Goal: Task Accomplishment & Management: Manage account settings

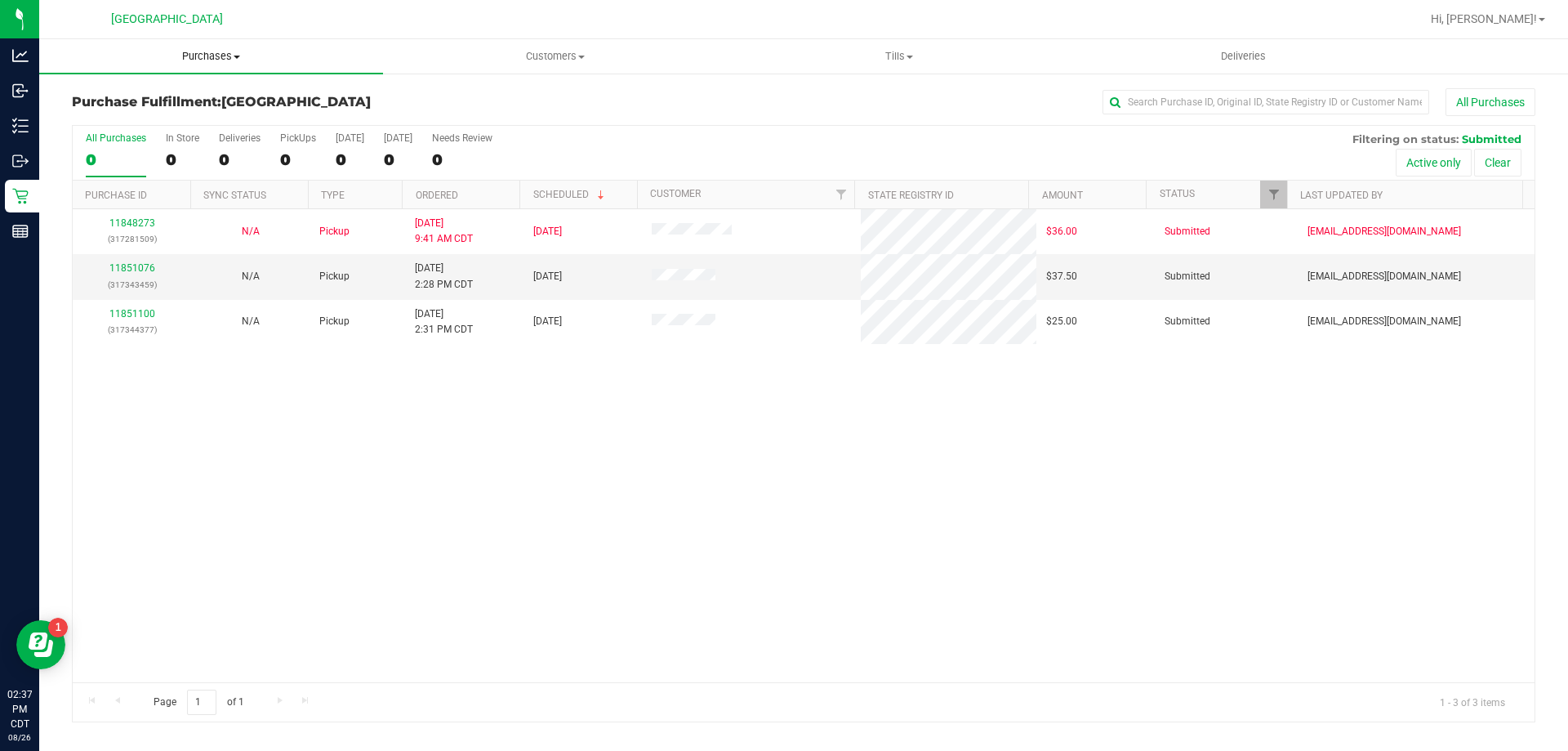
click at [222, 55] on span "Purchases" at bounding box center [211, 55] width 344 height 15
click at [104, 122] on span "Fulfillment" at bounding box center [89, 118] width 101 height 14
click at [148, 268] on link "11851538" at bounding box center [132, 268] width 46 height 12
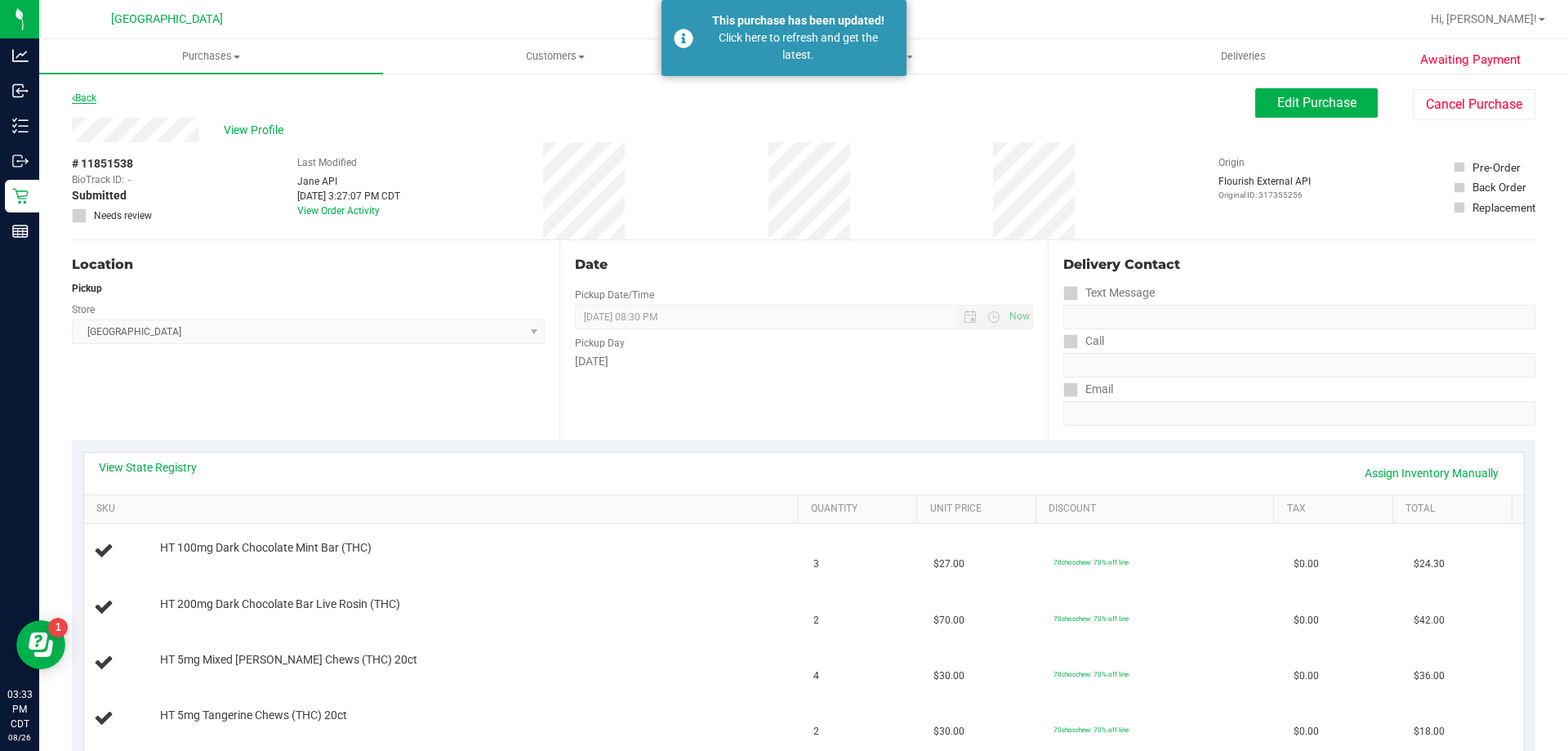
click at [96, 92] on link "Back" at bounding box center [84, 98] width 24 height 12
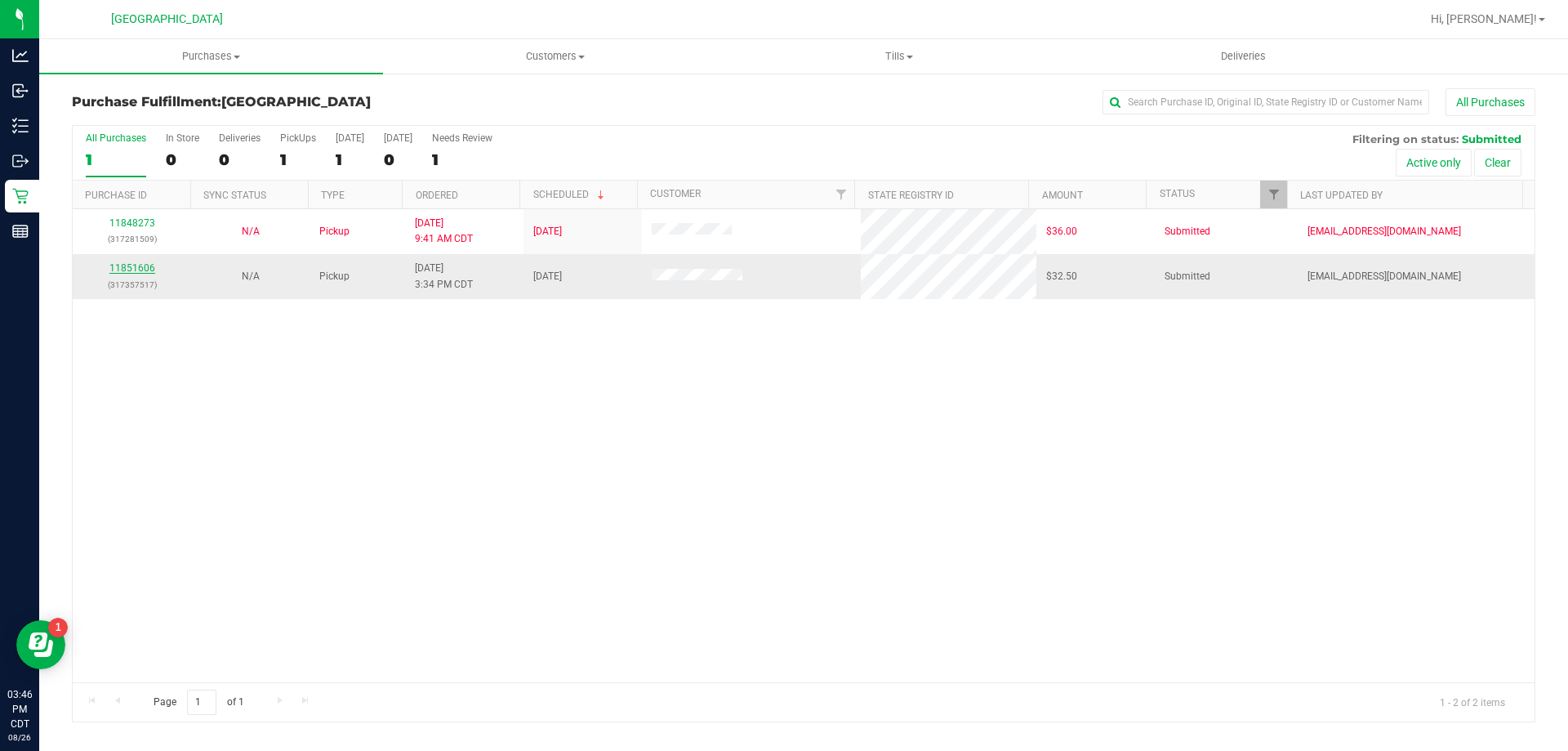
click at [145, 269] on link "11851606" at bounding box center [132, 268] width 46 height 12
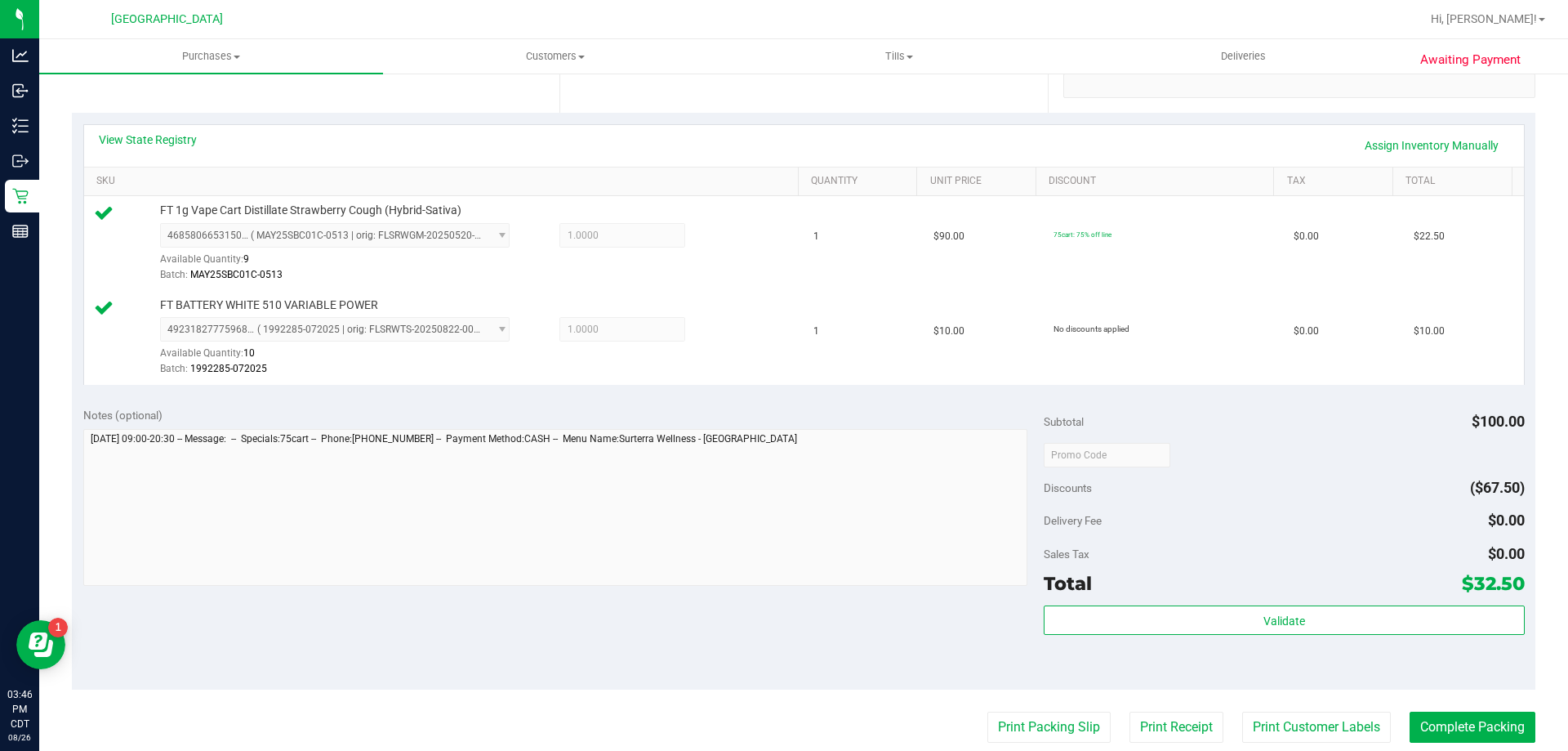
scroll to position [408, 0]
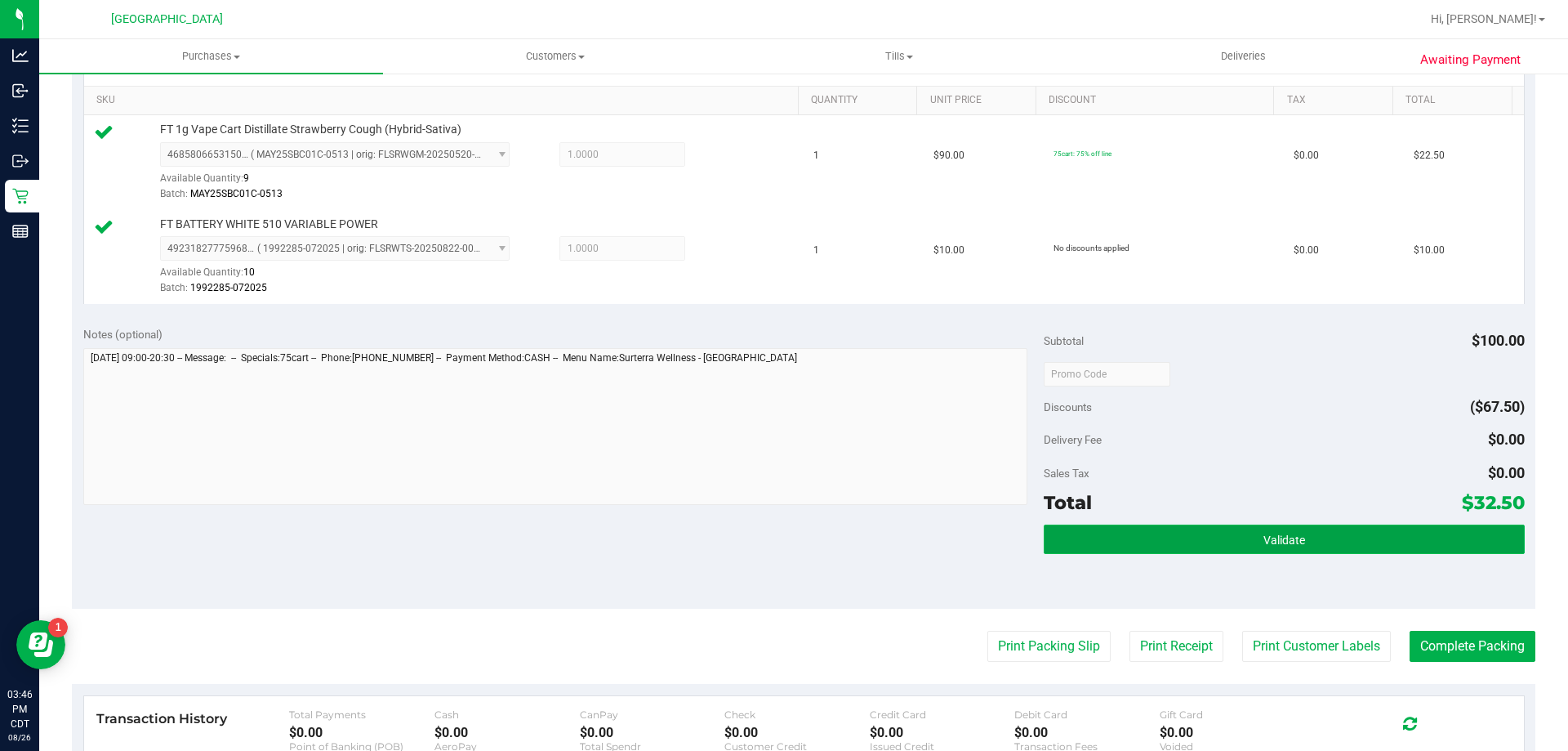
click at [1100, 536] on button "Validate" at bounding box center [1283, 539] width 480 height 29
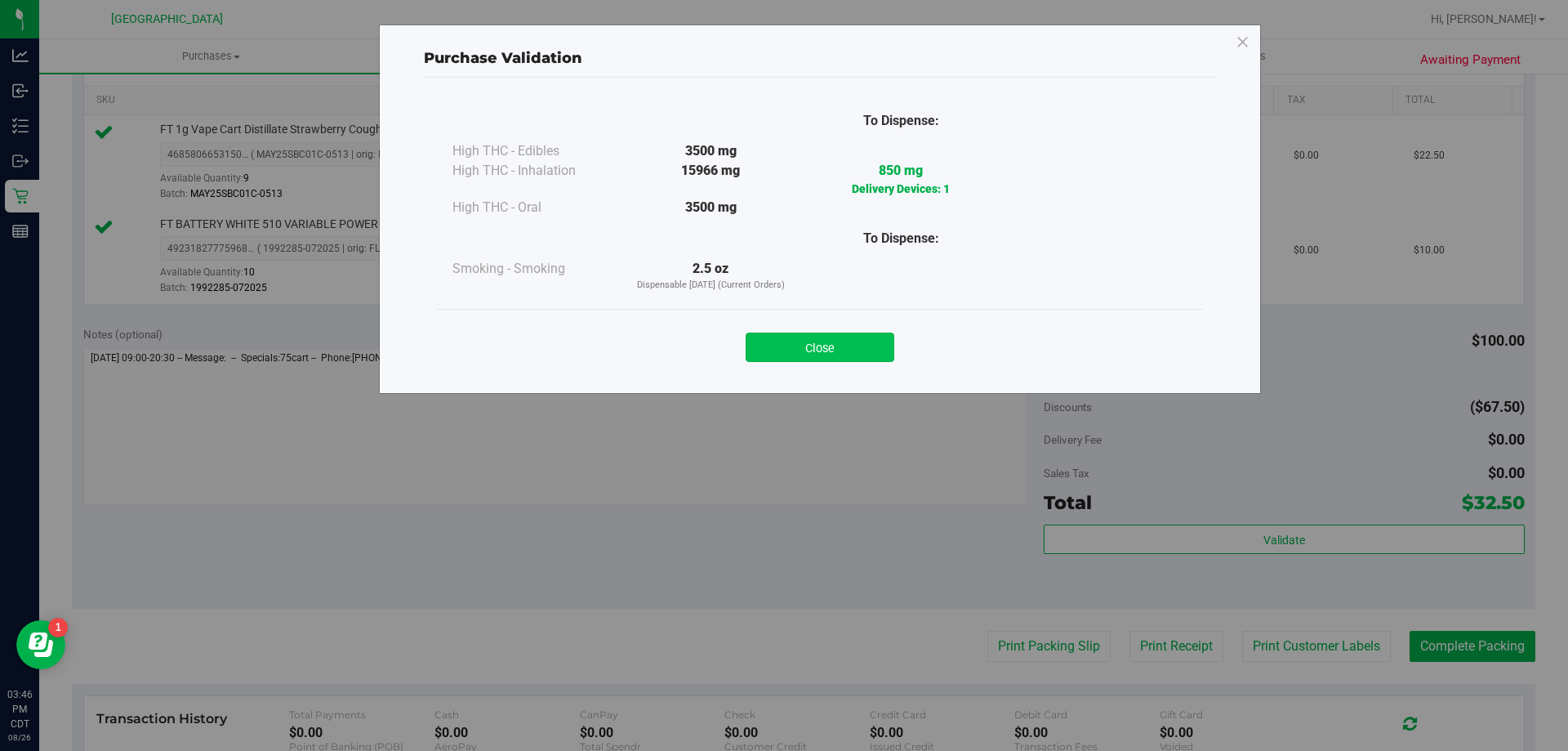
click at [784, 357] on button "Close" at bounding box center [820, 347] width 149 height 29
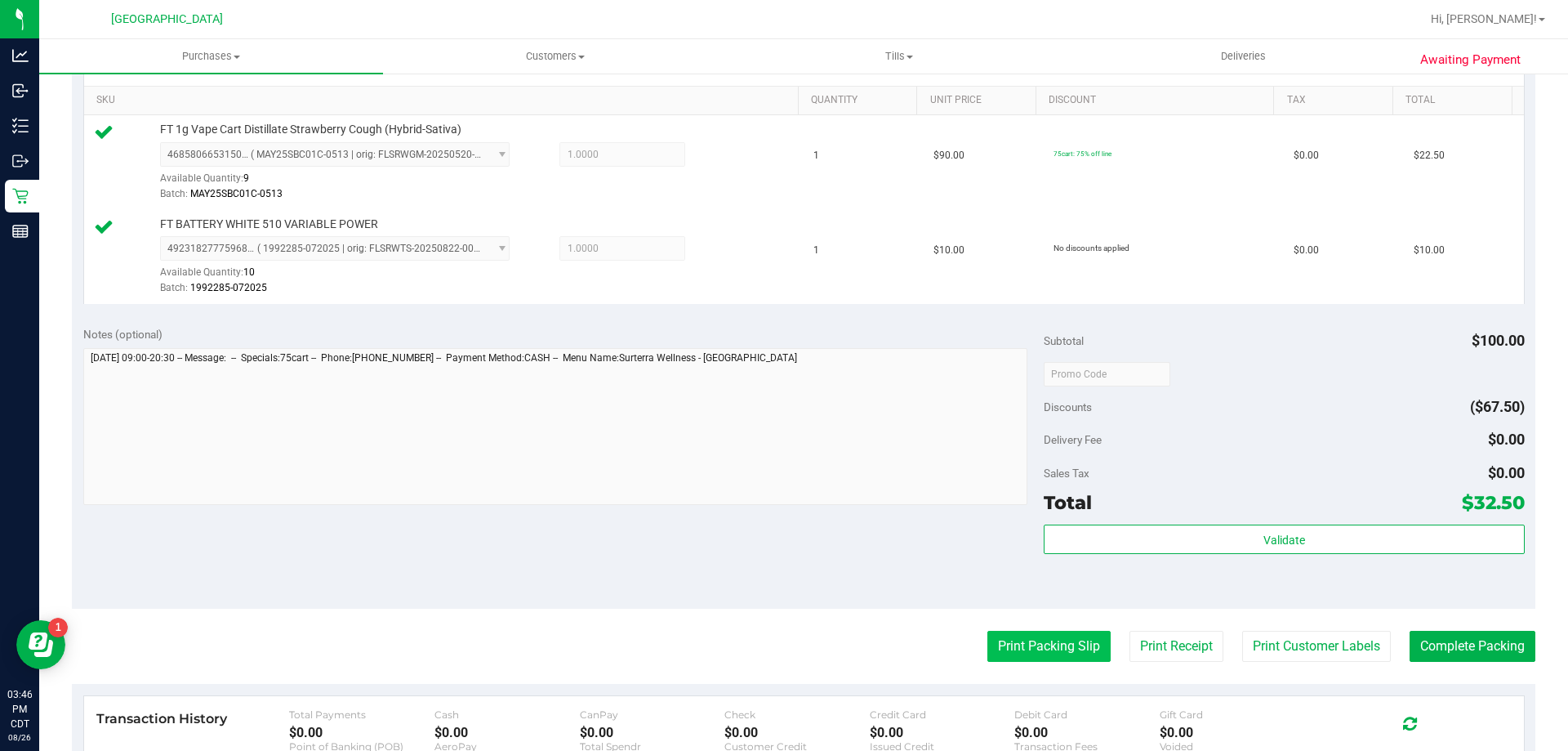
click at [1037, 640] on button "Print Packing Slip" at bounding box center [1048, 646] width 123 height 31
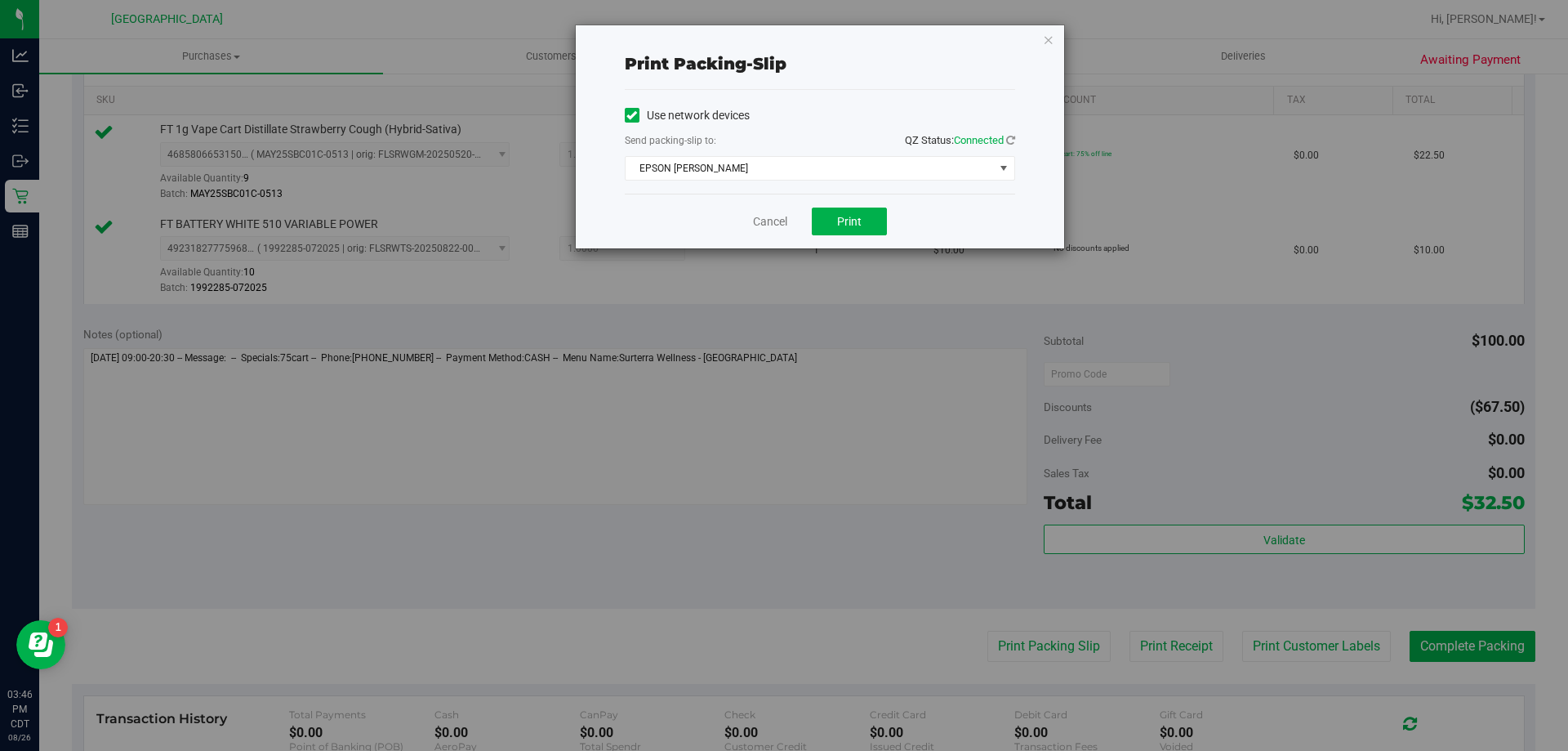
click at [862, 196] on div "Cancel Print" at bounding box center [820, 221] width 391 height 54
click at [864, 218] on button "Print" at bounding box center [849, 222] width 75 height 28
click at [765, 228] on link "Cancel" at bounding box center [769, 222] width 34 height 17
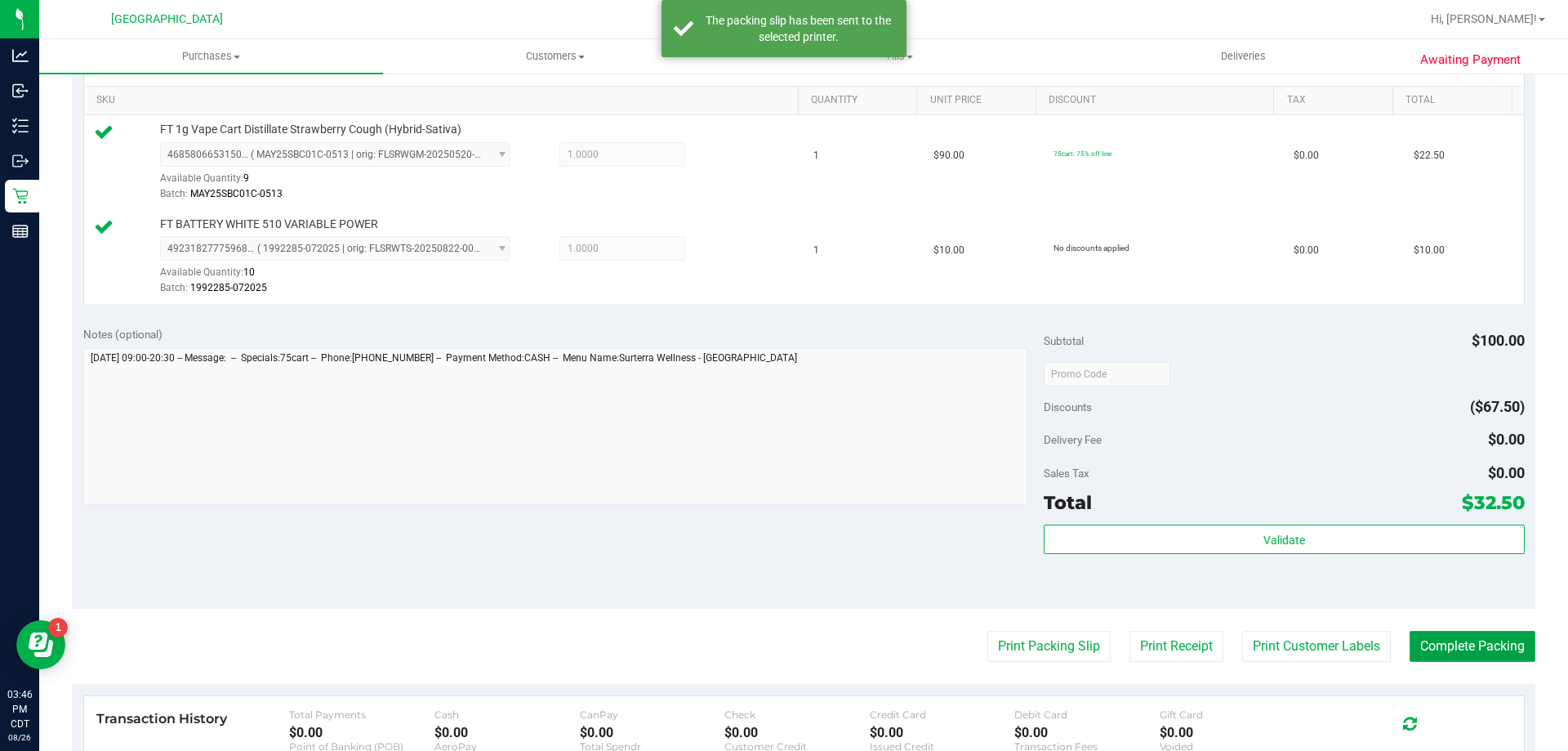
click at [1475, 657] on button "Complete Packing" at bounding box center [1472, 646] width 125 height 31
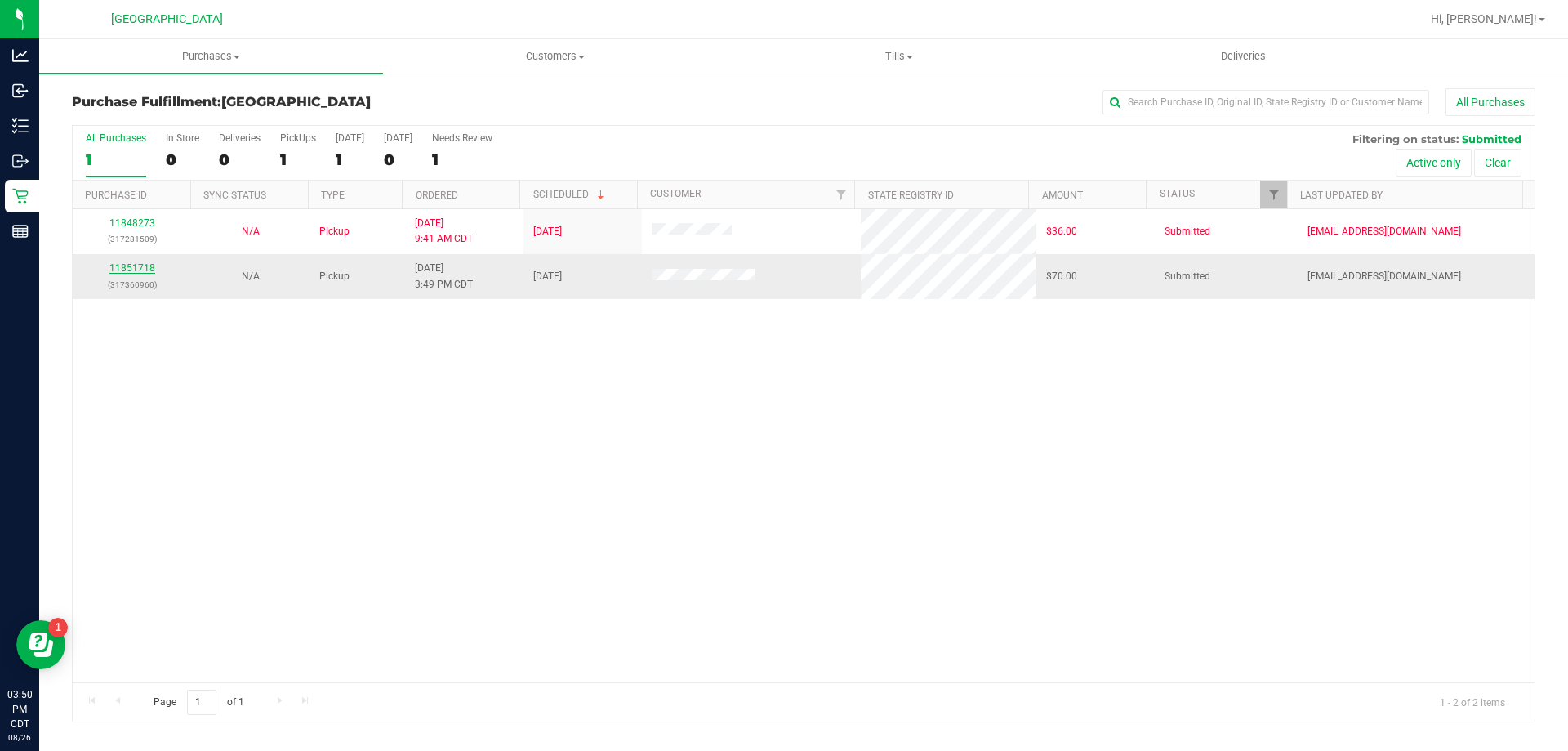
click at [141, 271] on link "11851718" at bounding box center [132, 268] width 46 height 12
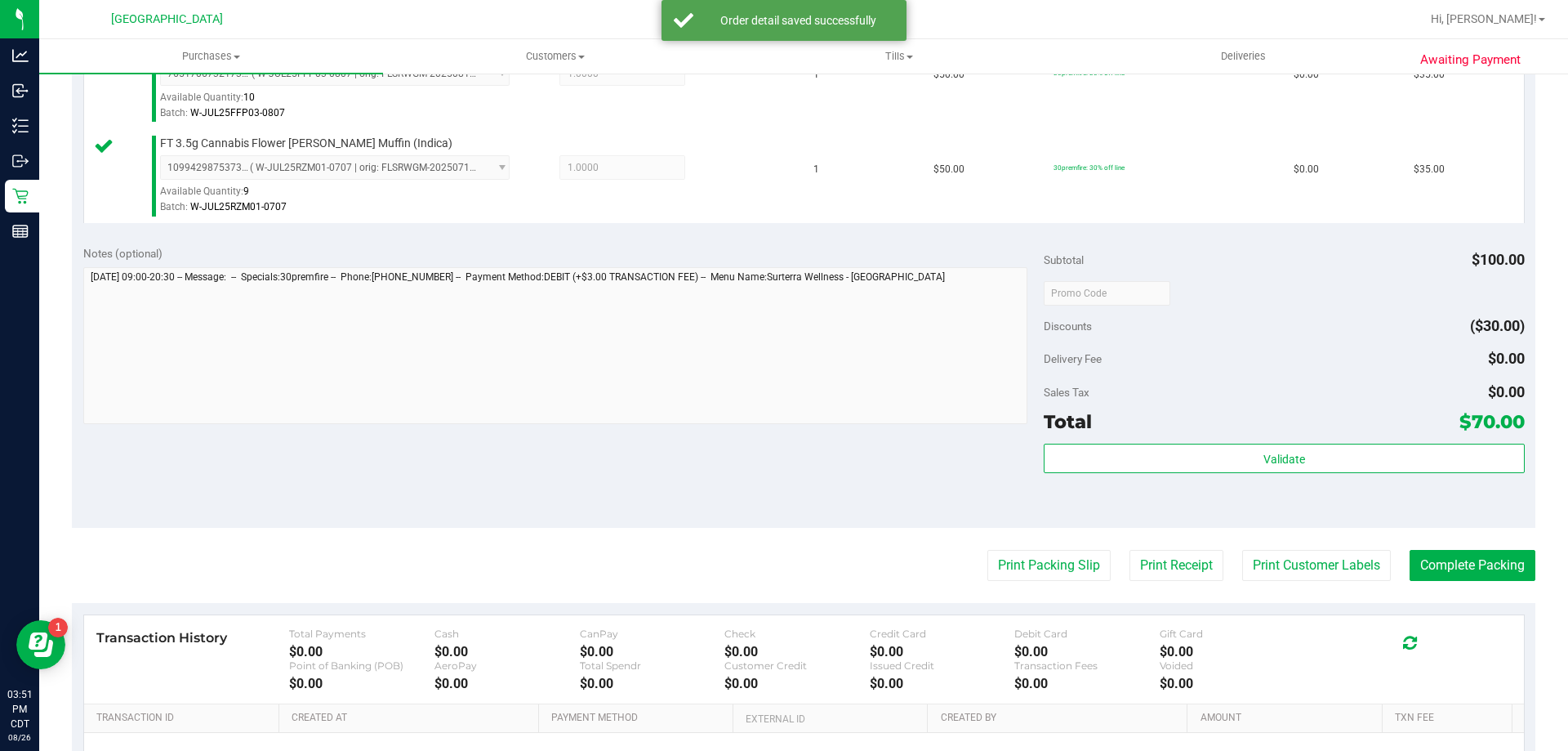
scroll to position [490, 0]
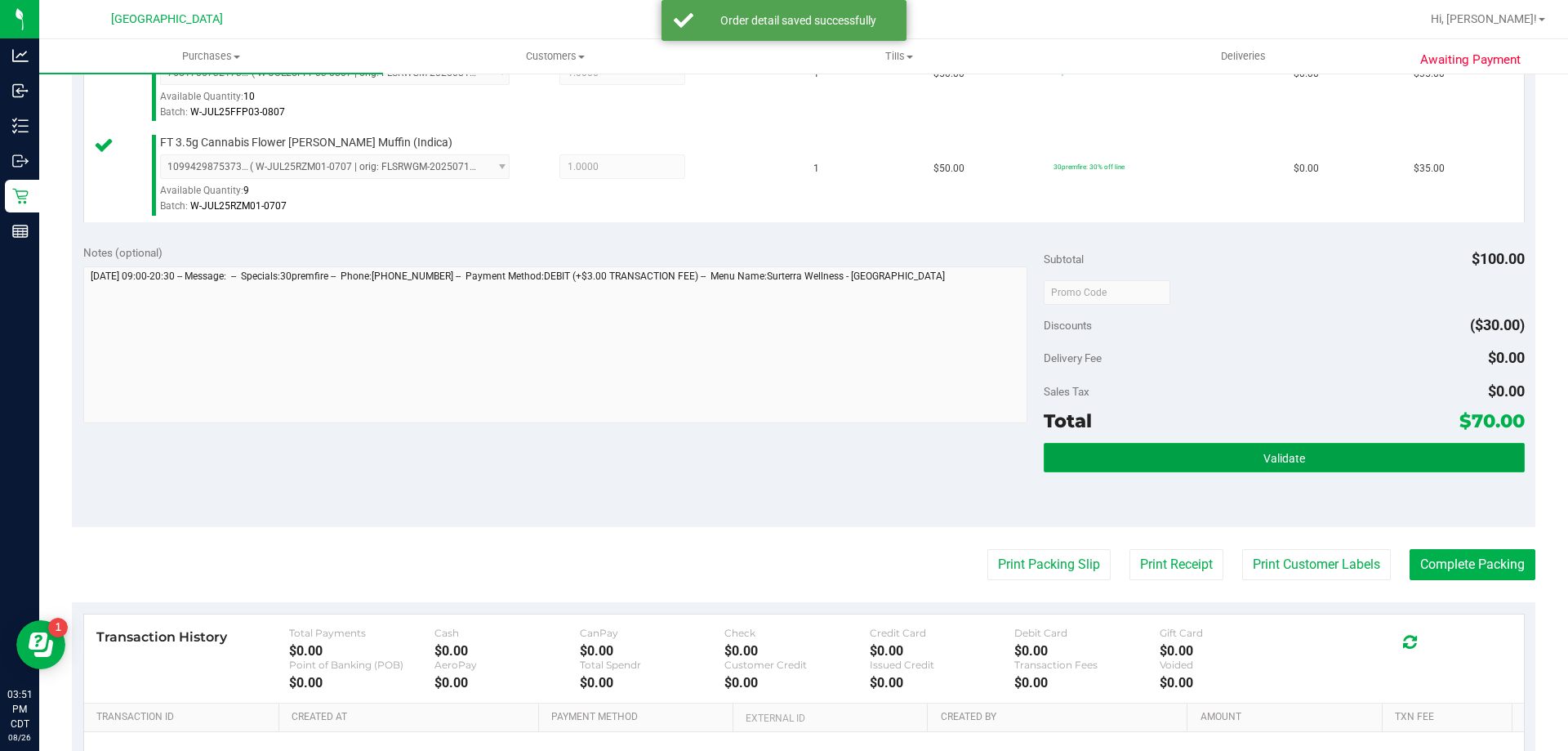
click at [1294, 452] on span "Validate" at bounding box center [1284, 458] width 42 height 13
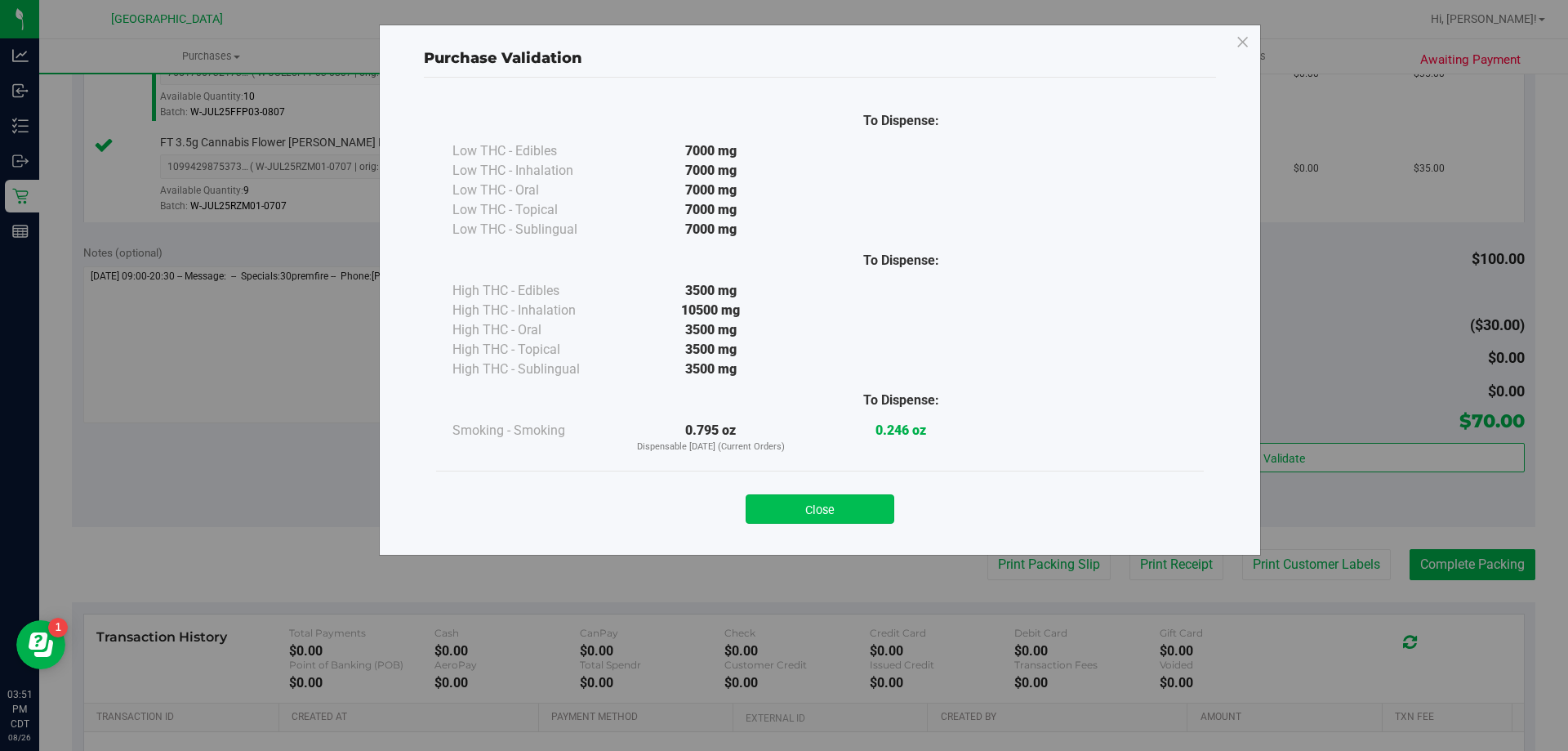
click at [855, 507] on button "Close" at bounding box center [820, 509] width 149 height 29
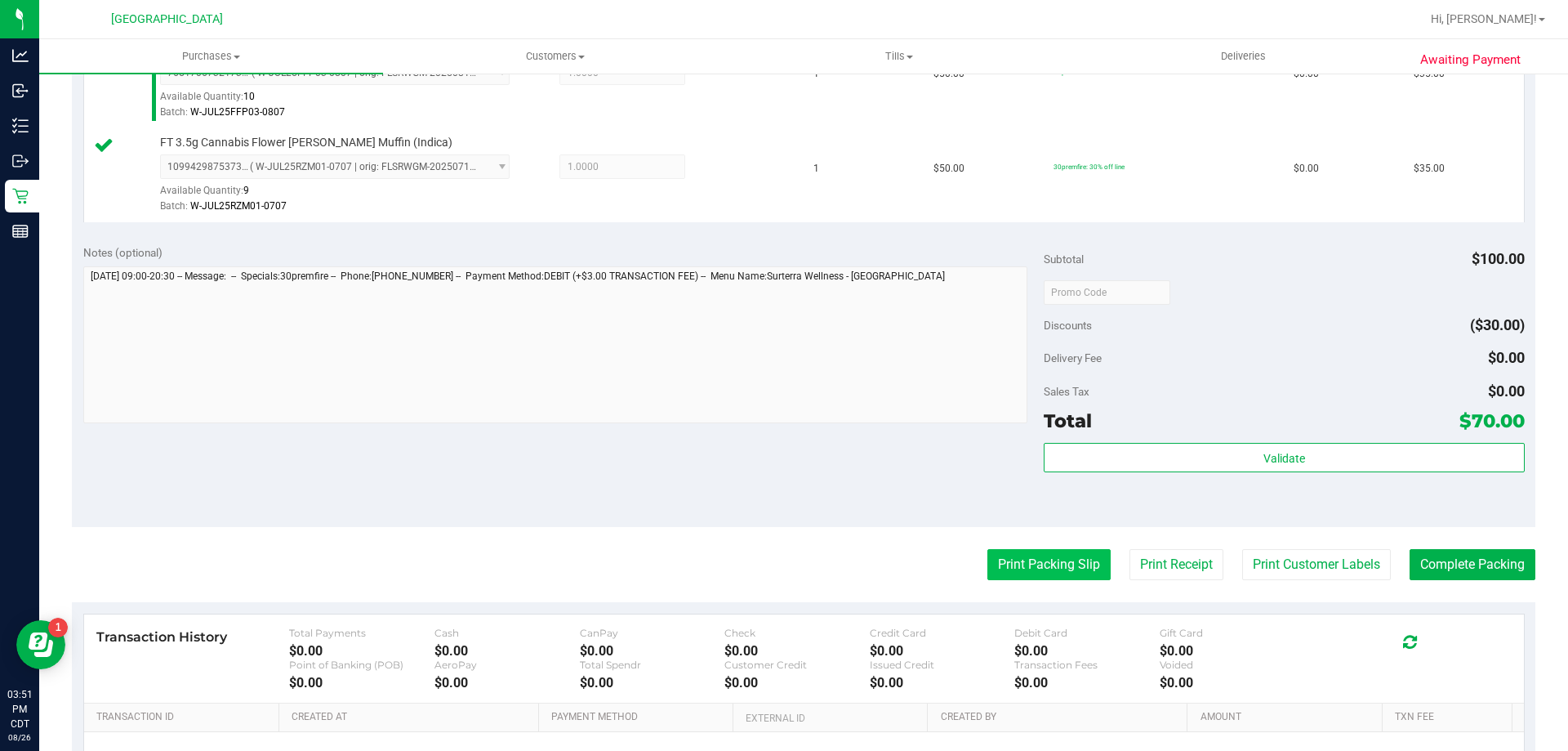
click at [1007, 563] on button "Print Packing Slip" at bounding box center [1048, 564] width 123 height 31
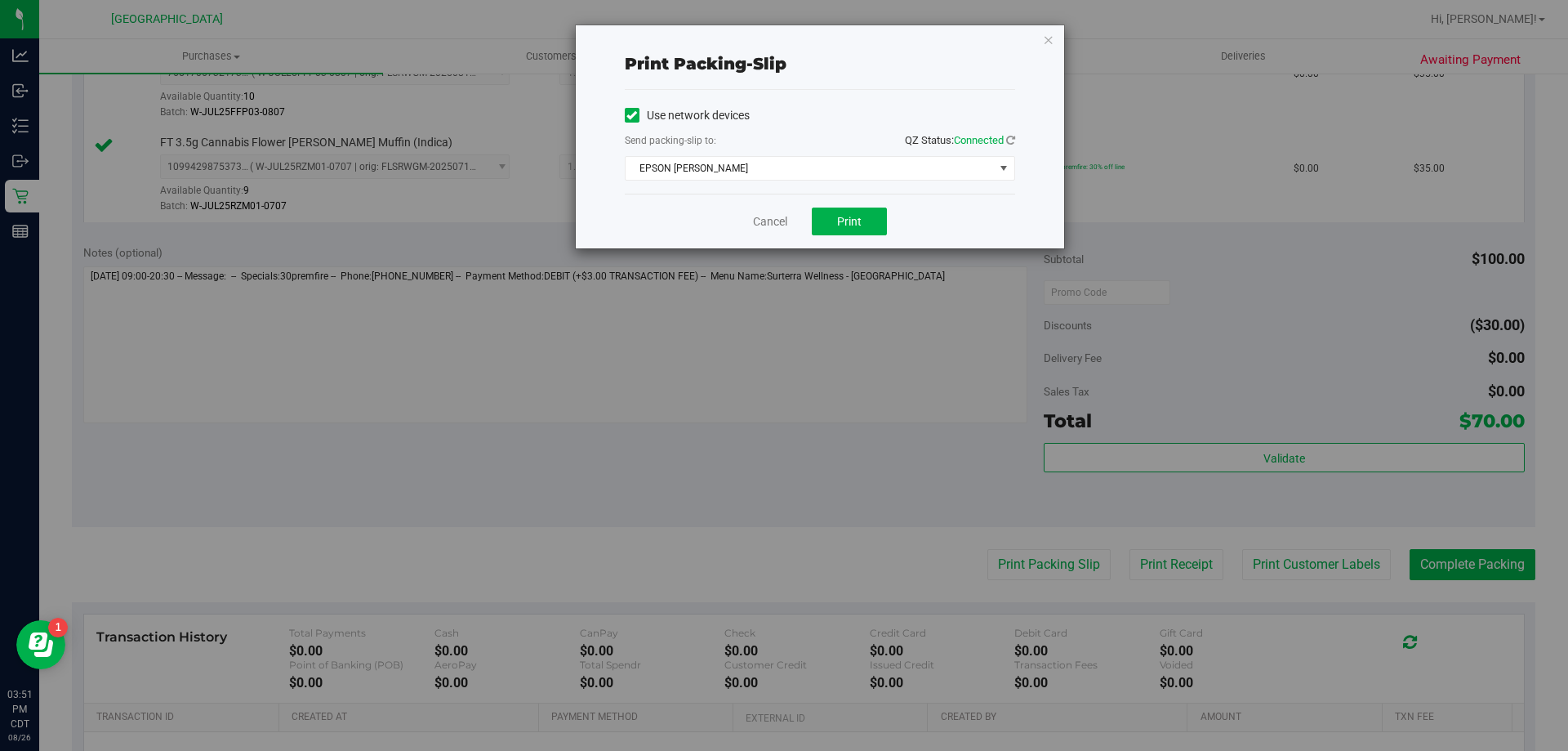
click at [865, 207] on div "Cancel Print" at bounding box center [820, 221] width 391 height 54
click at [829, 228] on button "Print" at bounding box center [849, 222] width 75 height 28
click at [767, 218] on link "Cancel" at bounding box center [769, 222] width 34 height 17
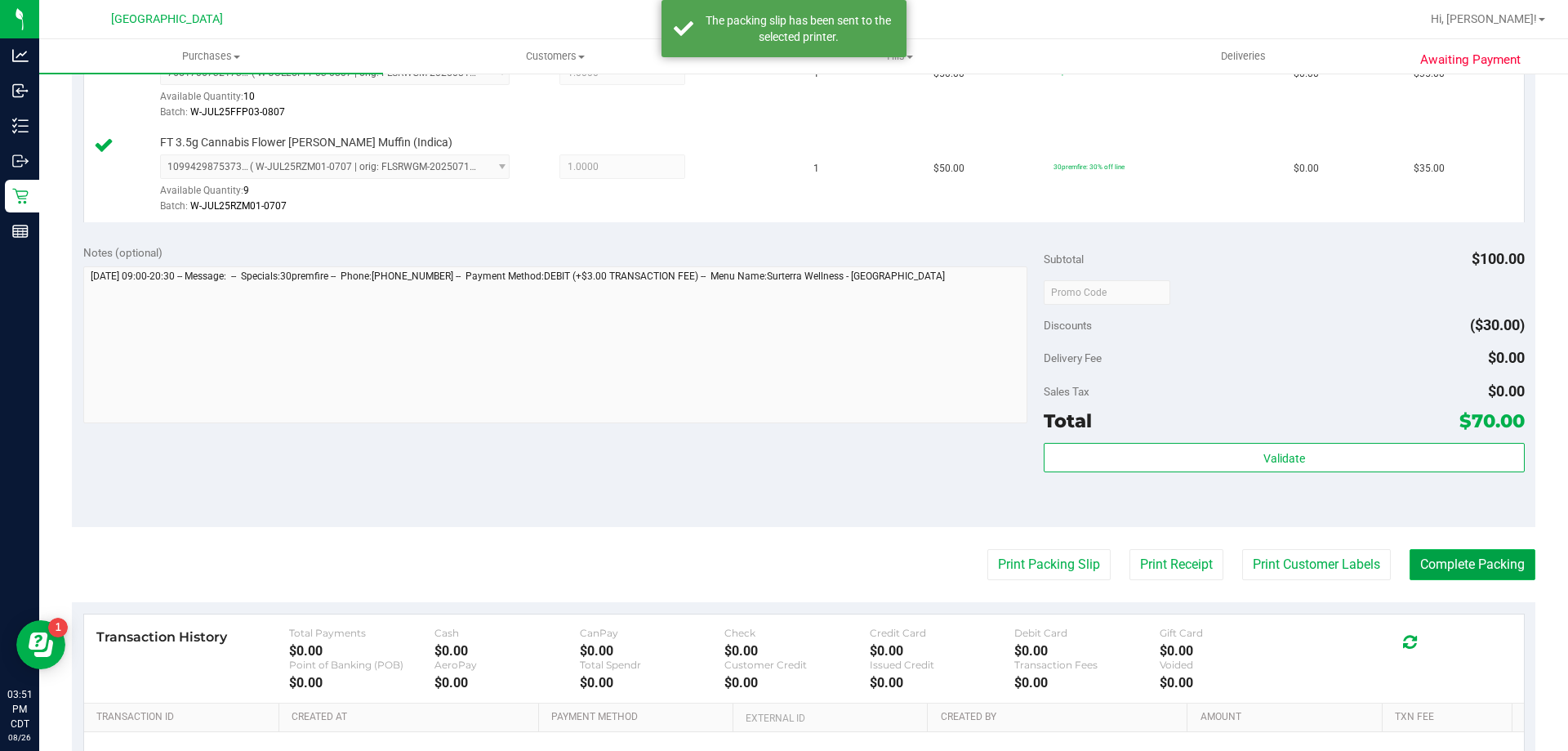
click at [1460, 550] on button "Complete Packing" at bounding box center [1472, 564] width 125 height 31
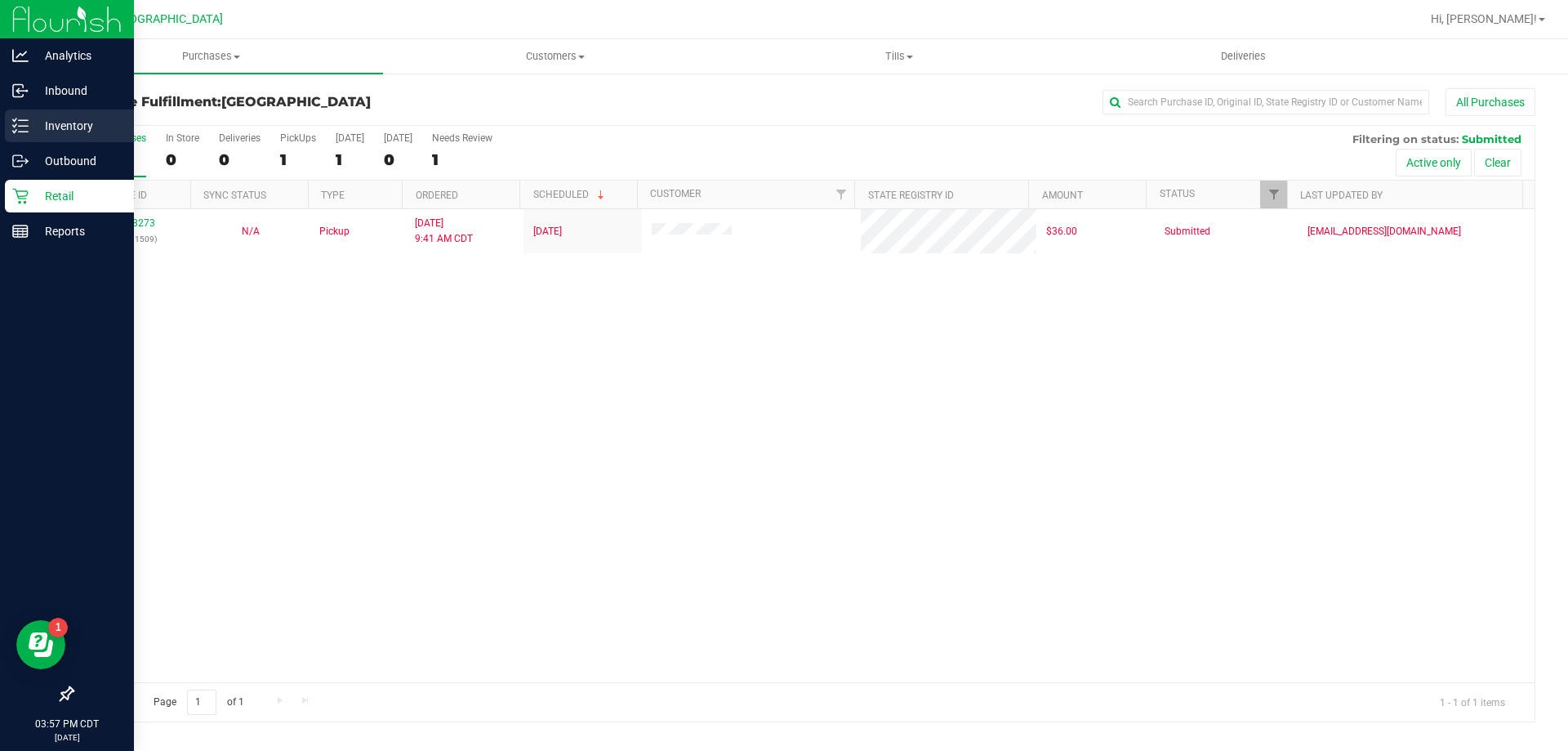
click at [84, 116] on div "Inventory" at bounding box center [69, 126] width 129 height 33
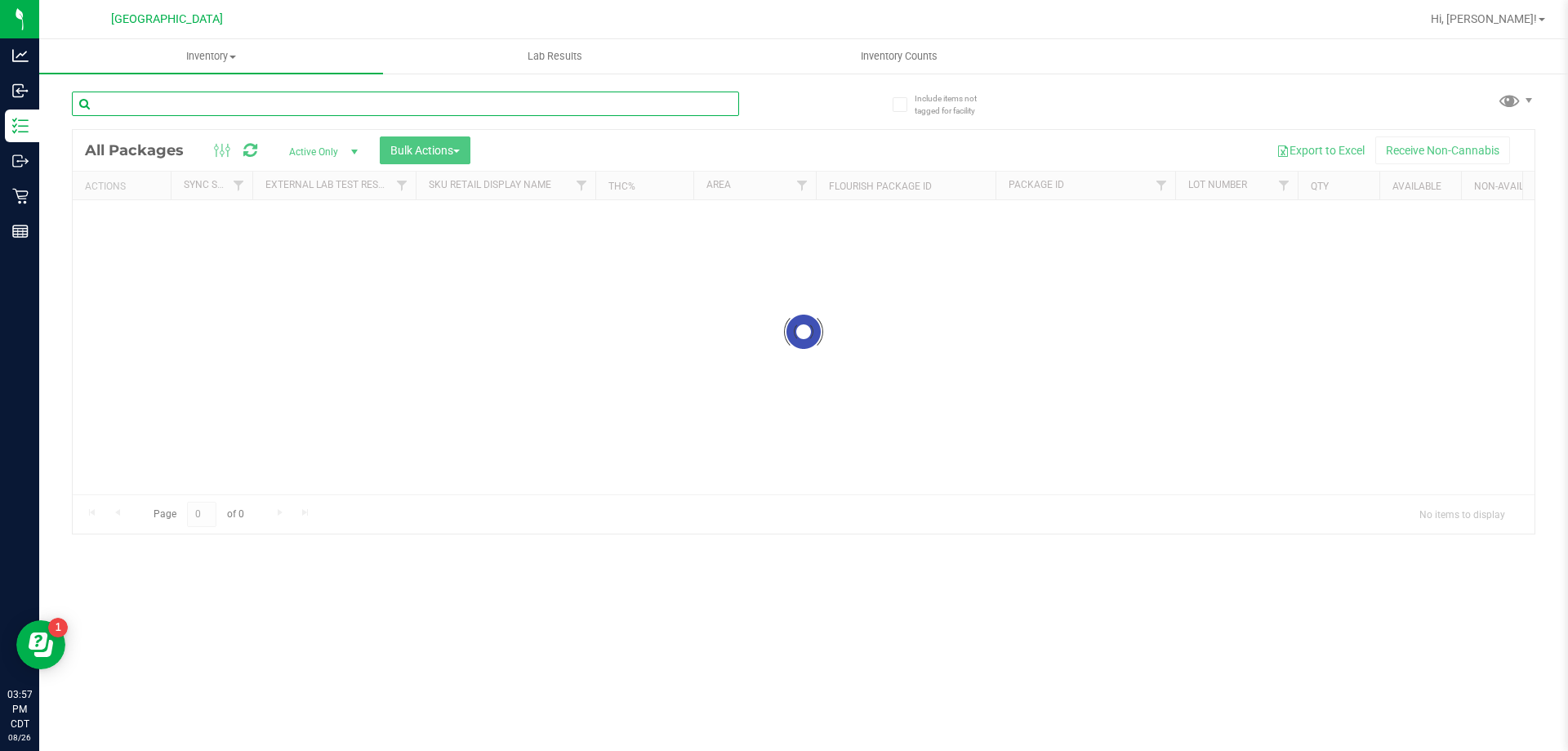
click at [177, 104] on div "Inventory All packages All inventory Waste log Create inventory Lab Results Inv…" at bounding box center [803, 394] width 1529 height 711
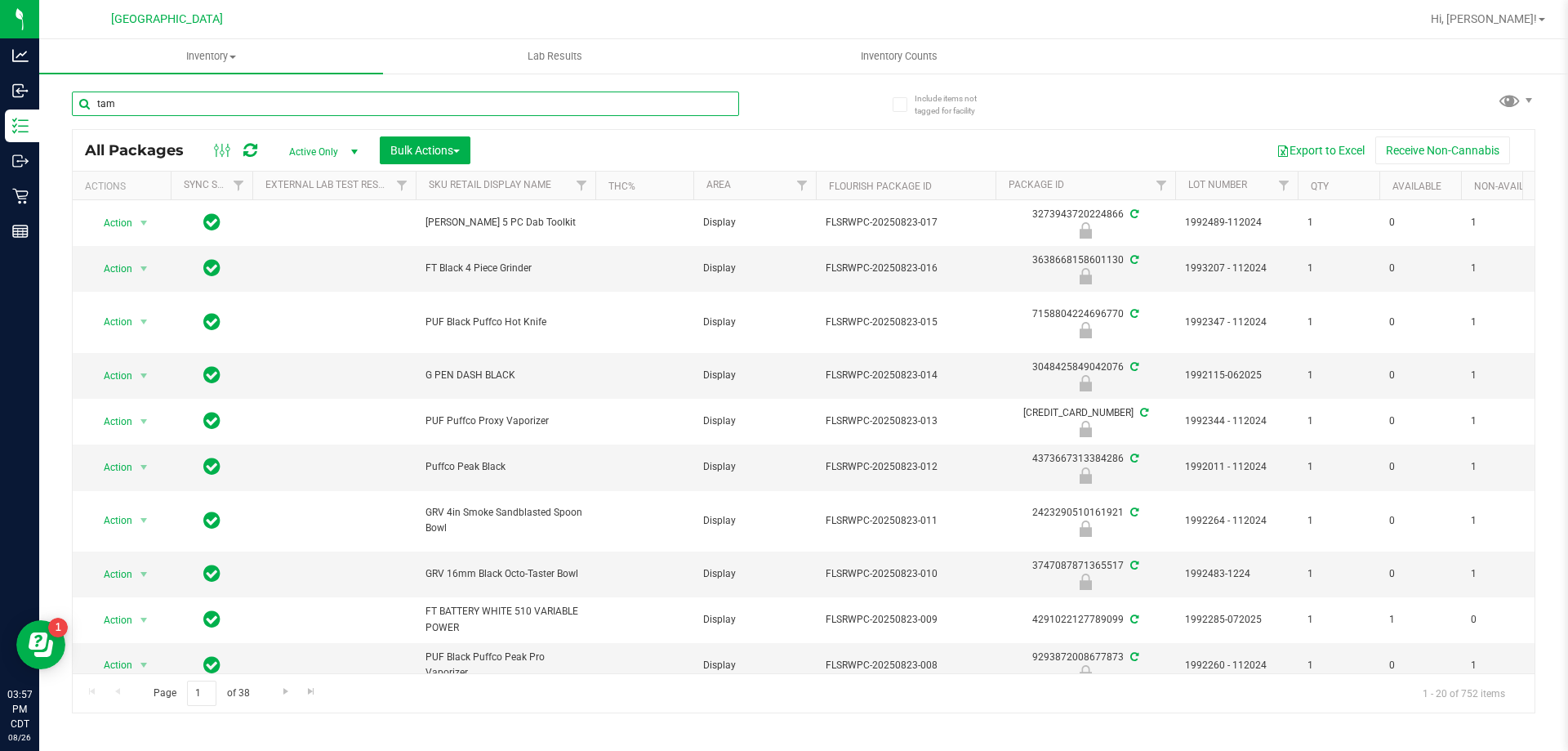
type input "tam"
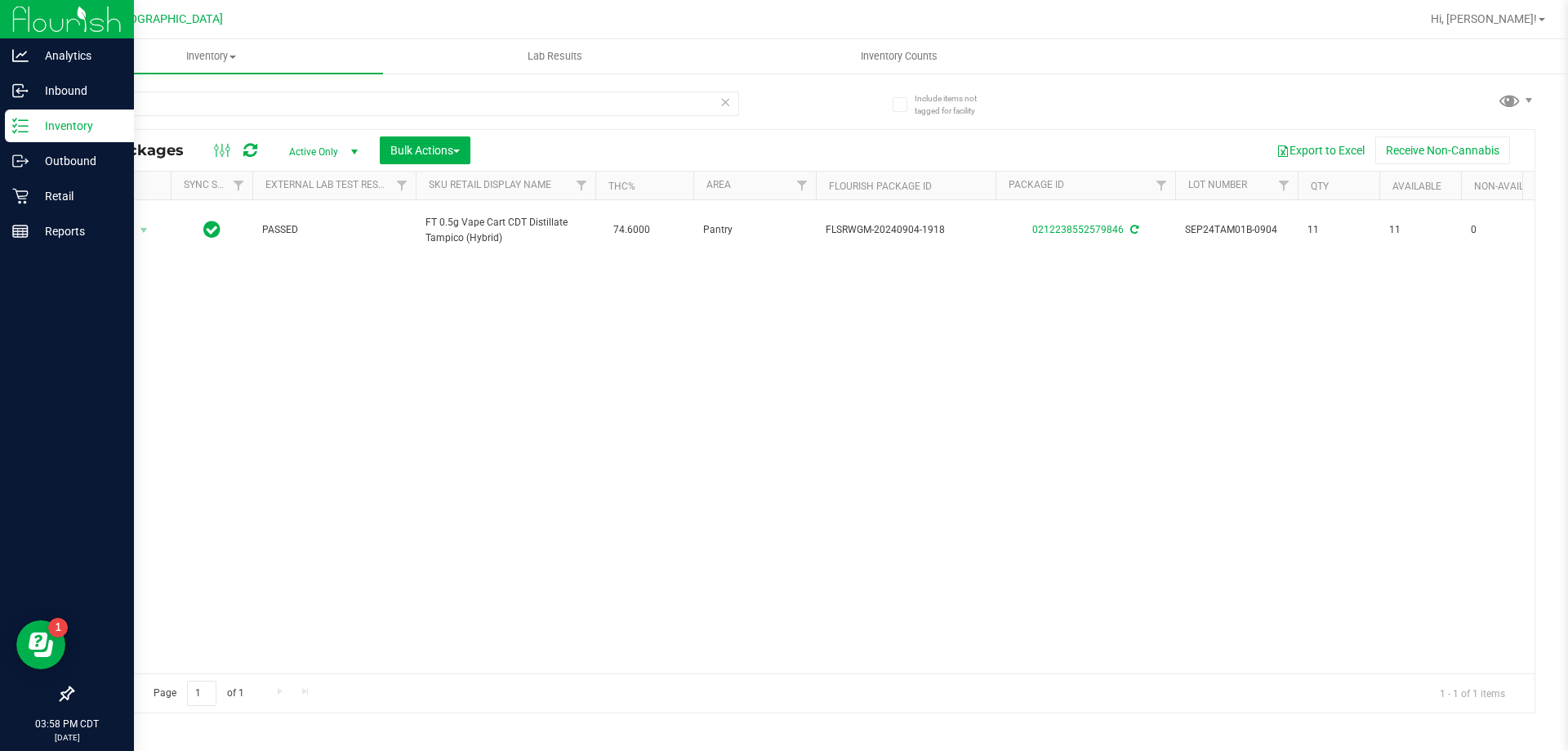
click at [44, 119] on p "Inventory" at bounding box center [77, 125] width 98 height 19
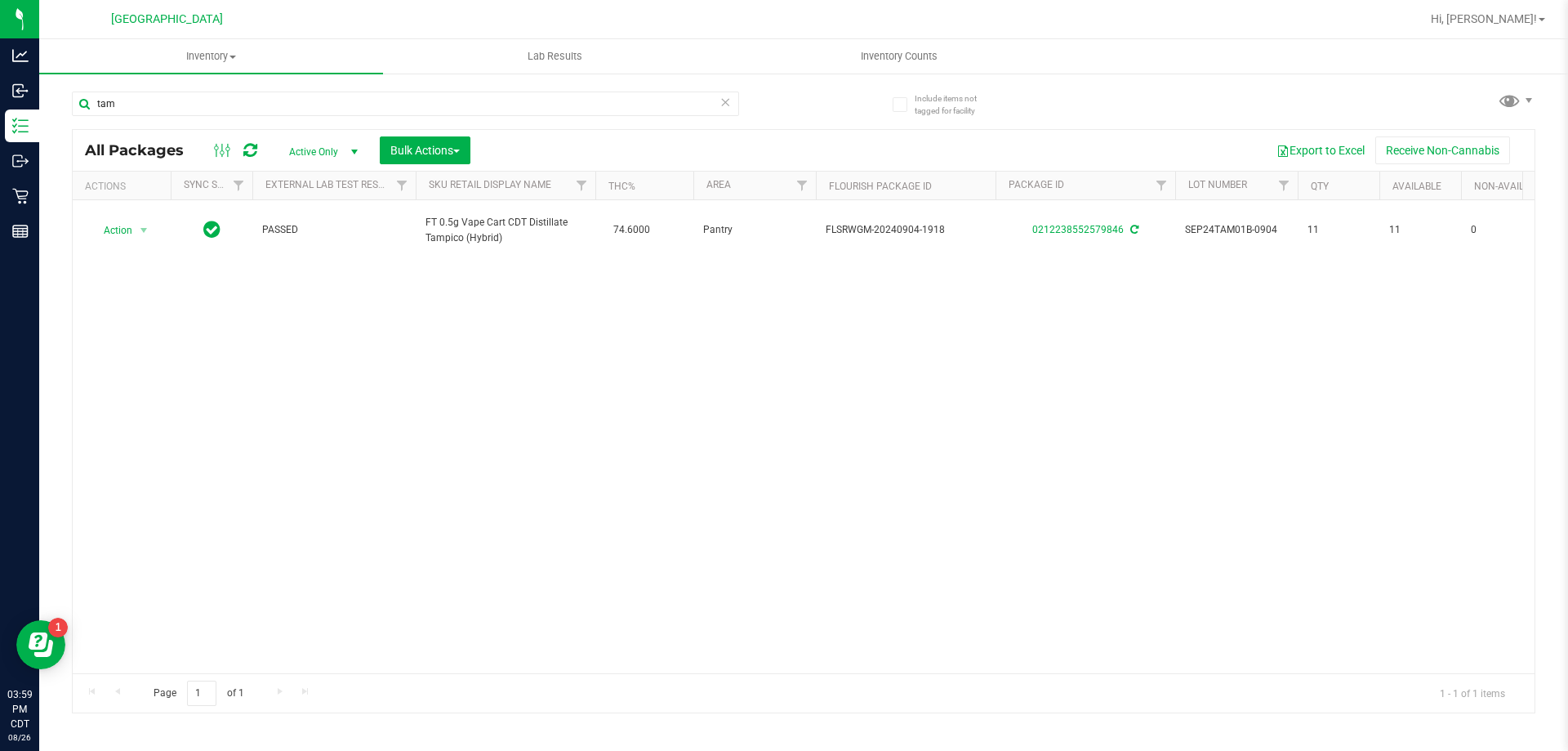
drag, startPoint x: 36, startPoint y: 136, endPoint x: 326, endPoint y: 454, distance: 430.4
click at [326, 454] on div "Action Action Adjust qty Create package Edit attributes Global inventory Locate…" at bounding box center [803, 436] width 1462 height 473
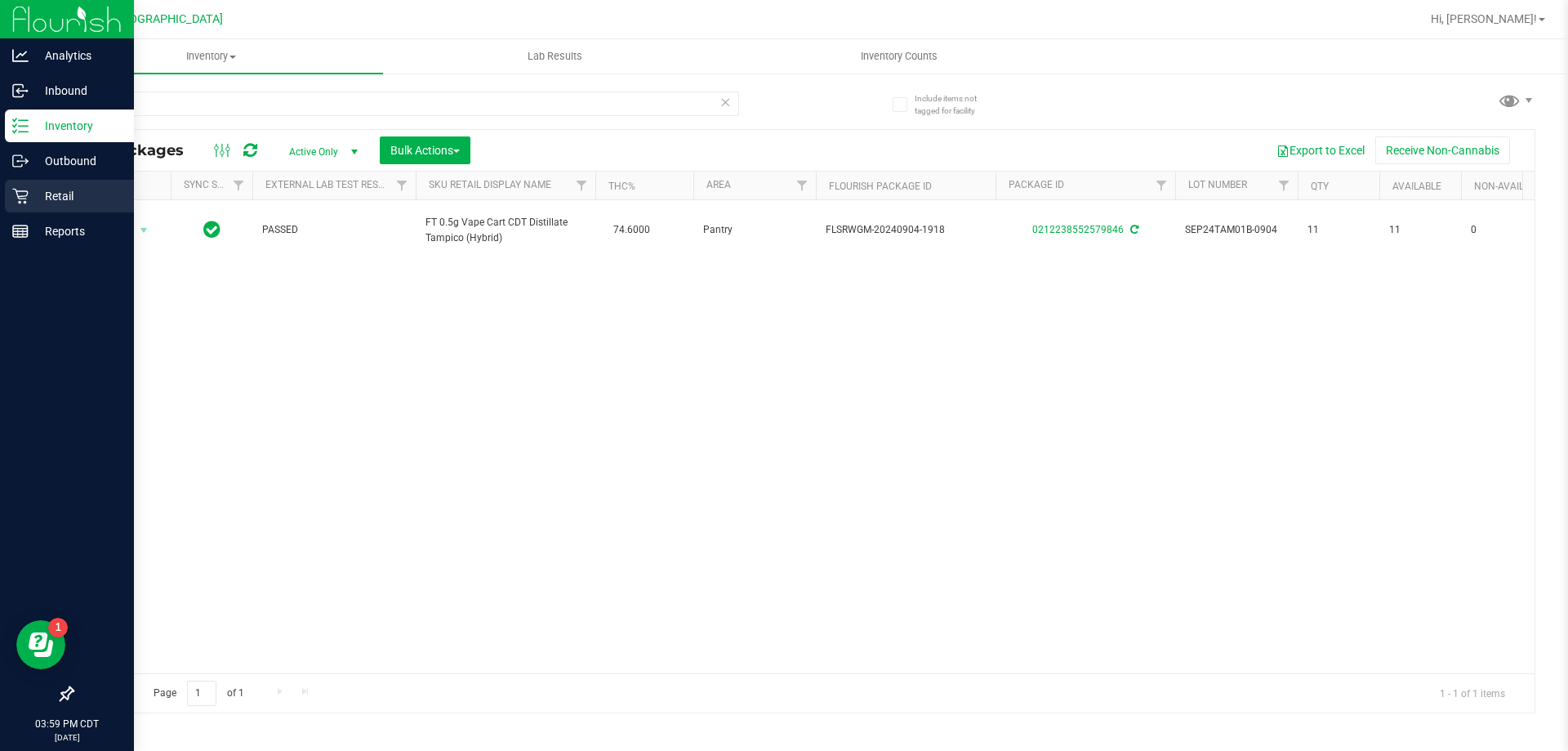
click at [73, 191] on p "Retail" at bounding box center [77, 196] width 98 height 19
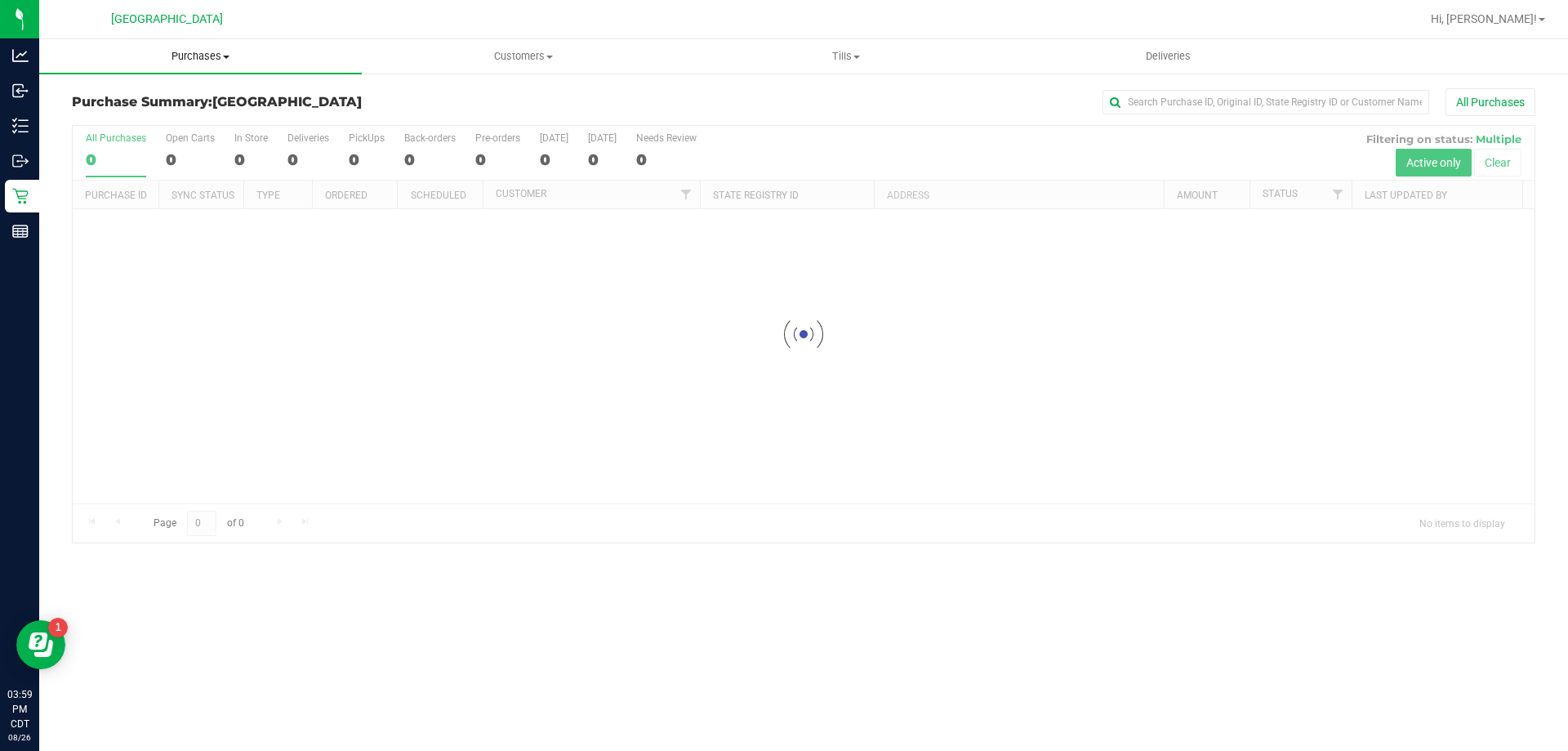
click at [202, 50] on span "Purchases" at bounding box center [200, 55] width 323 height 15
click at [132, 123] on span "Fulfillment" at bounding box center [89, 118] width 101 height 14
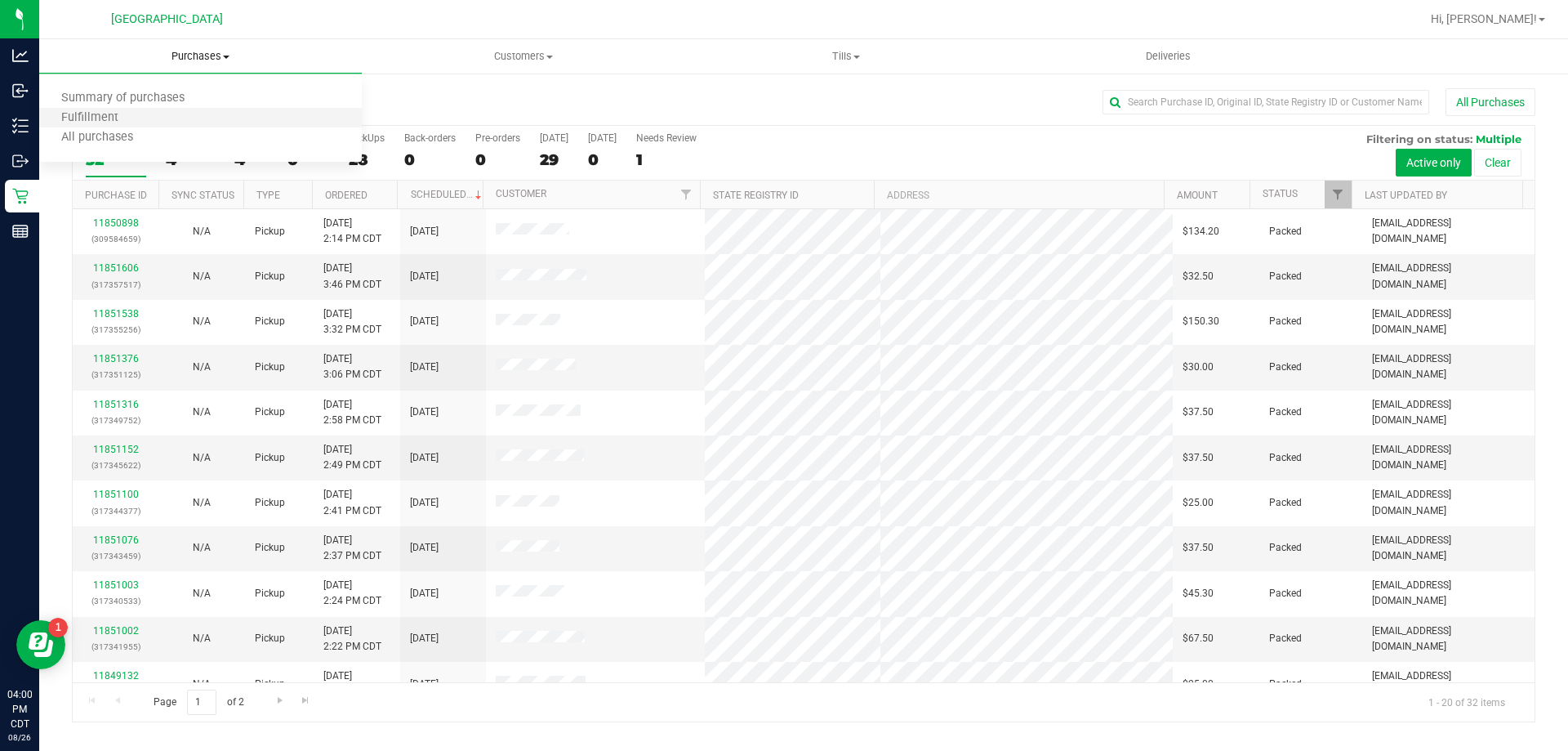
click at [210, 116] on li "Fulfillment" at bounding box center [200, 119] width 323 height 19
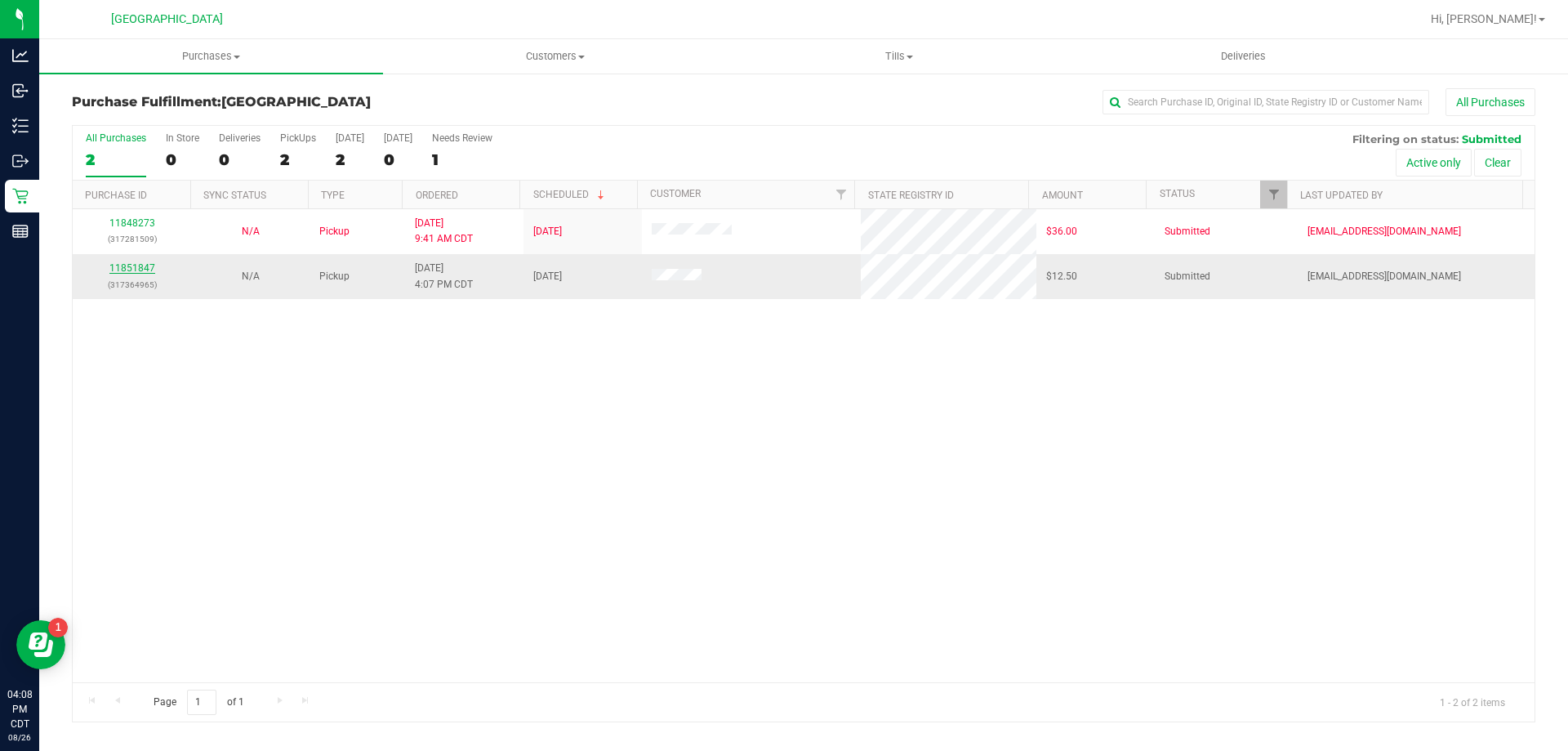
click at [141, 268] on link "11851847" at bounding box center [132, 268] width 46 height 12
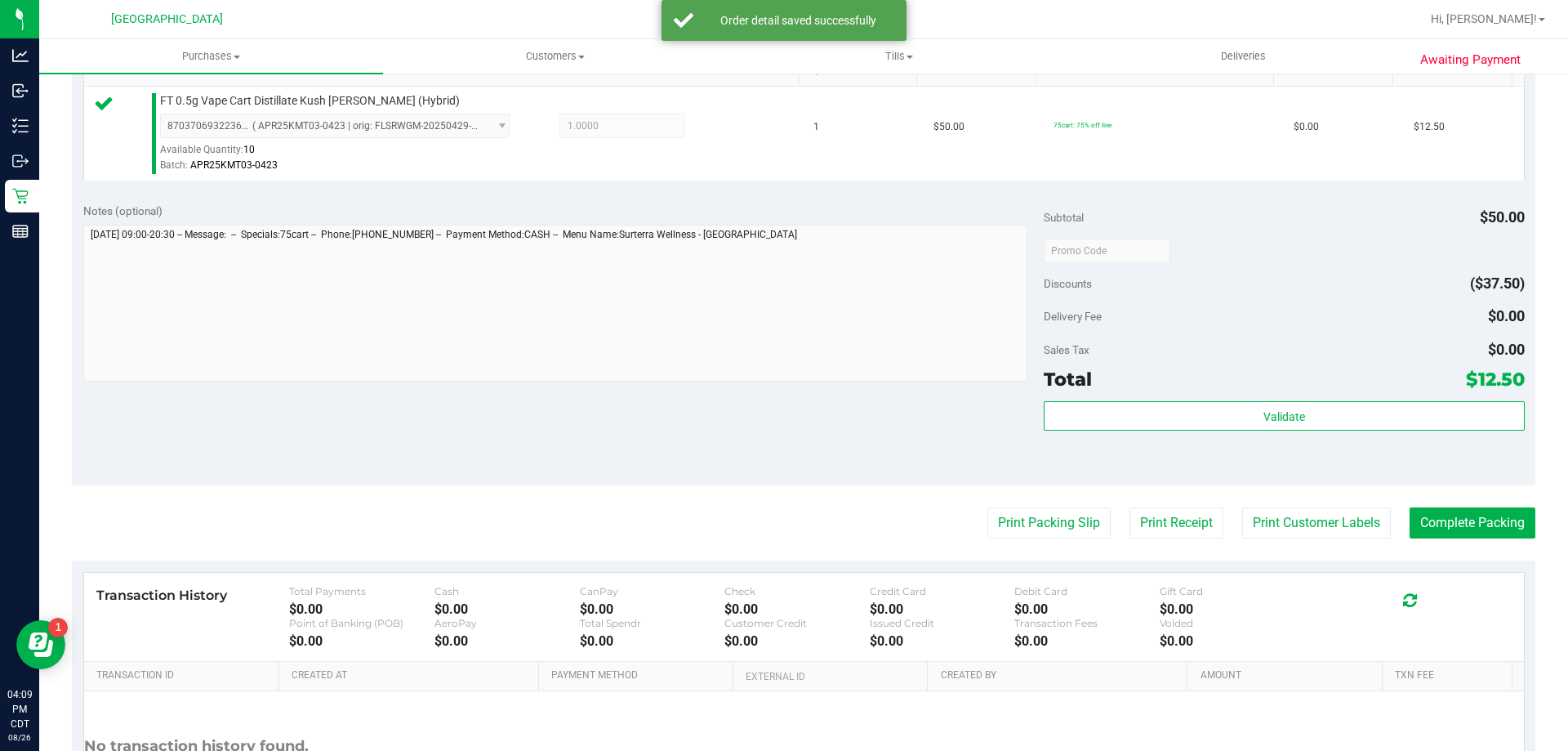
scroll to position [585, 0]
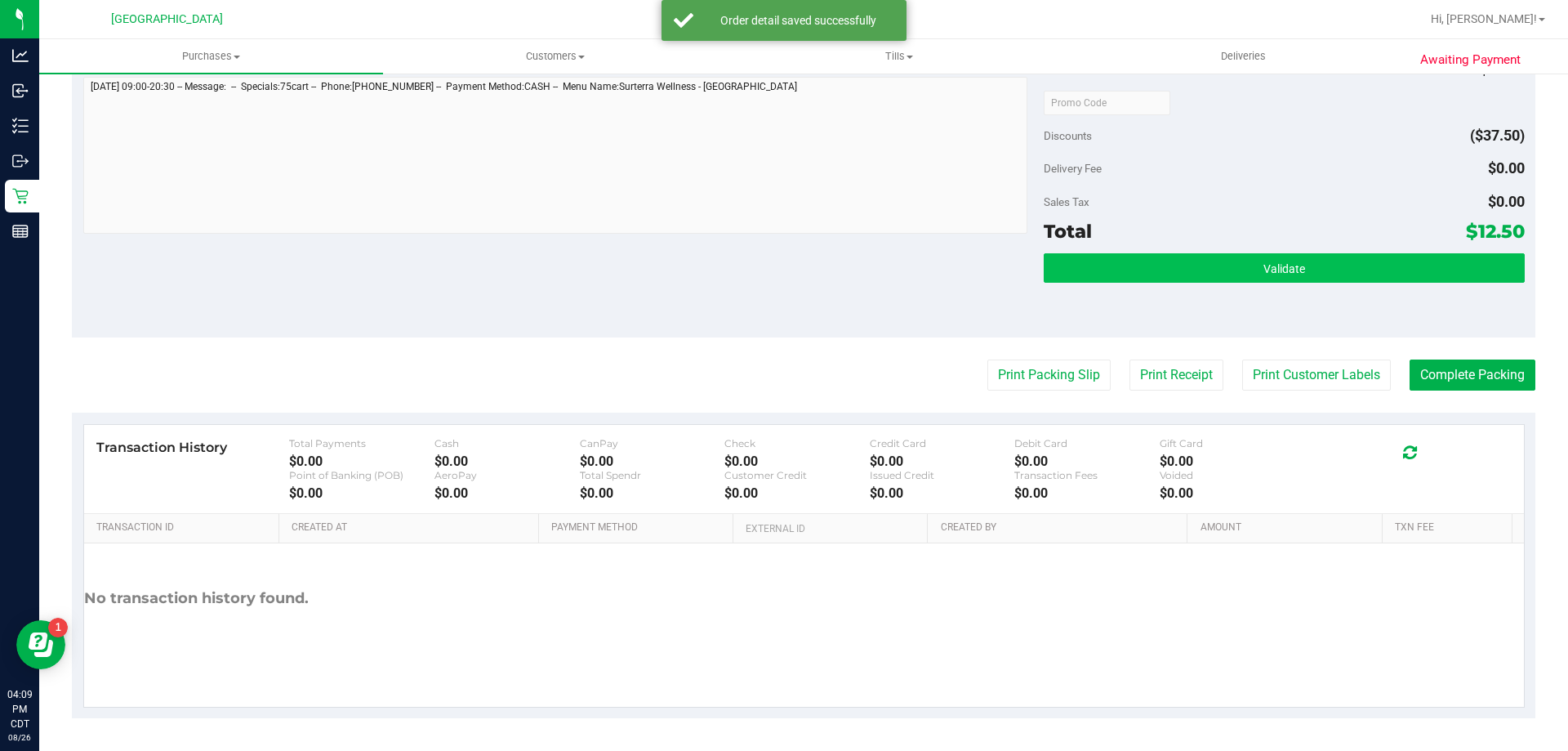
drag, startPoint x: 1201, startPoint y: 284, endPoint x: 1205, endPoint y: 275, distance: 9.8
click at [1203, 276] on div "Validate" at bounding box center [1283, 290] width 480 height 74
click at [1205, 275] on button "Validate" at bounding box center [1283, 268] width 480 height 29
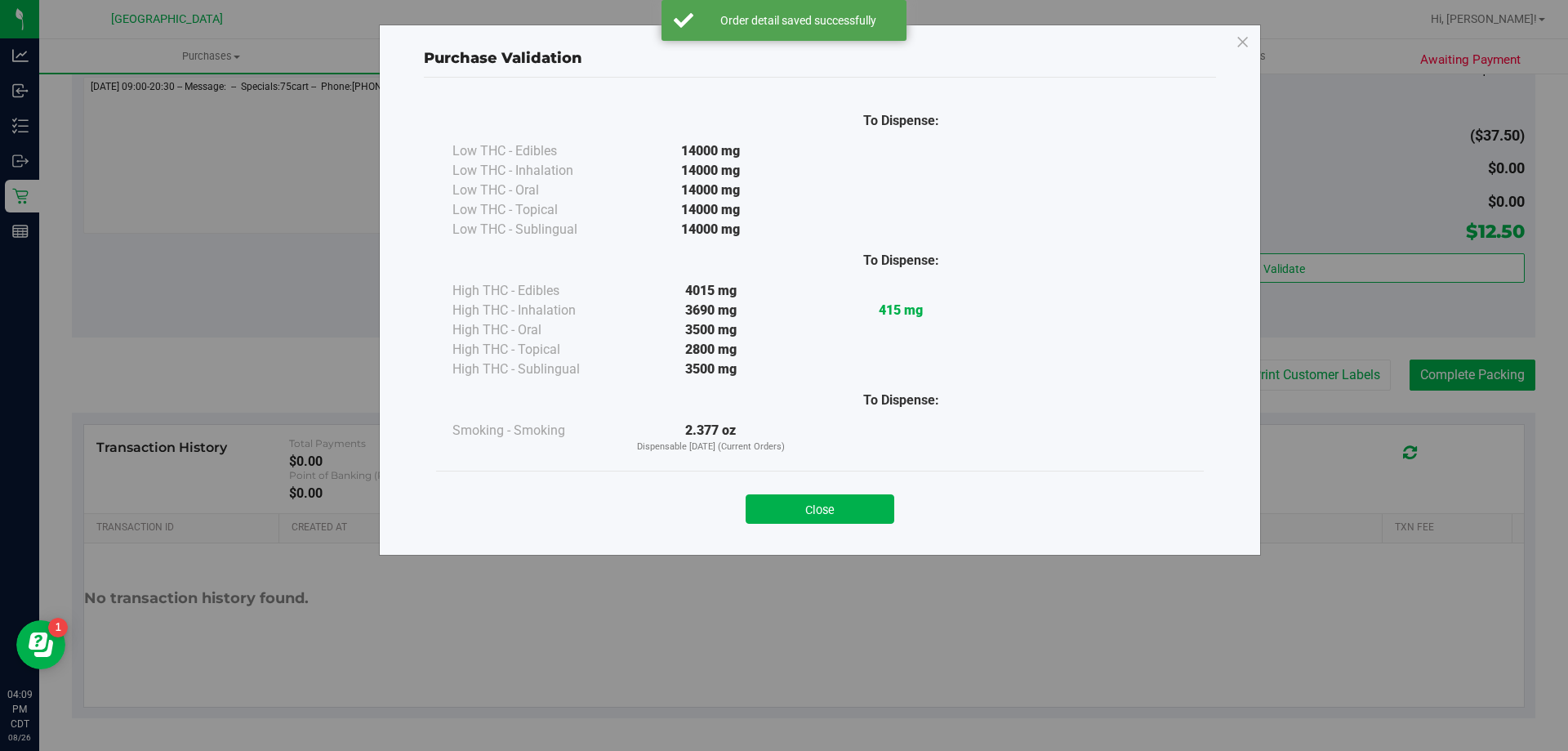
click at [821, 508] on button "Close" at bounding box center [820, 509] width 149 height 29
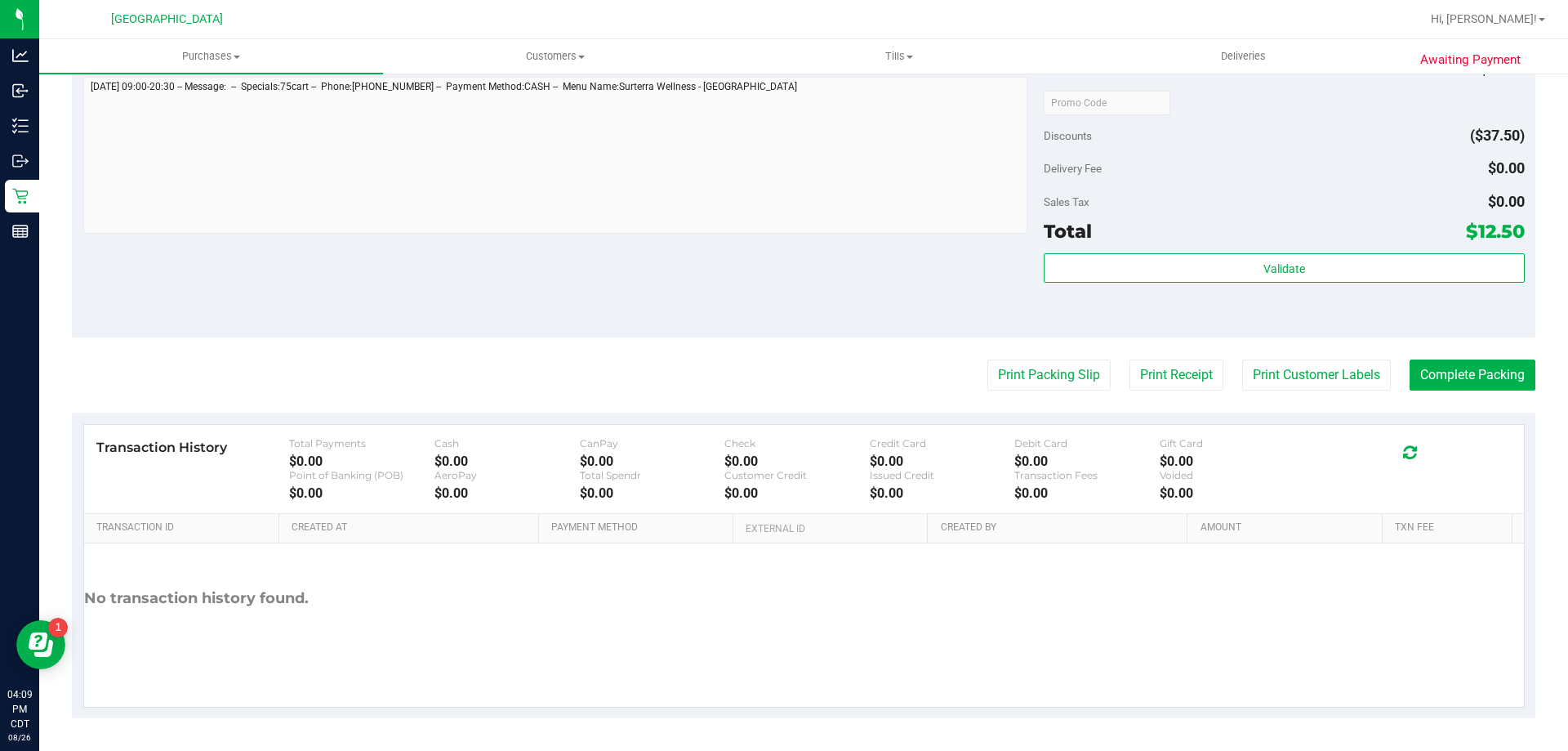
click at [1060, 355] on purchase-details "Back Edit Purchase Cancel Purchase View Profile # 11851847 BioTrack ID: - Submi…" at bounding box center [803, 111] width 1464 height 1214
click at [1059, 379] on button "Print Packing Slip" at bounding box center [1048, 375] width 123 height 31
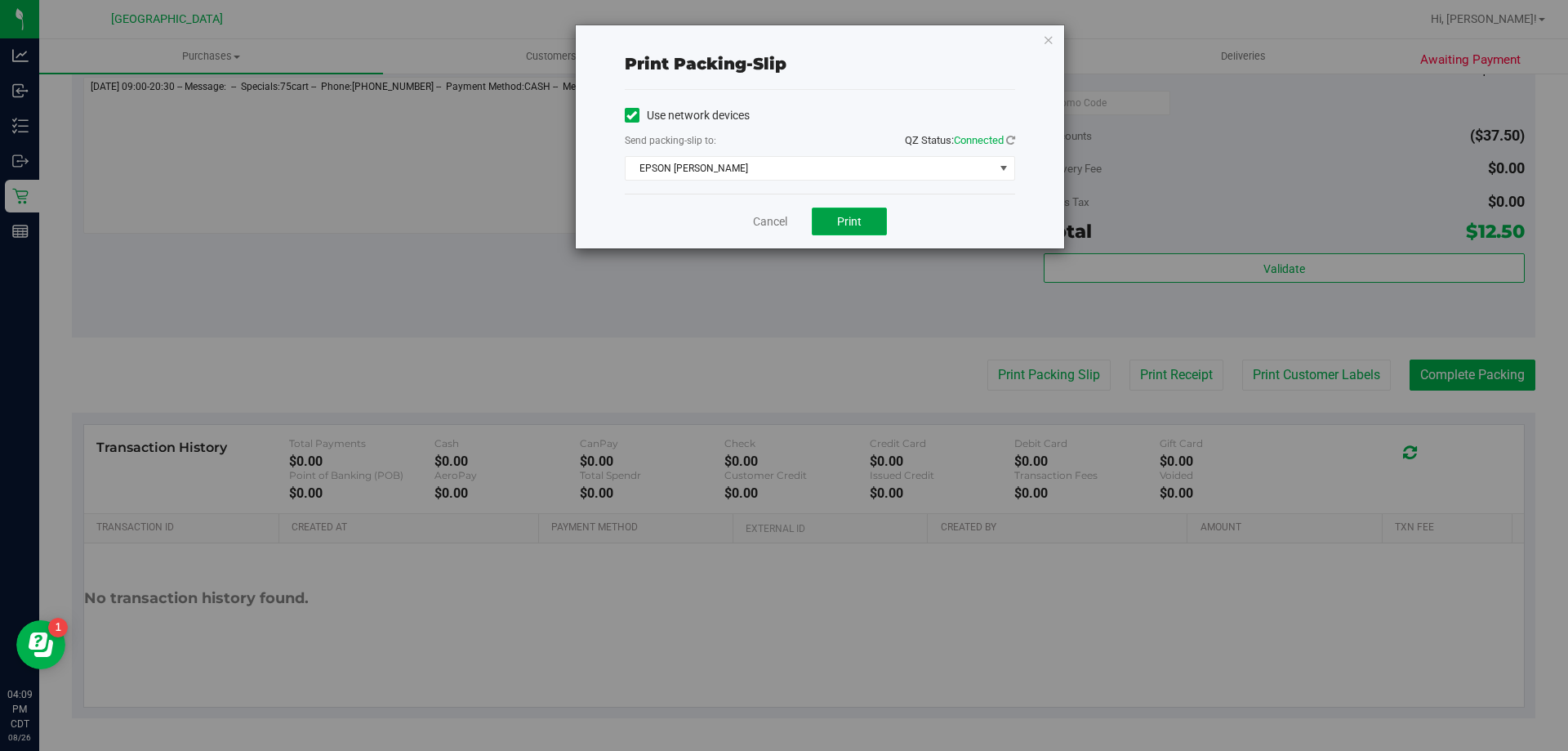
click at [834, 226] on button "Print" at bounding box center [849, 222] width 75 height 28
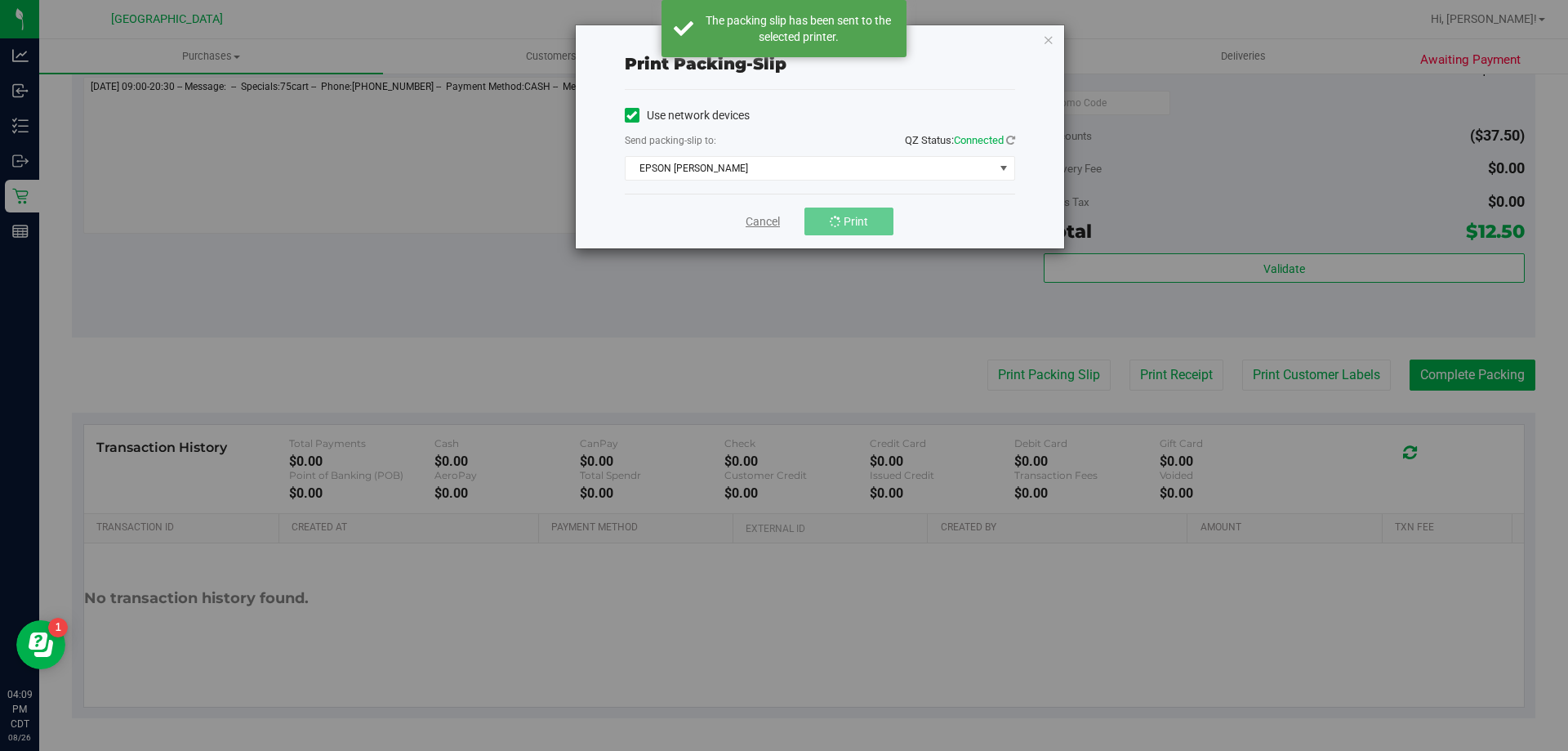
click at [765, 223] on link "Cancel" at bounding box center [763, 222] width 34 height 17
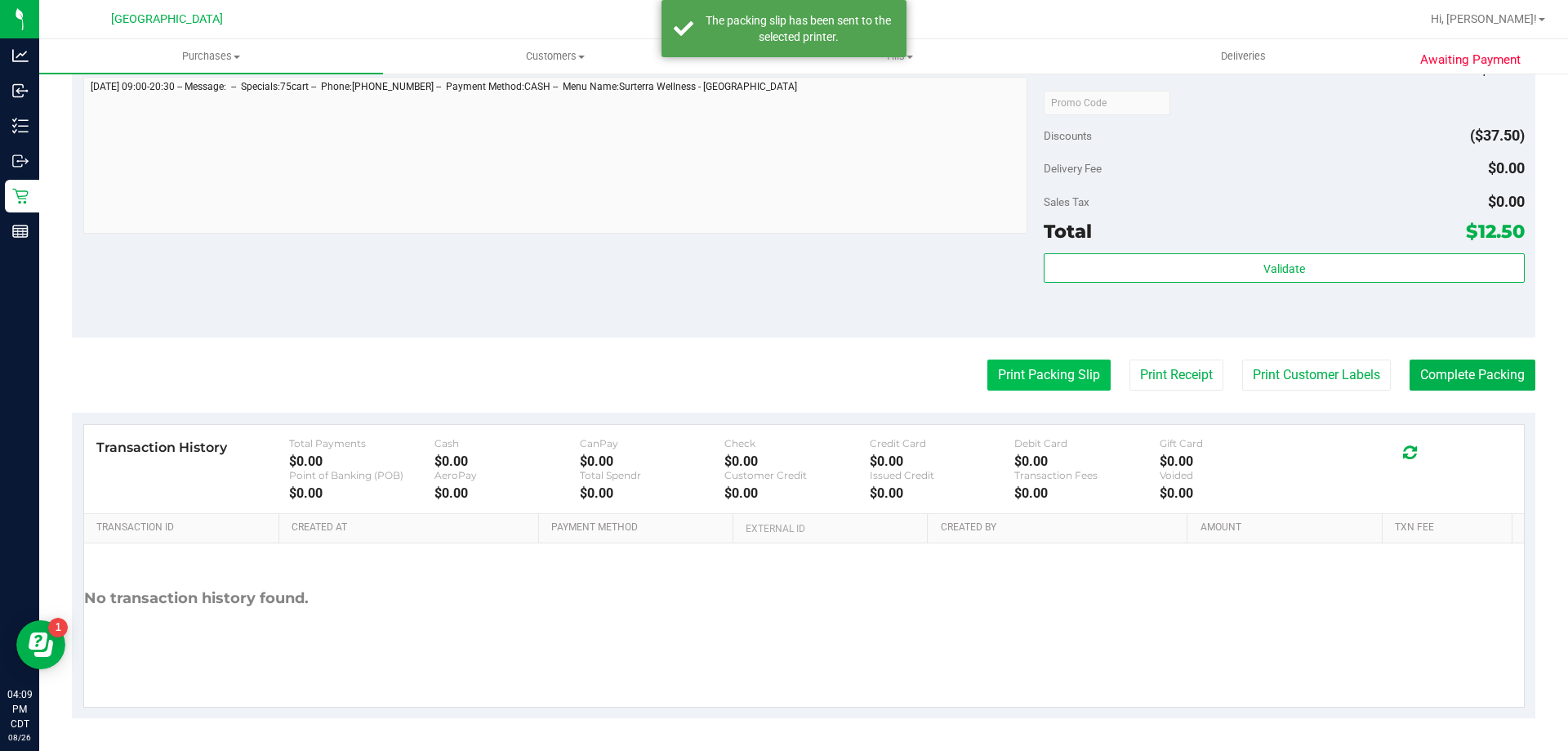
click at [1025, 377] on button "Print Packing Slip" at bounding box center [1048, 375] width 123 height 31
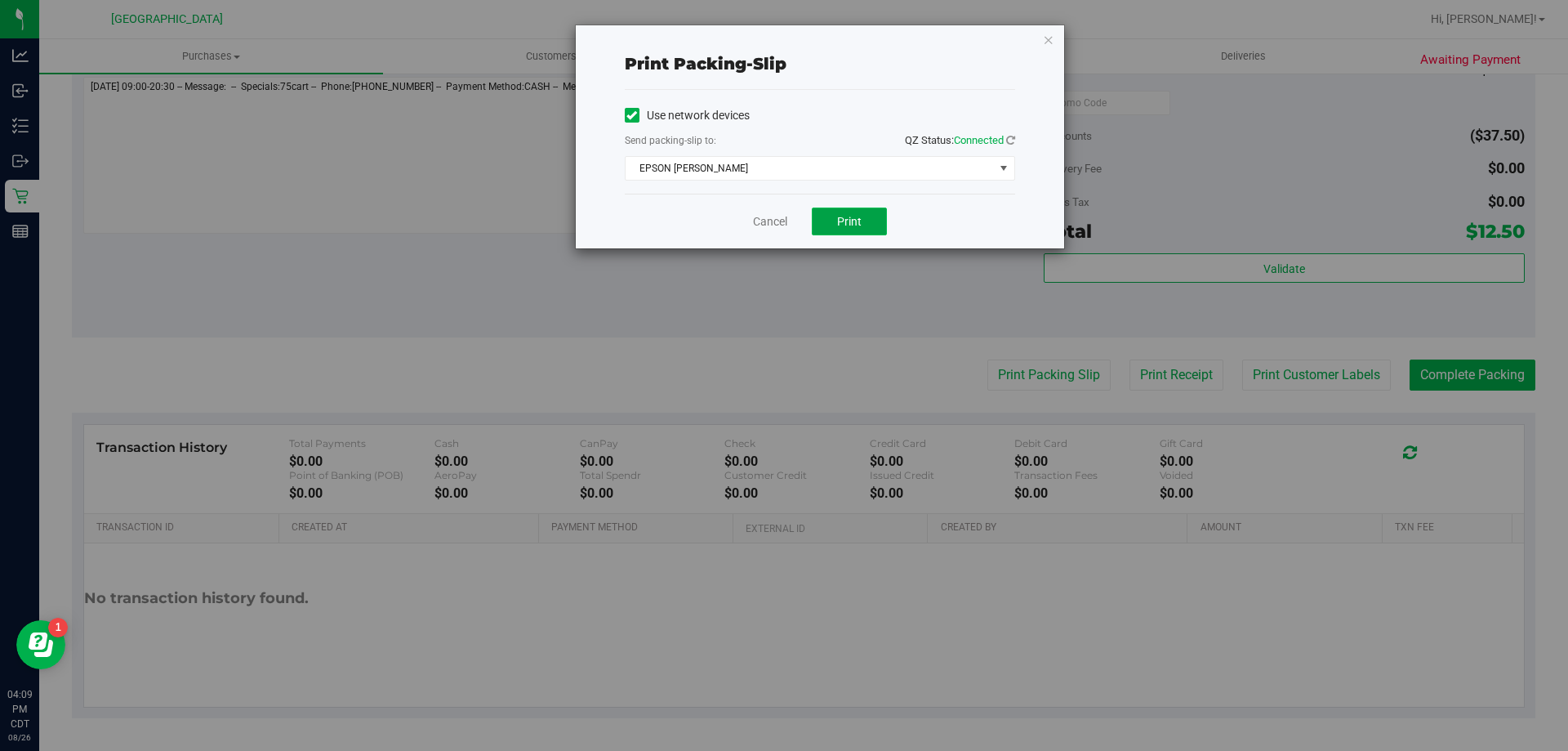
click at [834, 224] on button "Print" at bounding box center [849, 222] width 75 height 28
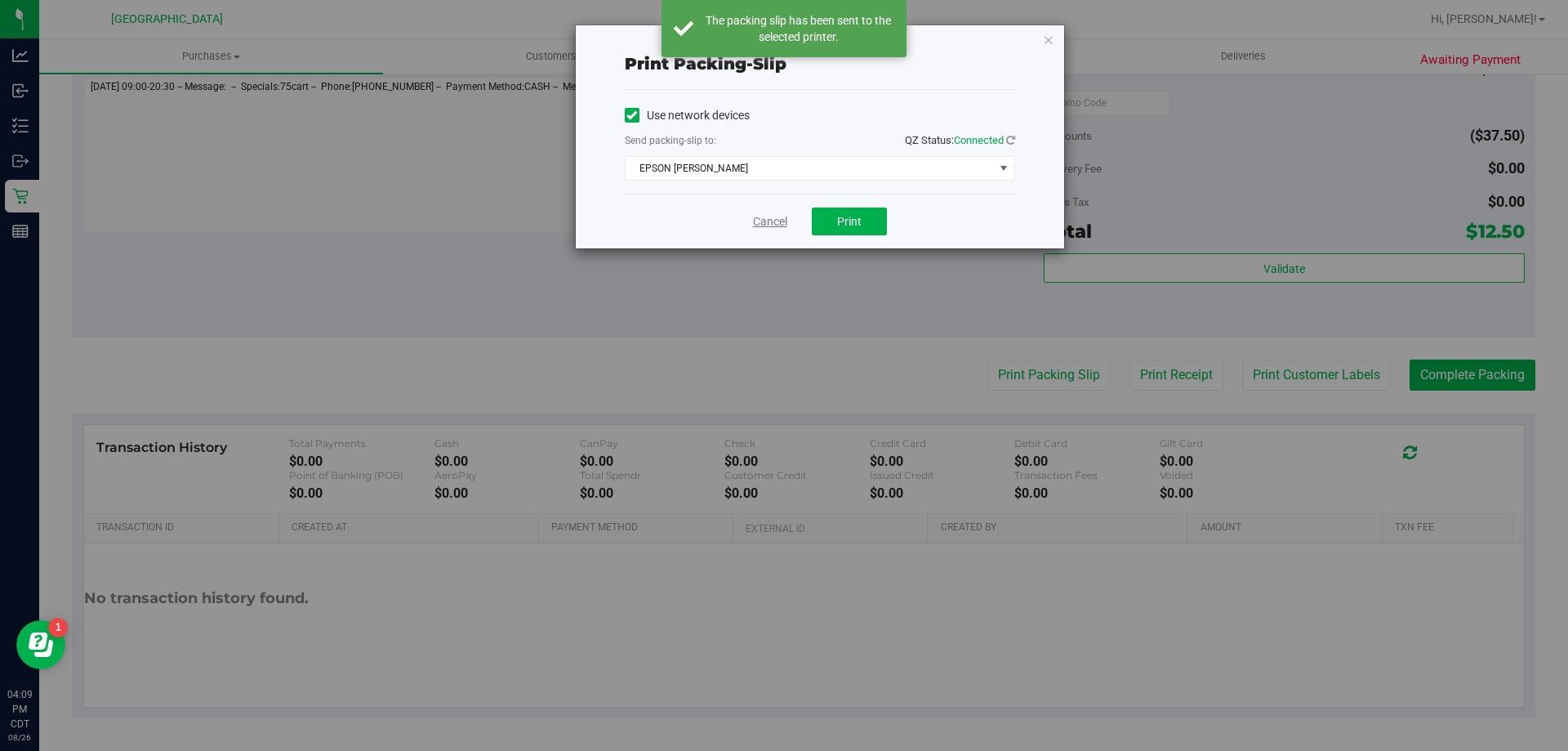
click at [771, 222] on link "Cancel" at bounding box center [769, 222] width 34 height 17
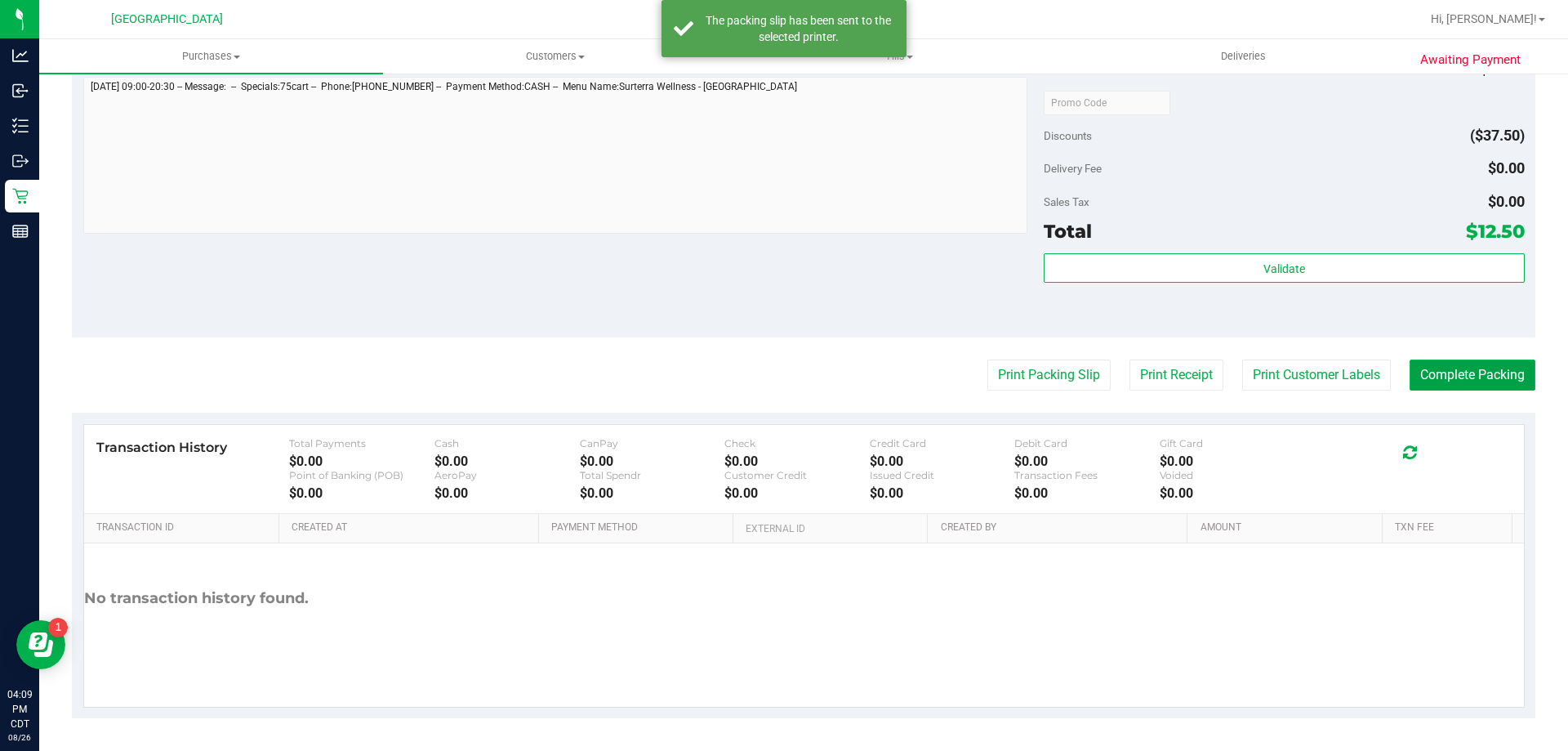
click at [1469, 375] on button "Complete Packing" at bounding box center [1472, 375] width 125 height 31
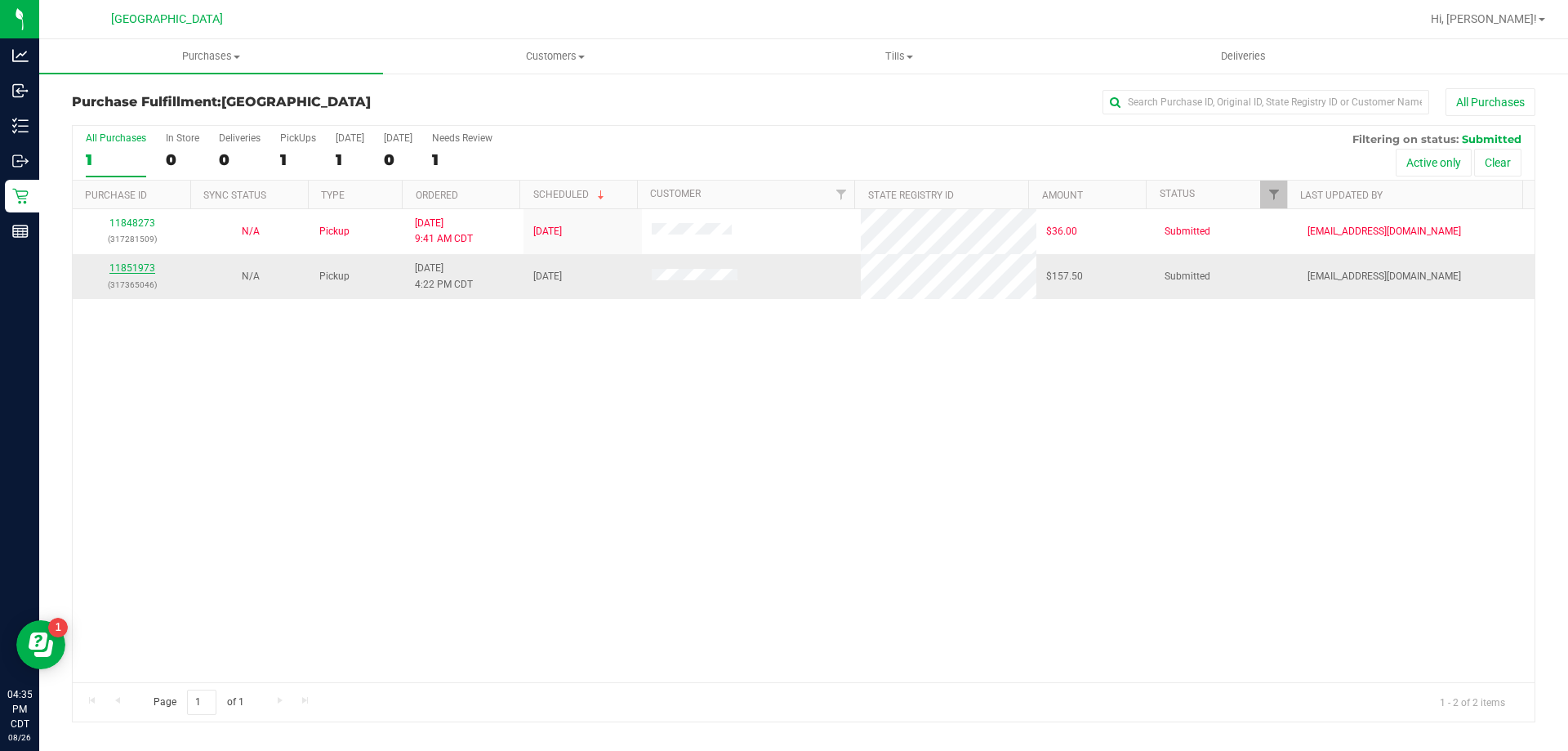
click at [127, 271] on link "11851973" at bounding box center [132, 268] width 46 height 12
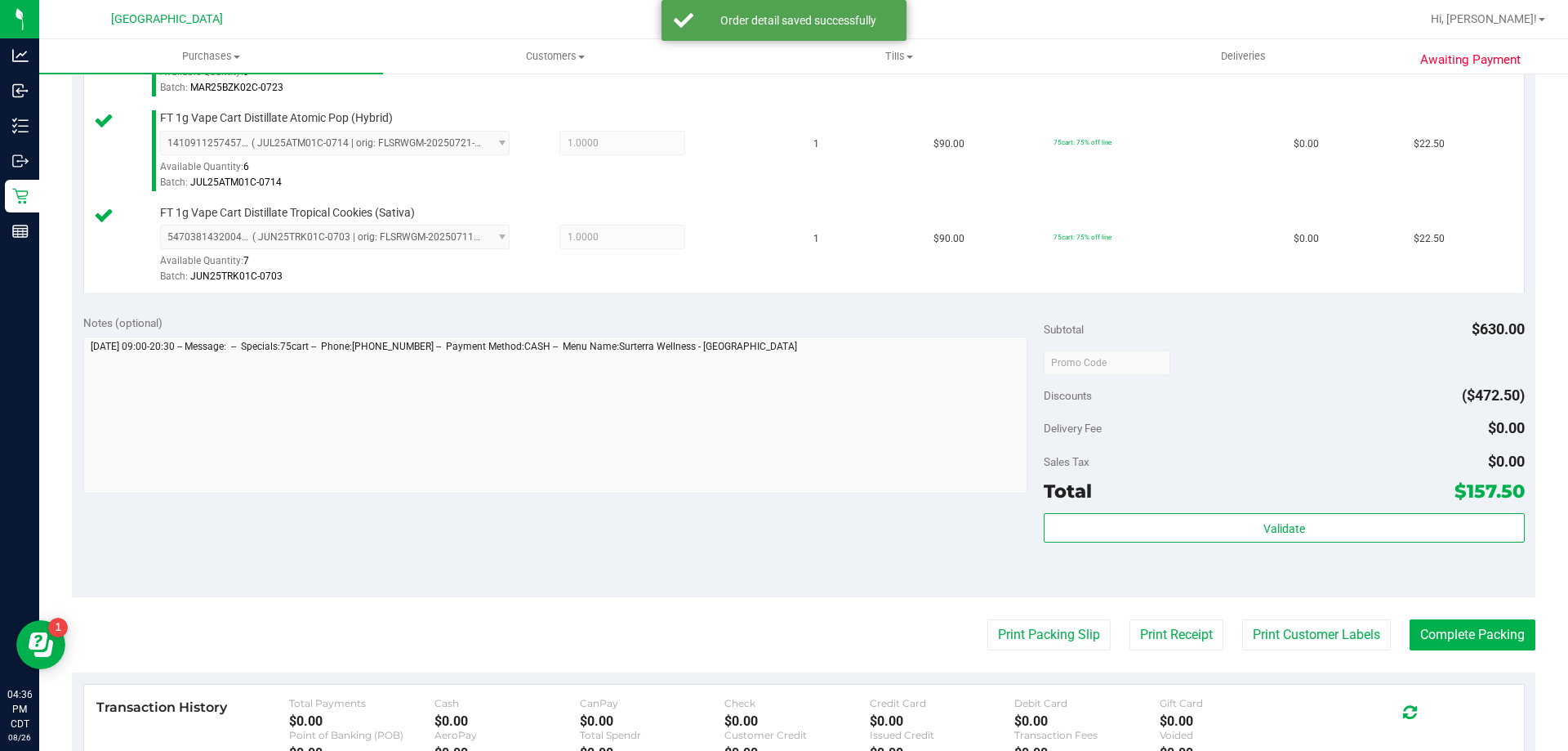
scroll to position [899, 0]
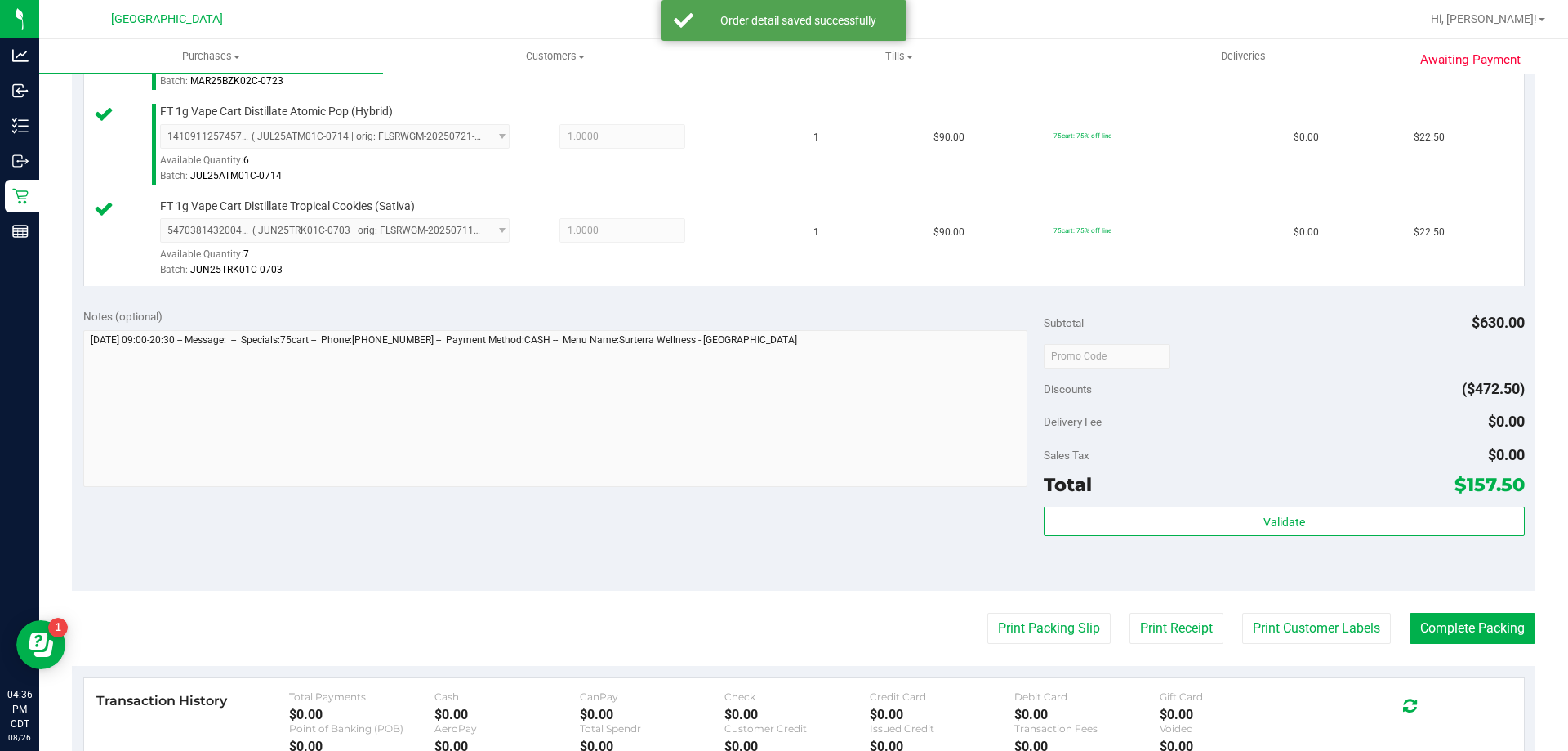
click at [1383, 540] on div "Validate" at bounding box center [1283, 543] width 480 height 74
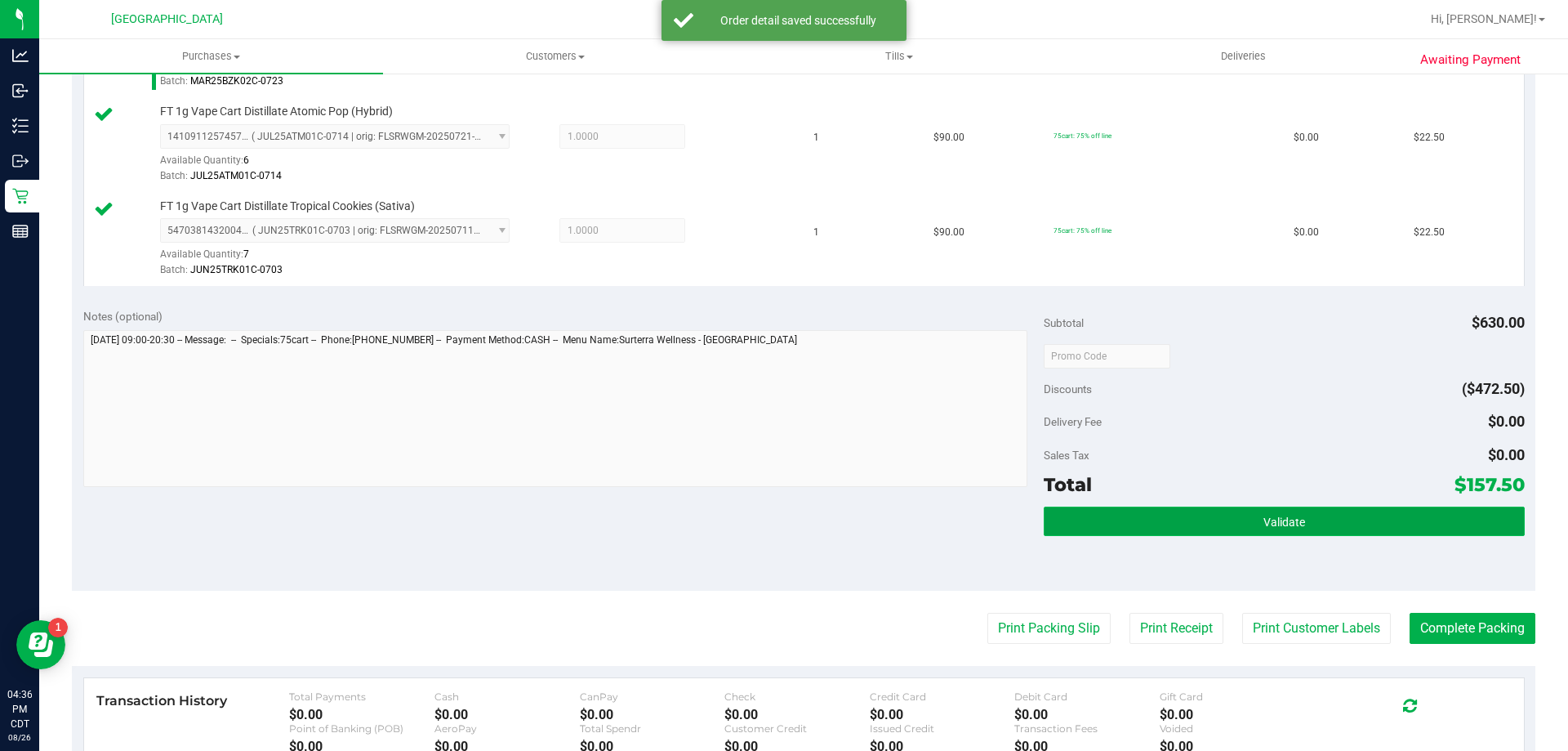
click at [1386, 528] on button "Validate" at bounding box center [1283, 521] width 480 height 29
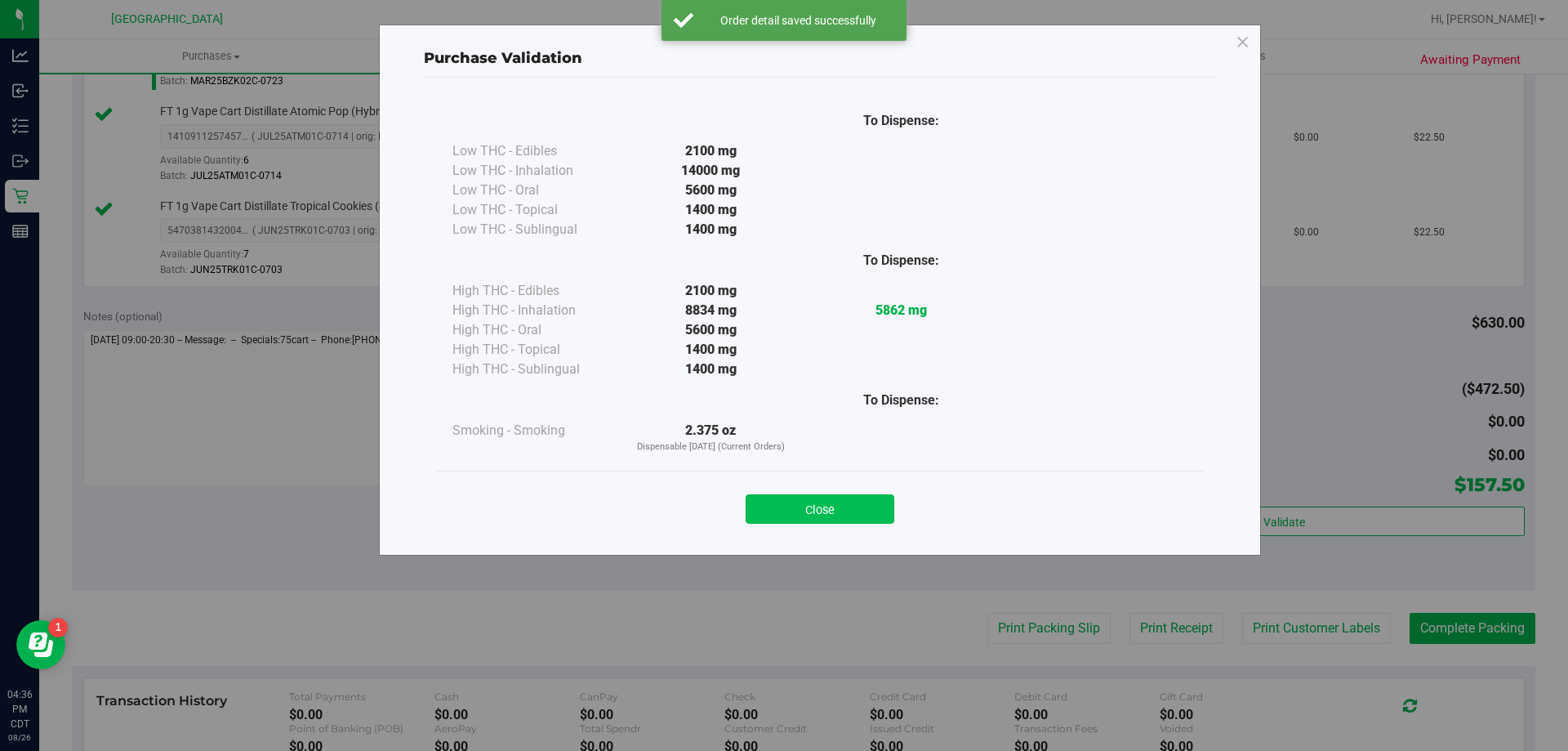
click at [847, 512] on button "Close" at bounding box center [820, 509] width 149 height 29
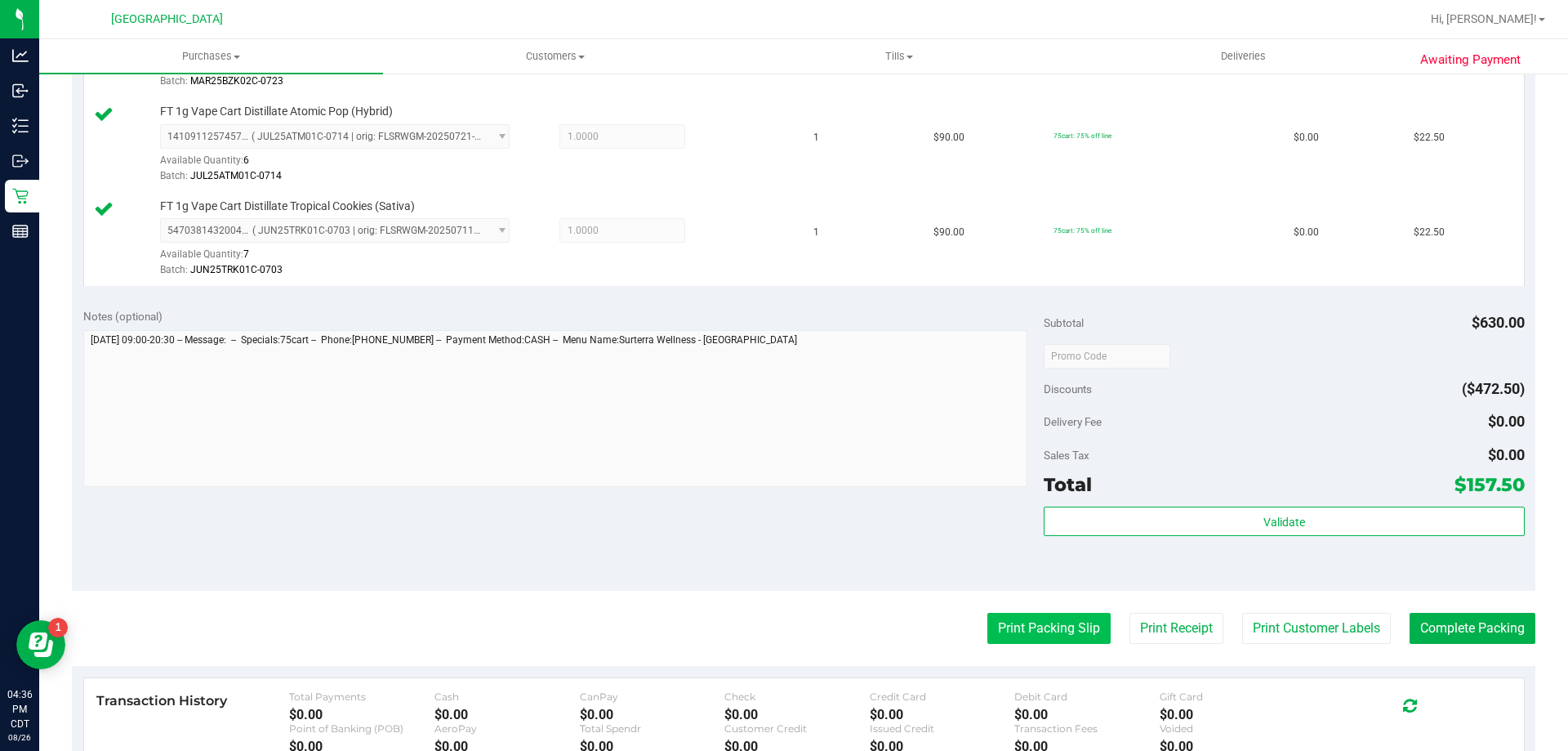
click at [1065, 635] on button "Print Packing Slip" at bounding box center [1048, 629] width 123 height 31
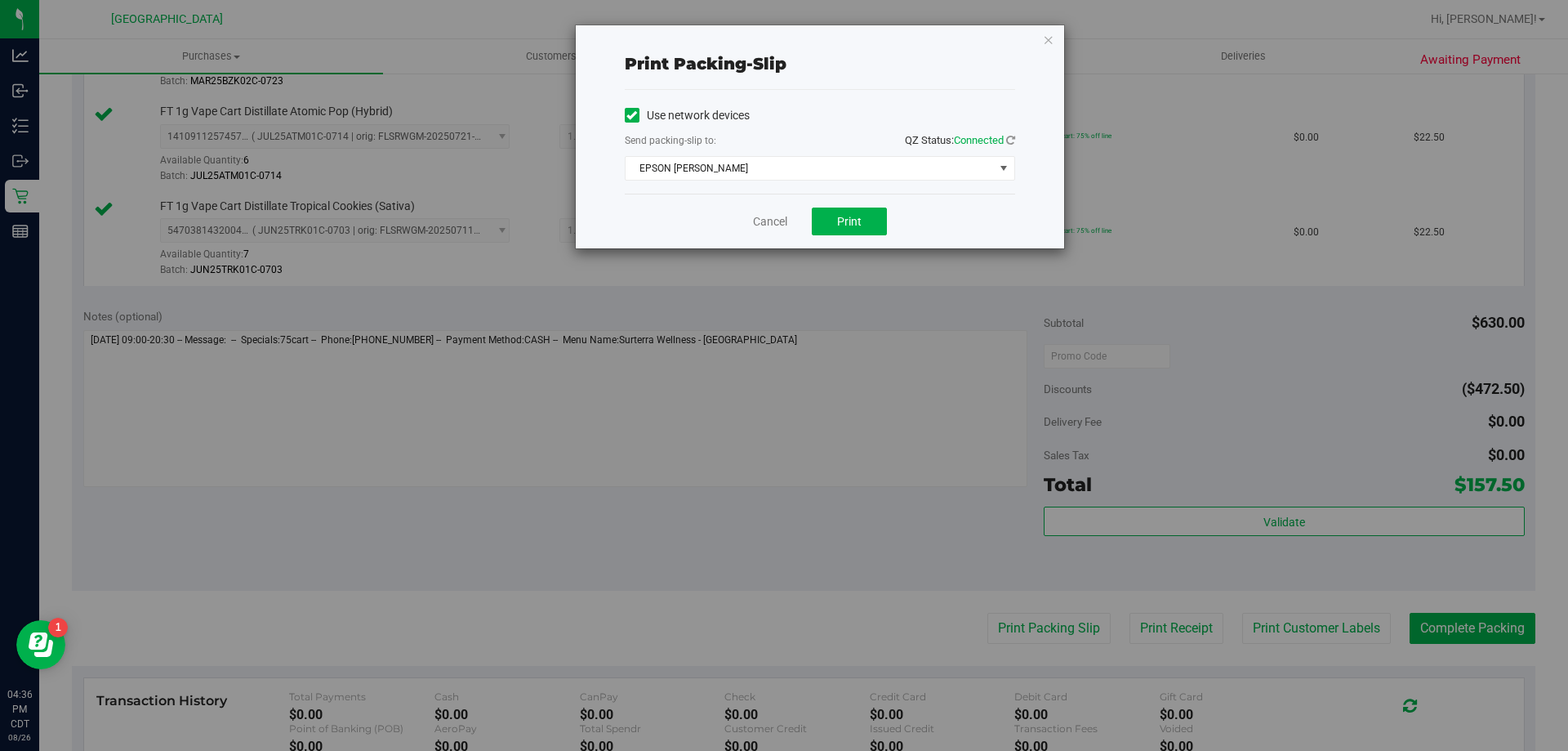
click at [859, 205] on div "Cancel Print" at bounding box center [820, 221] width 391 height 54
click at [861, 215] on span "Print" at bounding box center [849, 221] width 24 height 13
click at [766, 227] on link "Cancel" at bounding box center [769, 222] width 34 height 17
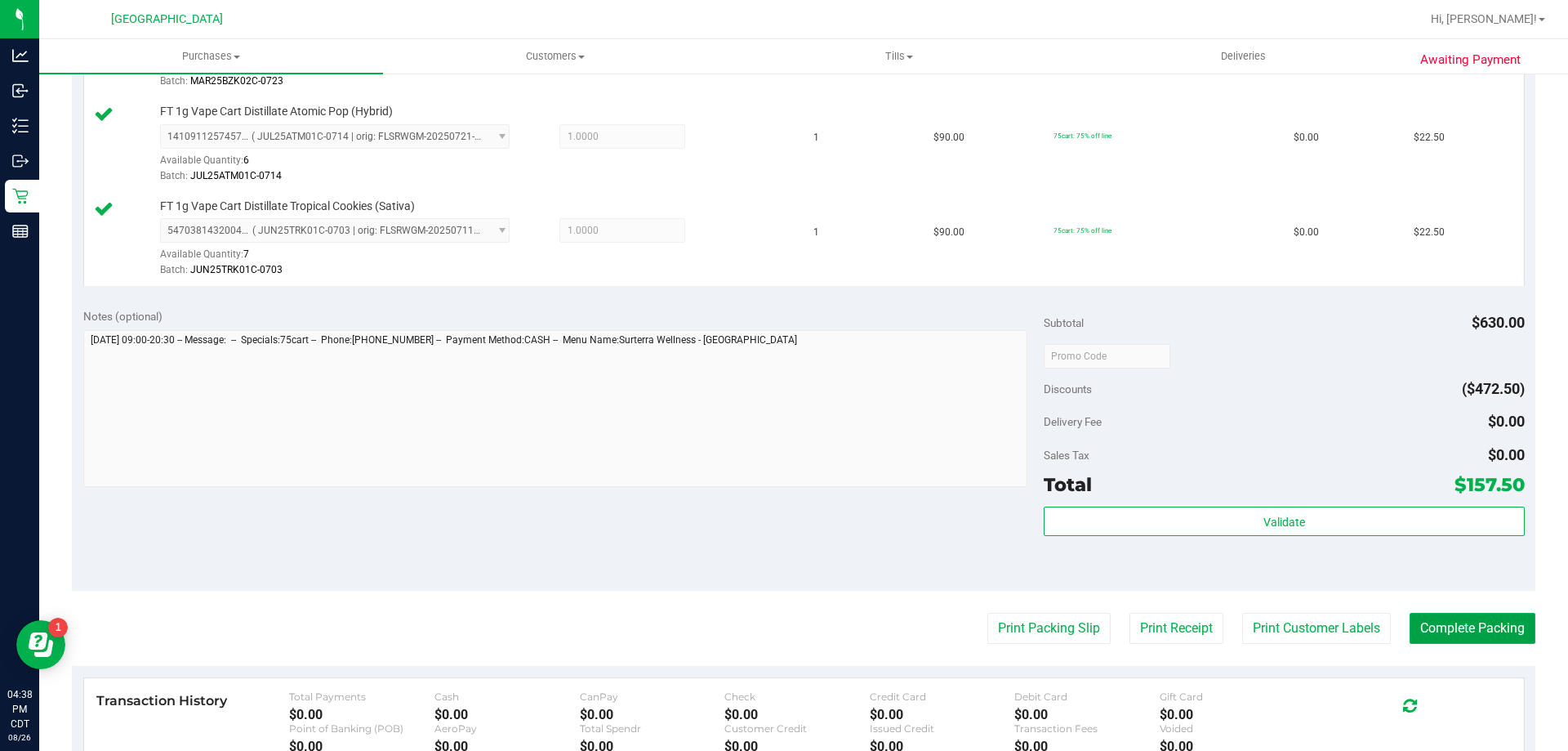
click at [1479, 623] on button "Complete Packing" at bounding box center [1472, 629] width 125 height 31
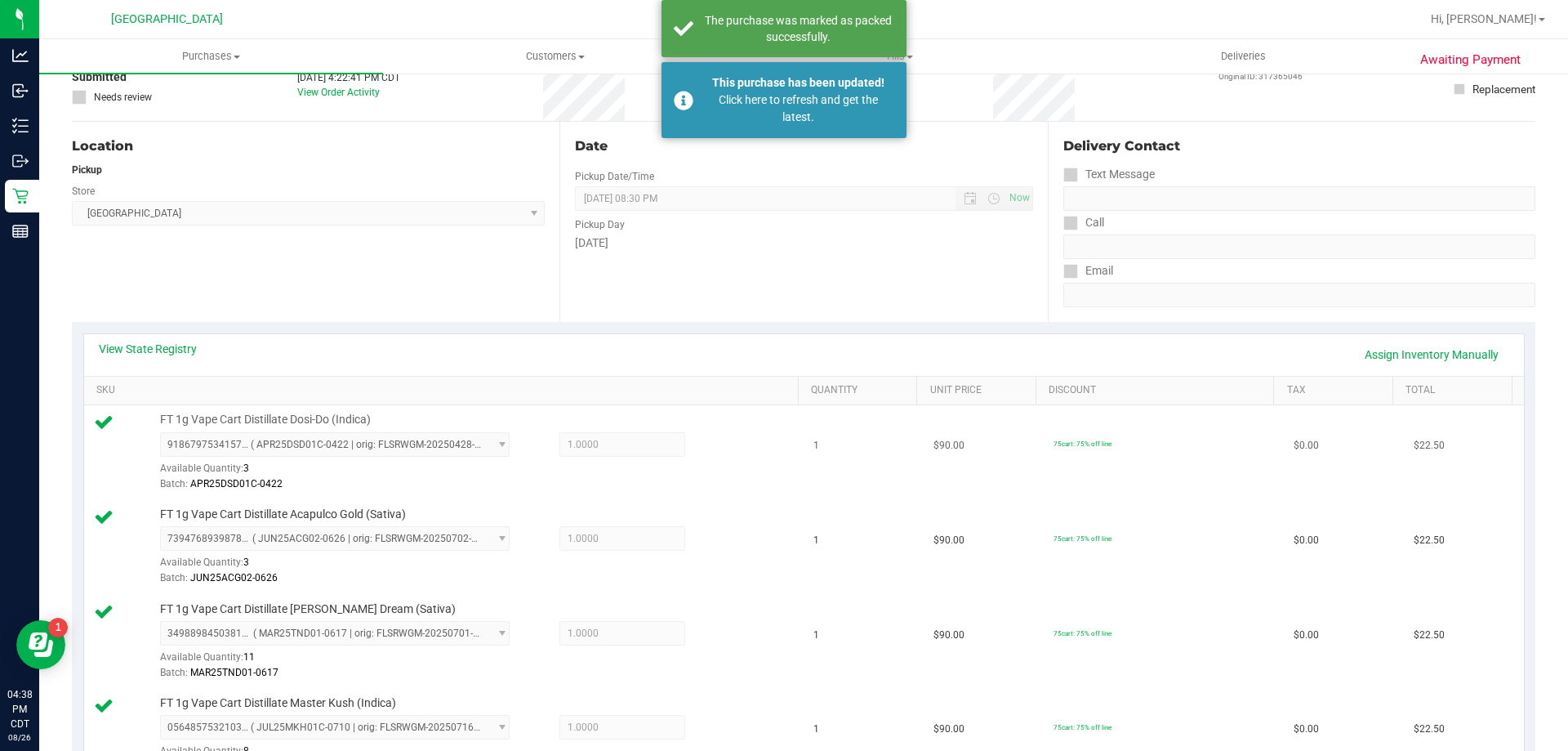
scroll to position [0, 0]
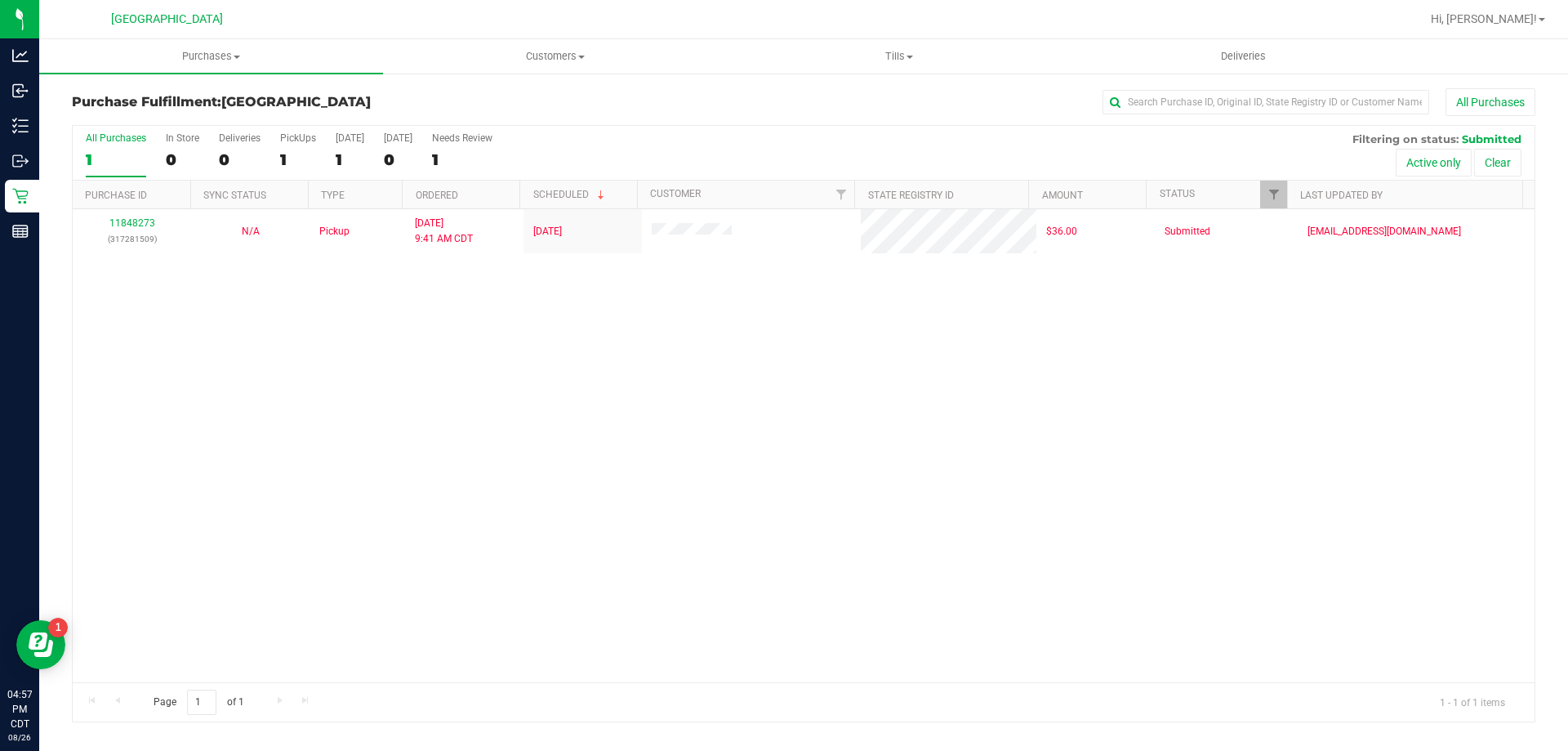
click at [540, 382] on div "11848273 (317281509) N/A Pickup [DATE] 9:41 AM CDT 8/26/2025 $36.00 Submitted […" at bounding box center [803, 445] width 1462 height 473
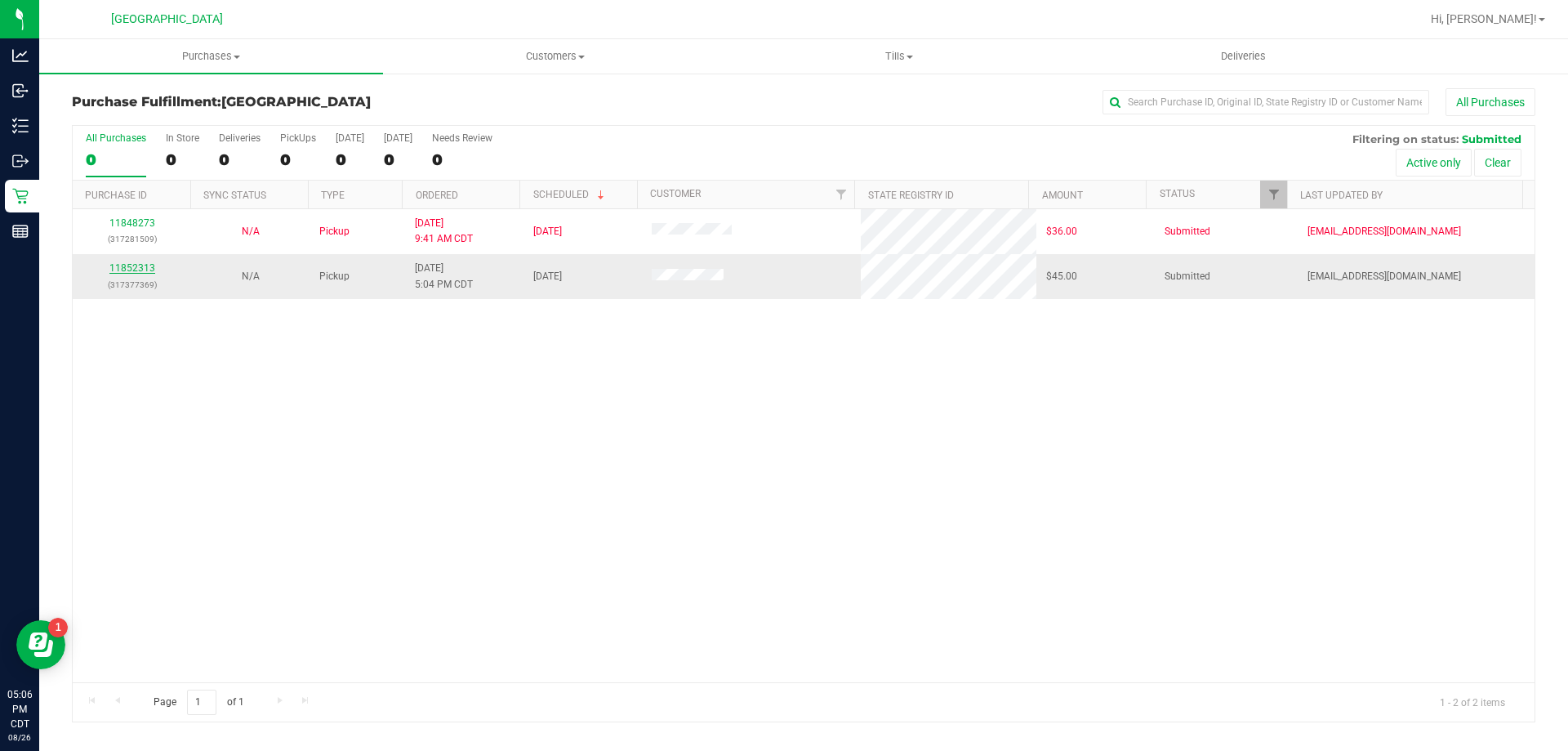
click at [137, 266] on link "11852313" at bounding box center [132, 268] width 46 height 12
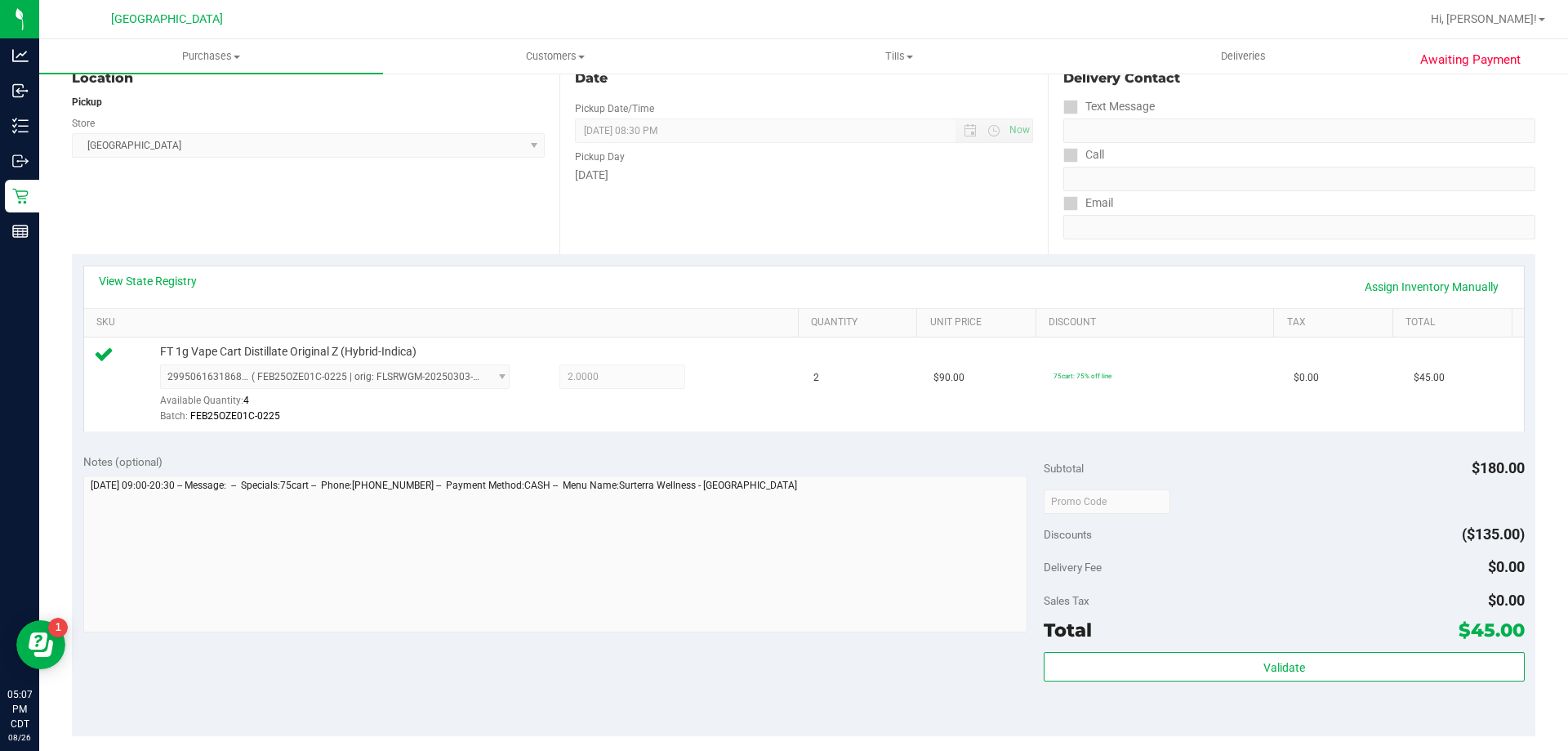
scroll to position [408, 0]
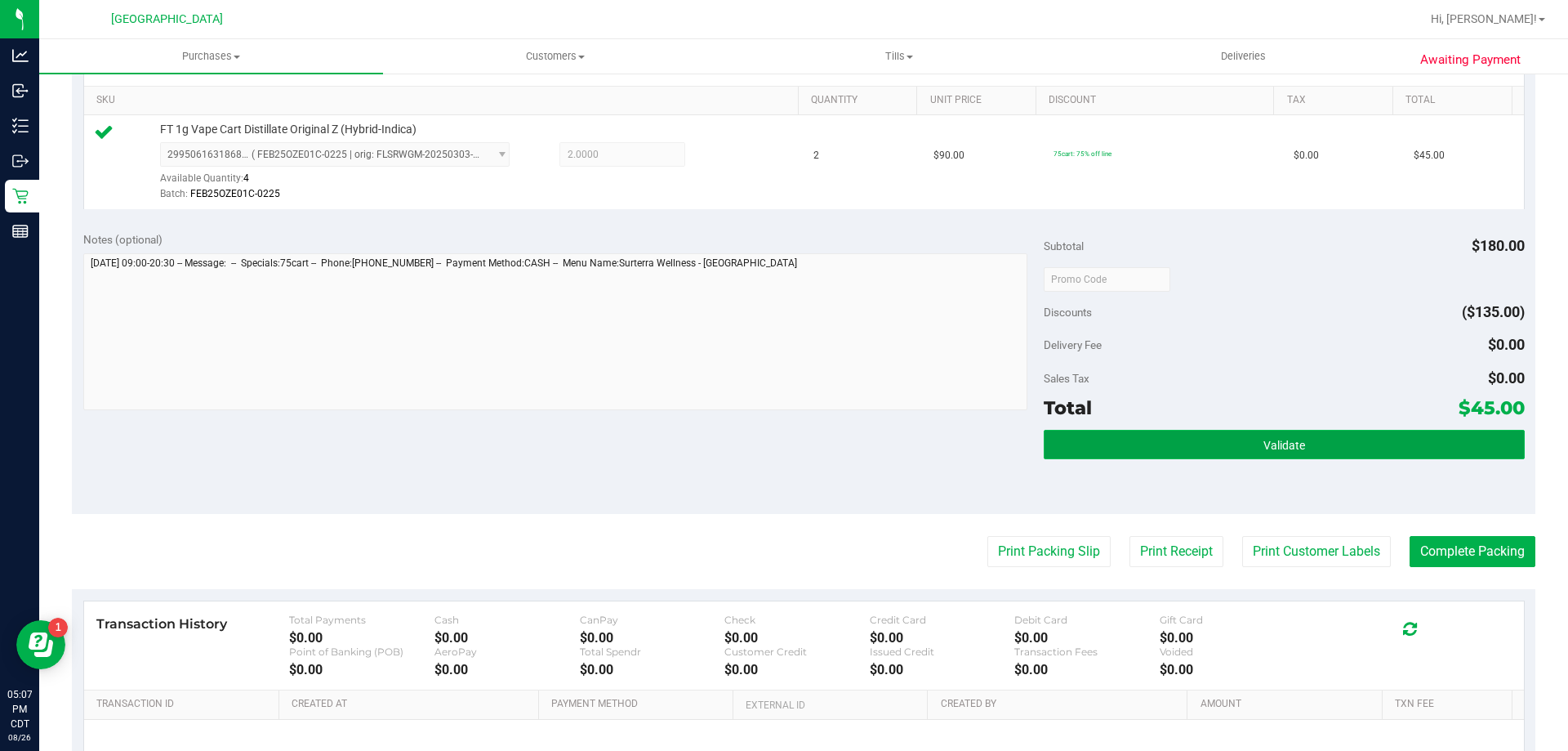
click at [1135, 444] on button "Validate" at bounding box center [1283, 444] width 480 height 29
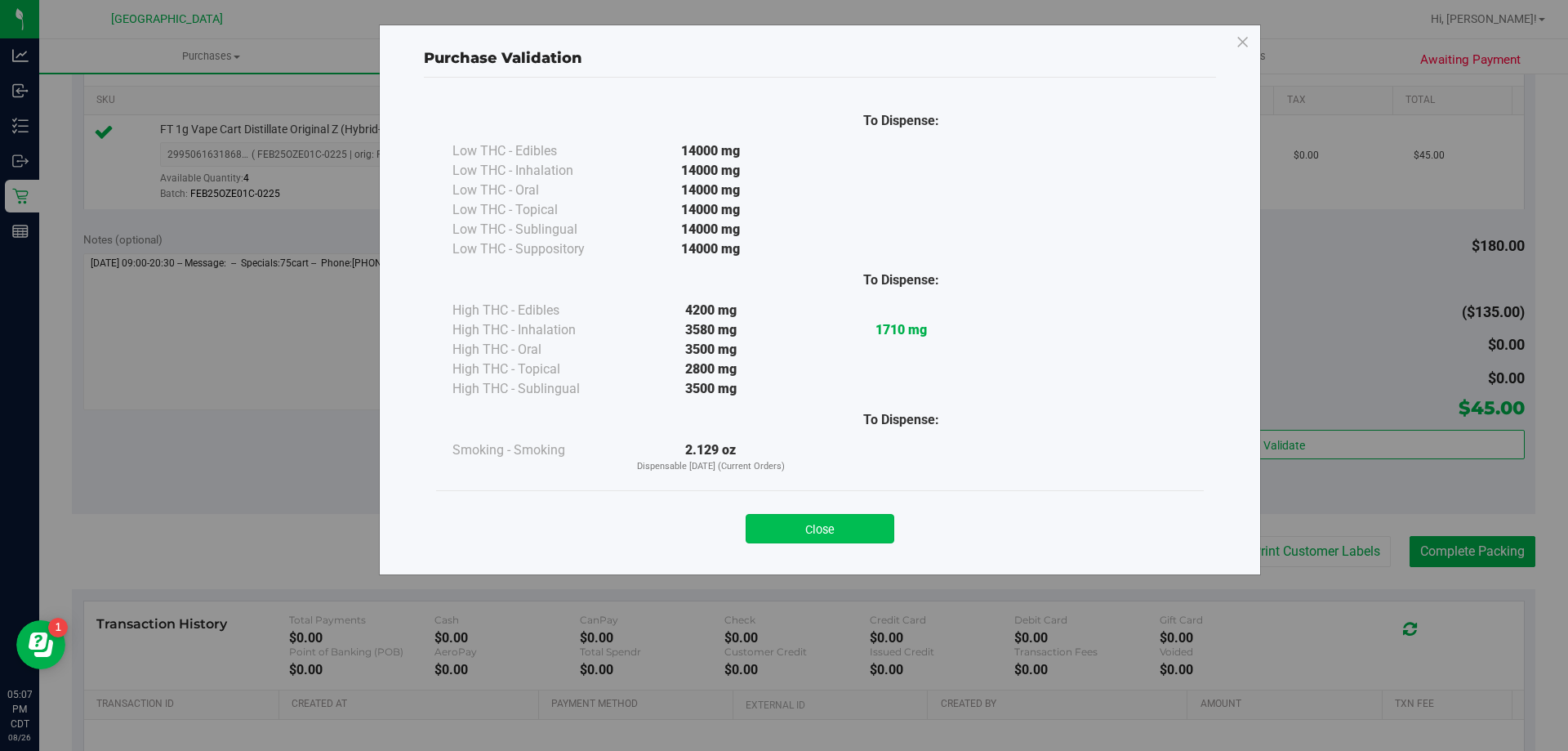
click at [828, 517] on button "Close" at bounding box center [820, 529] width 149 height 29
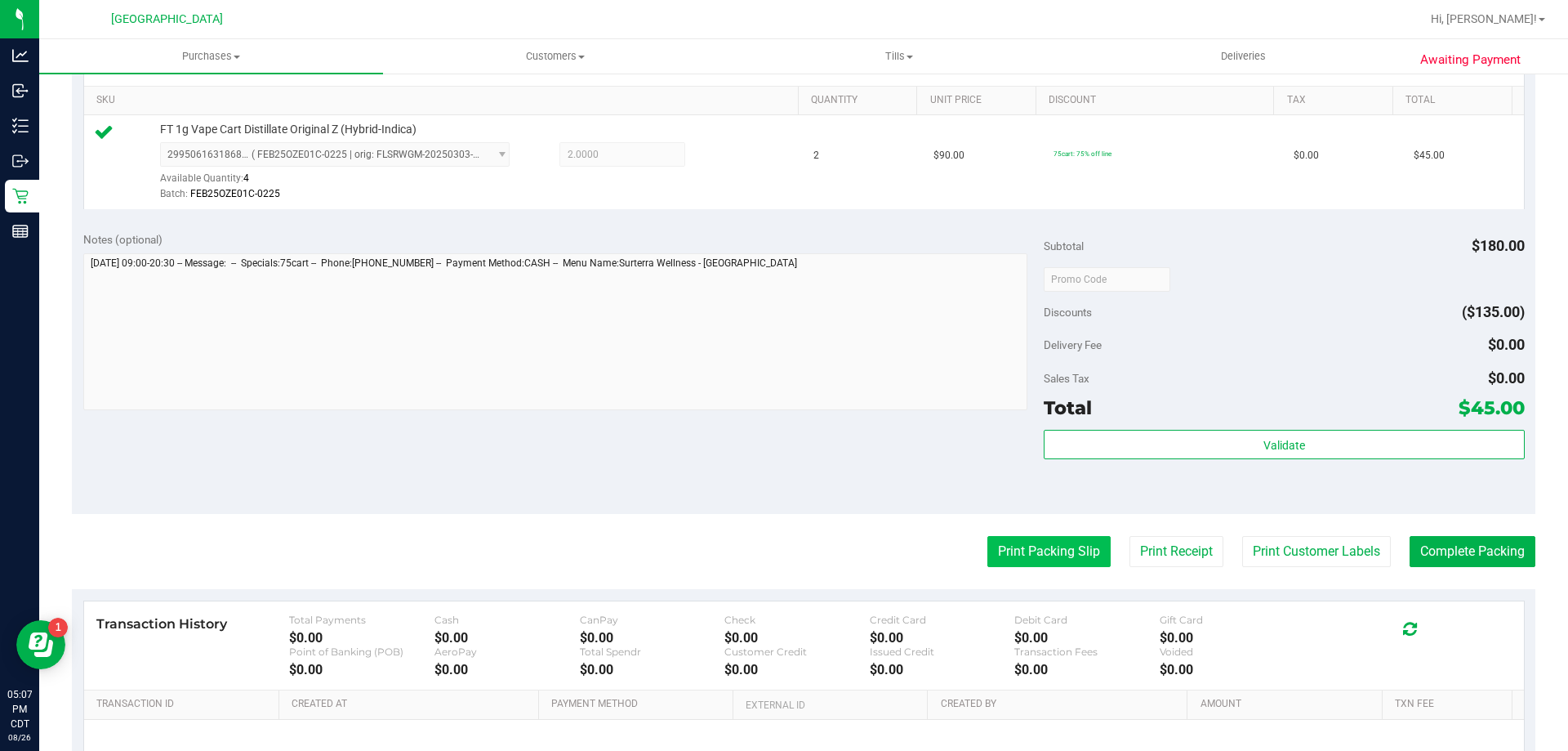
click at [997, 544] on button "Print Packing Slip" at bounding box center [1048, 552] width 123 height 31
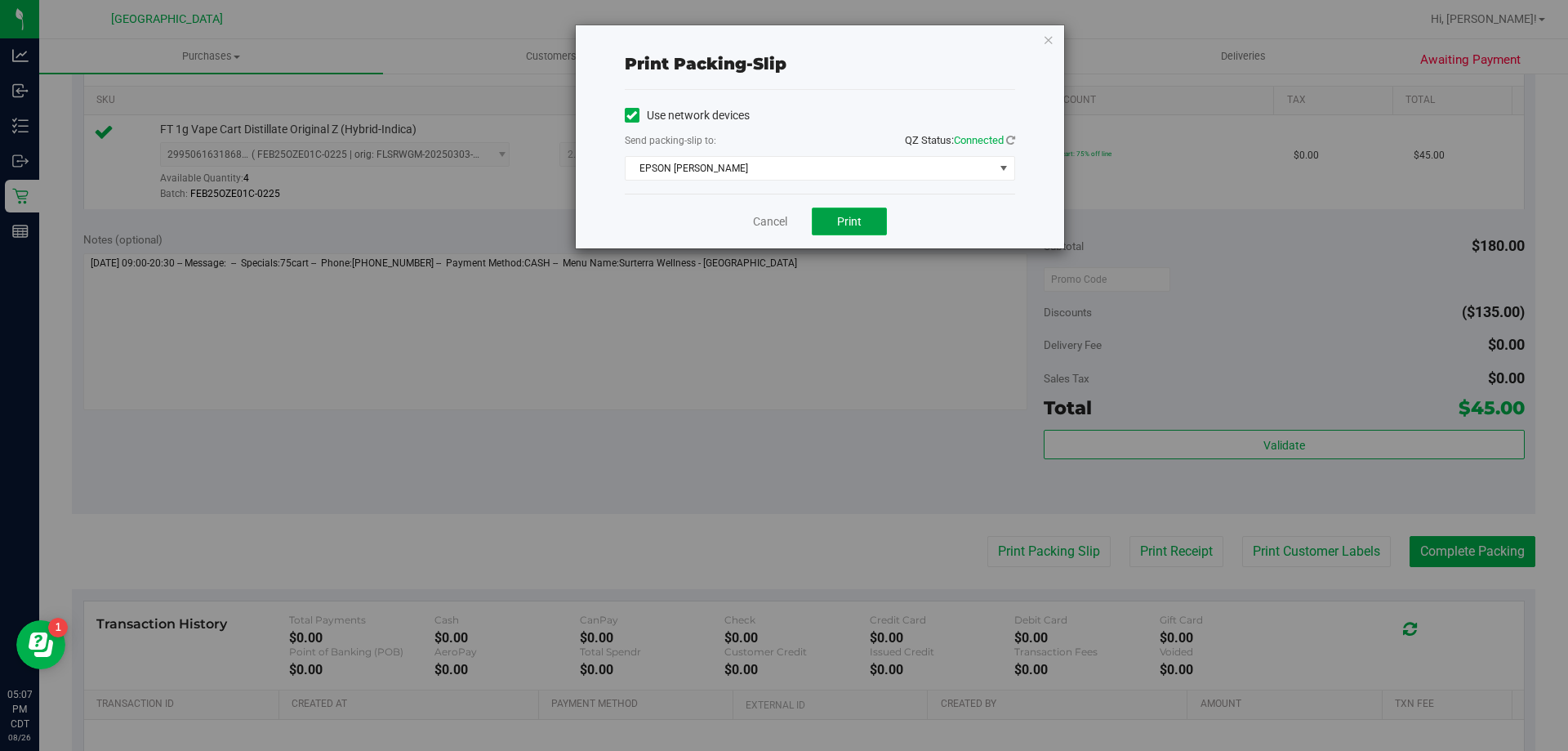
click at [860, 222] on span "Print" at bounding box center [849, 221] width 24 height 13
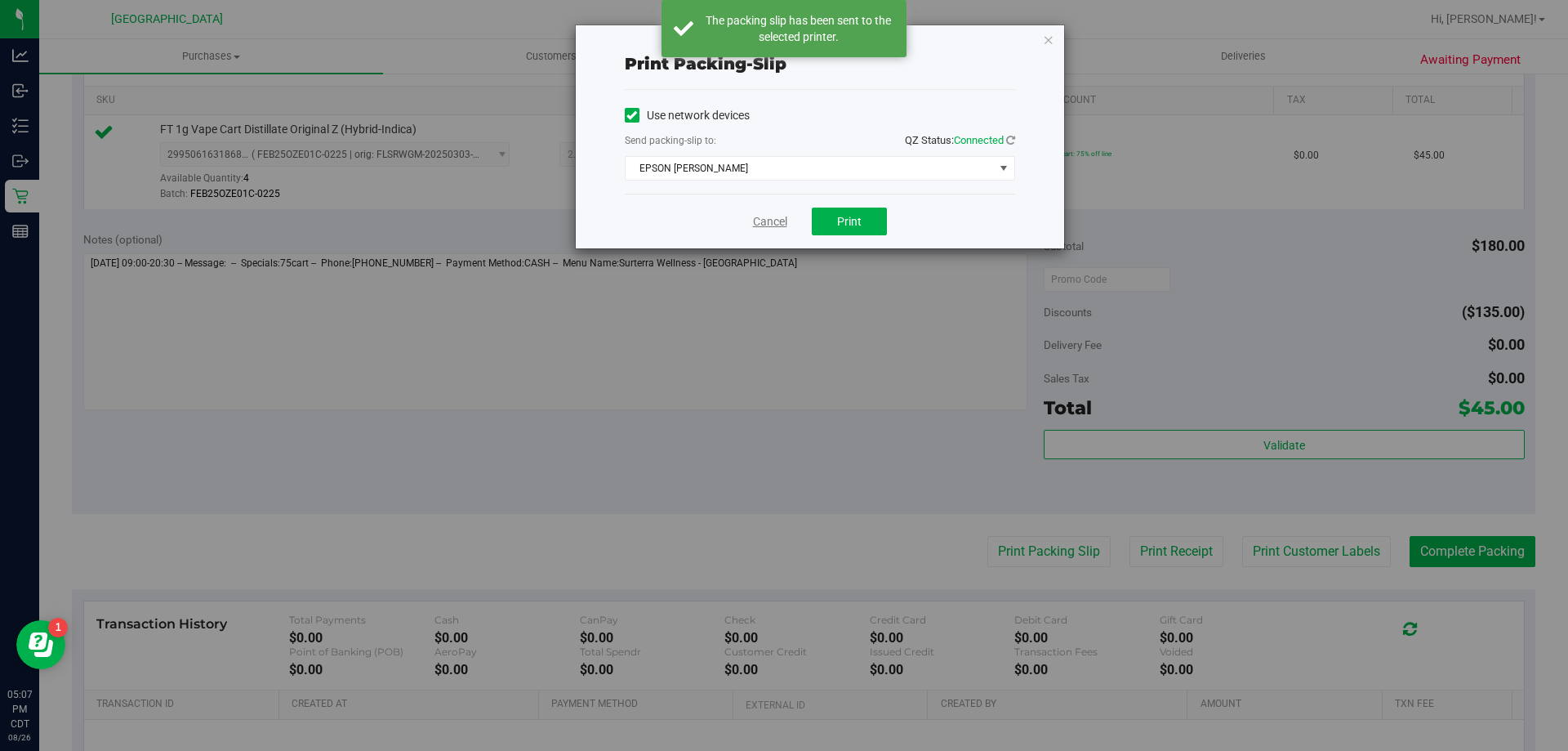
click at [778, 218] on link "Cancel" at bounding box center [769, 222] width 34 height 17
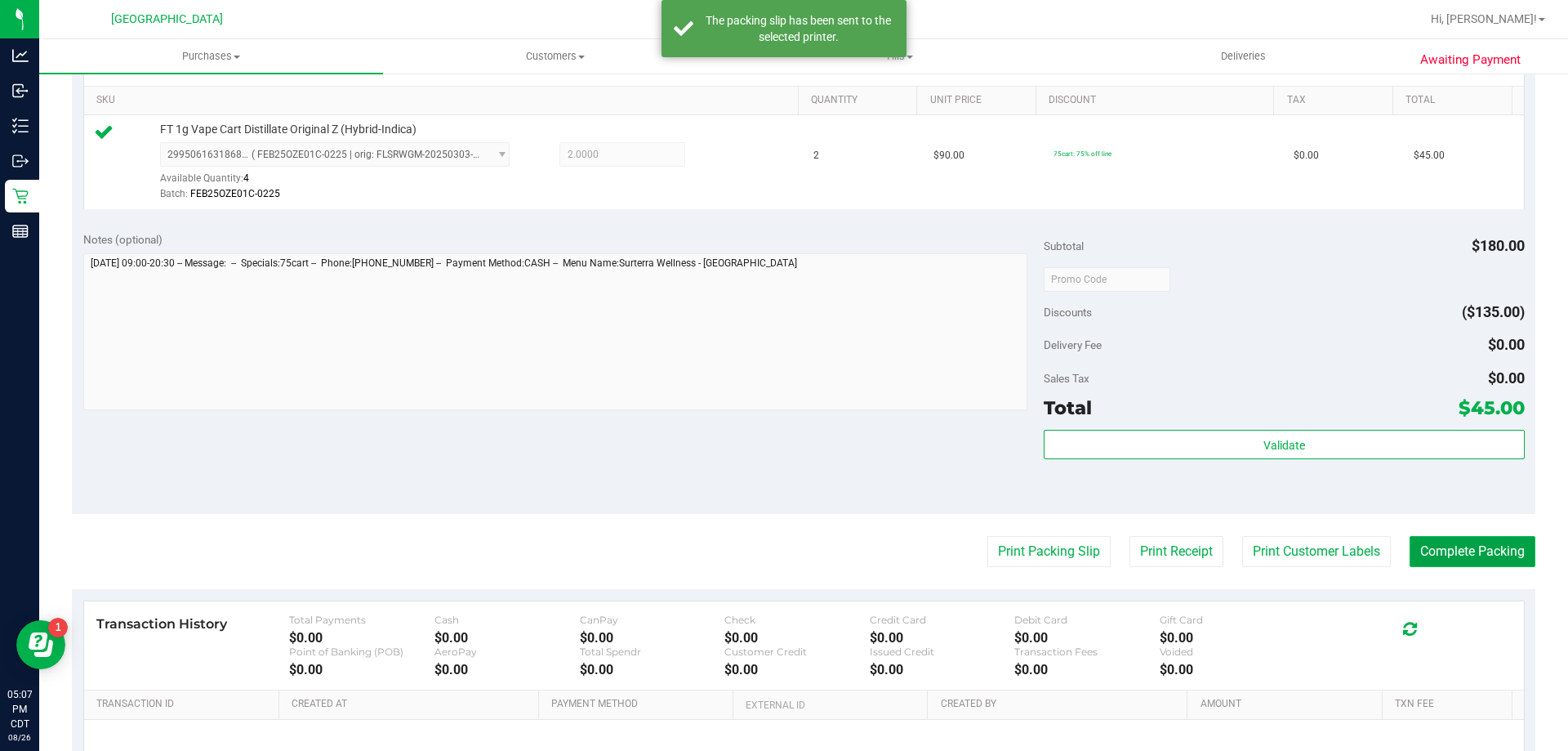
click at [1475, 544] on button "Complete Packing" at bounding box center [1472, 552] width 125 height 31
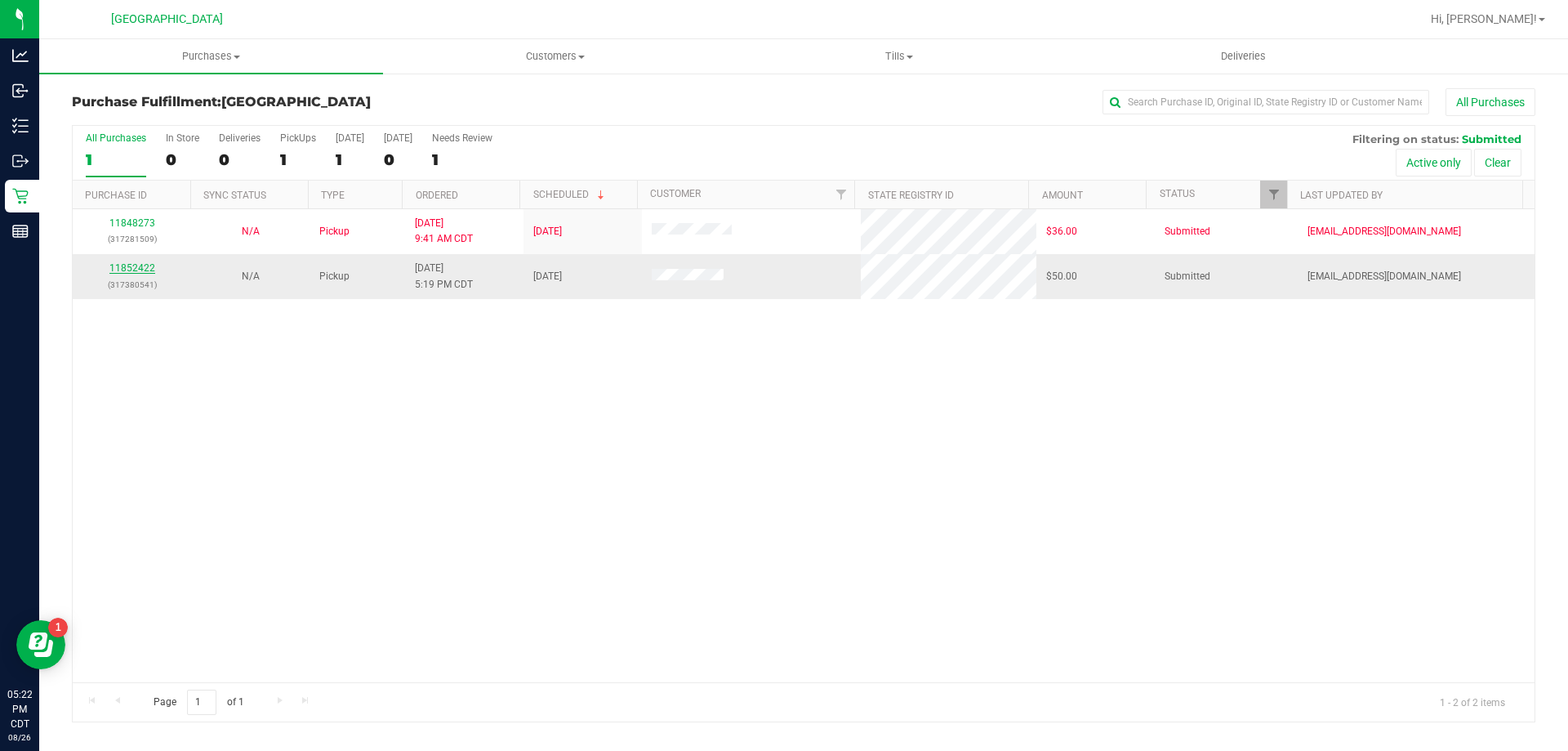
click at [129, 263] on link "11852422" at bounding box center [132, 268] width 46 height 12
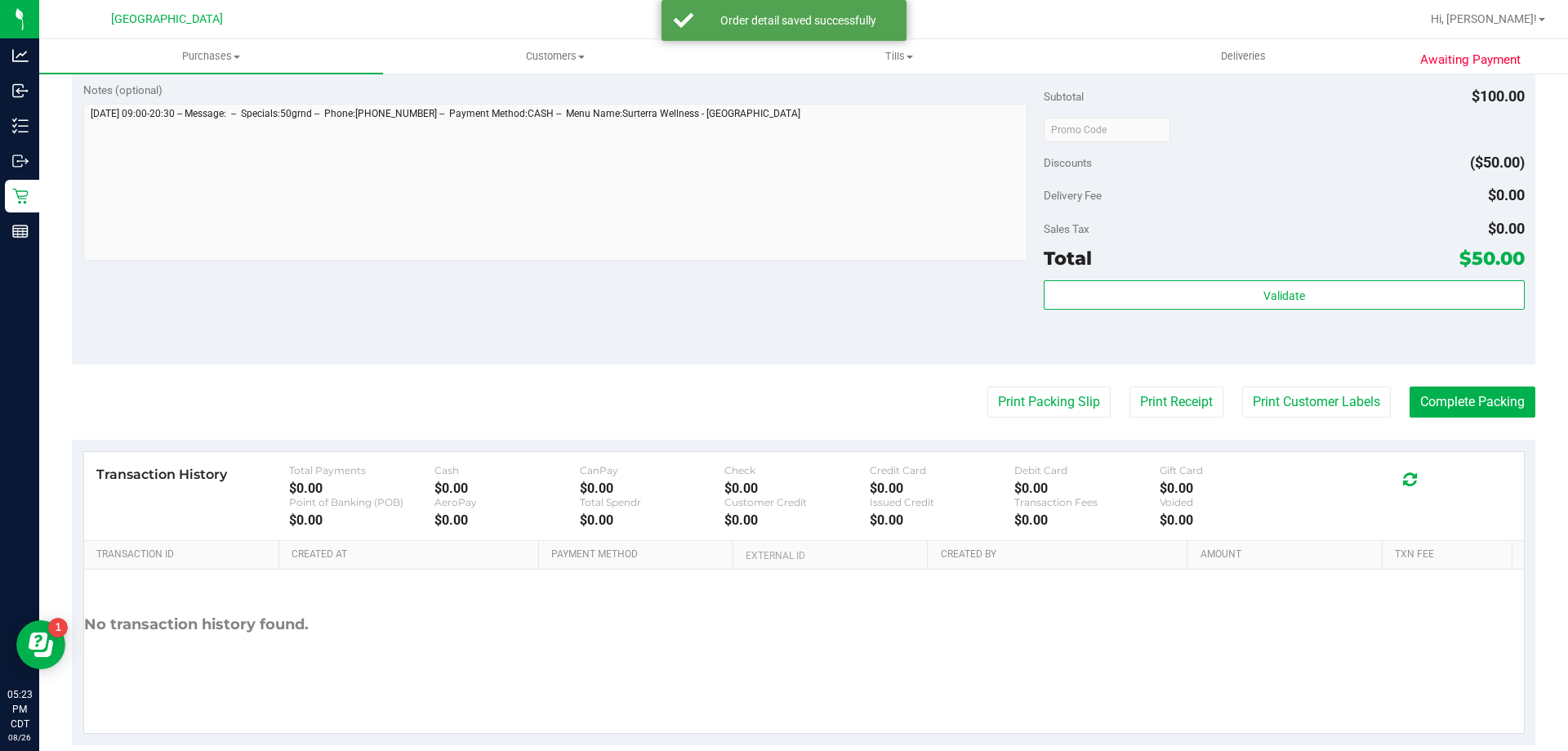
scroll to position [654, 0]
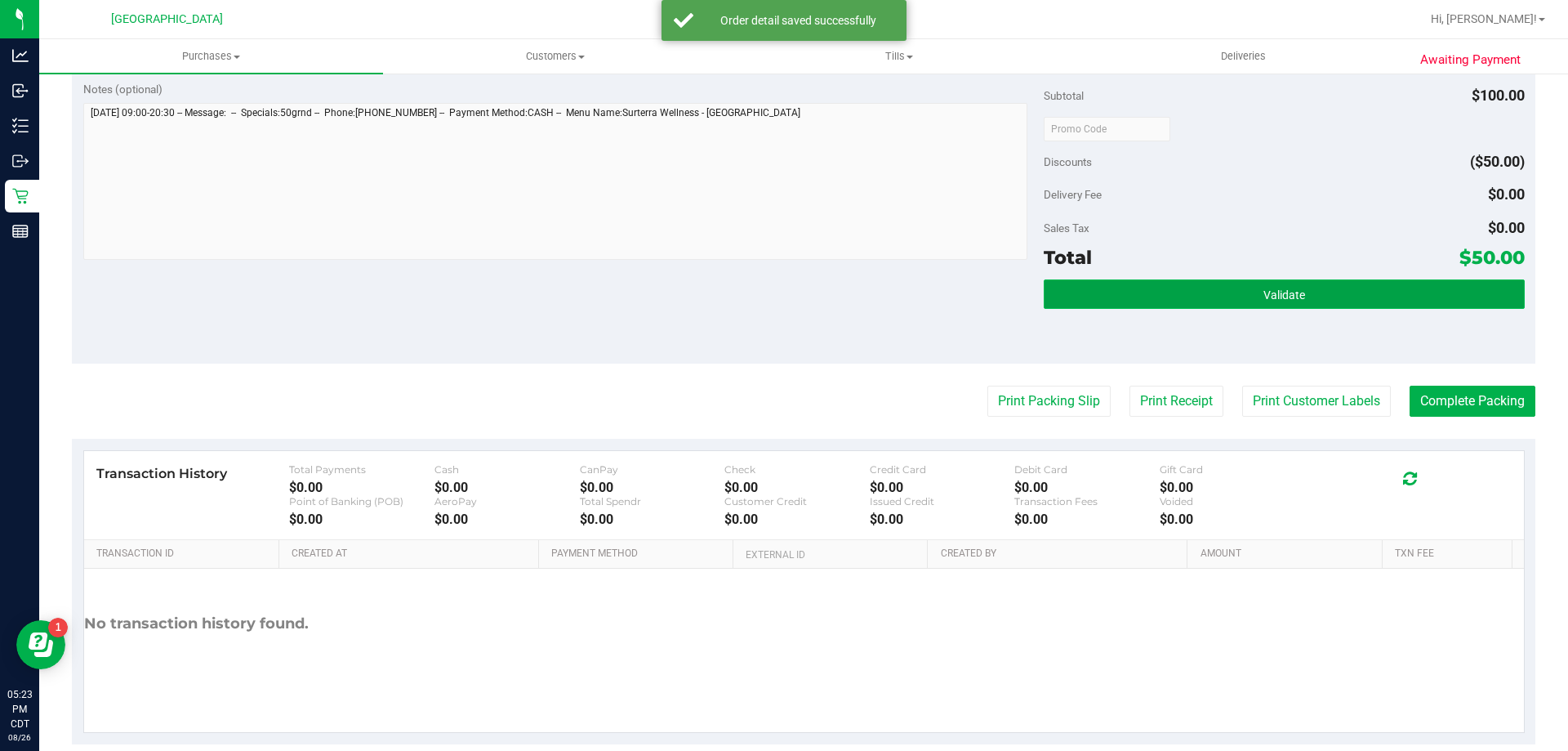
click at [1303, 280] on button "Validate" at bounding box center [1283, 294] width 480 height 29
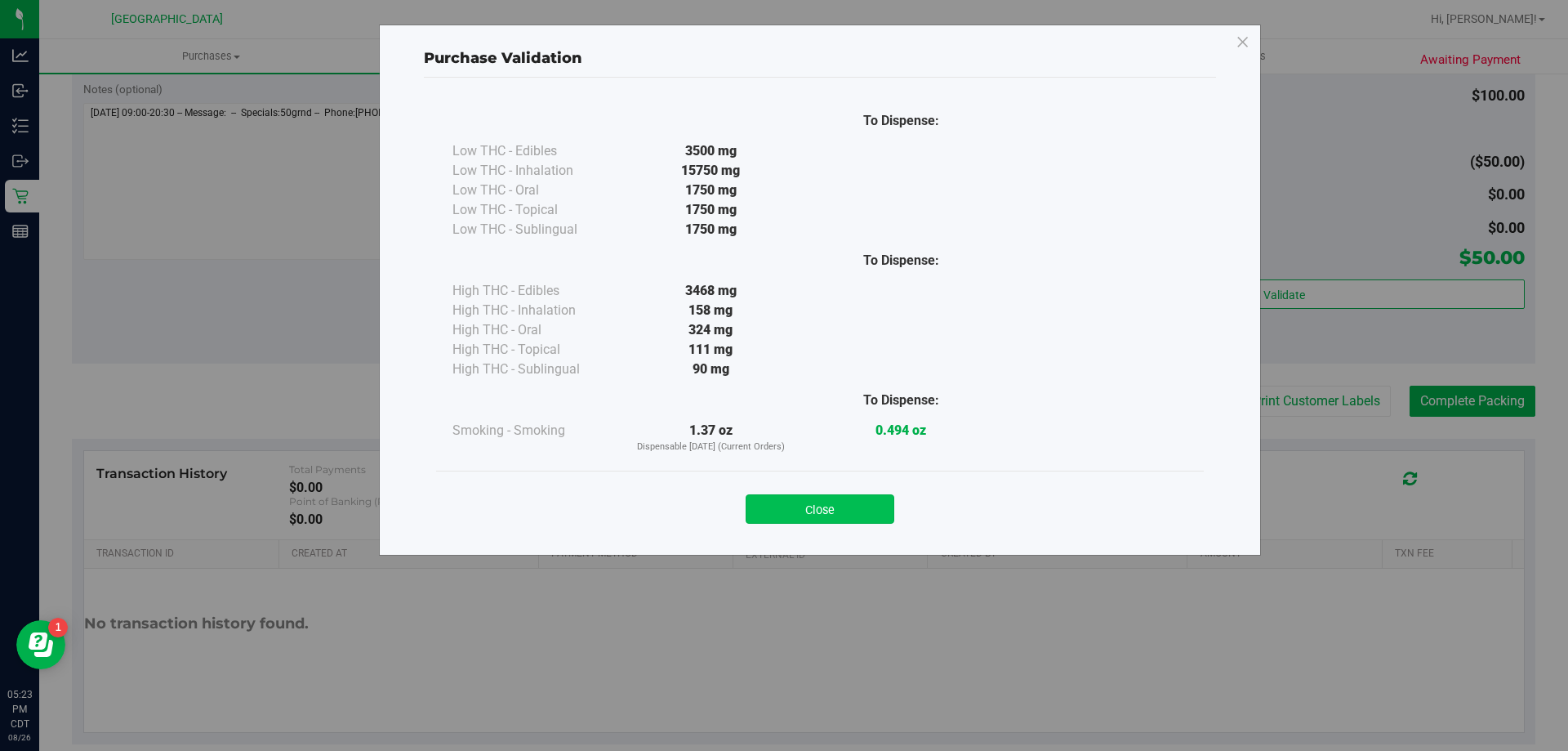
click at [823, 513] on button "Close" at bounding box center [820, 509] width 149 height 29
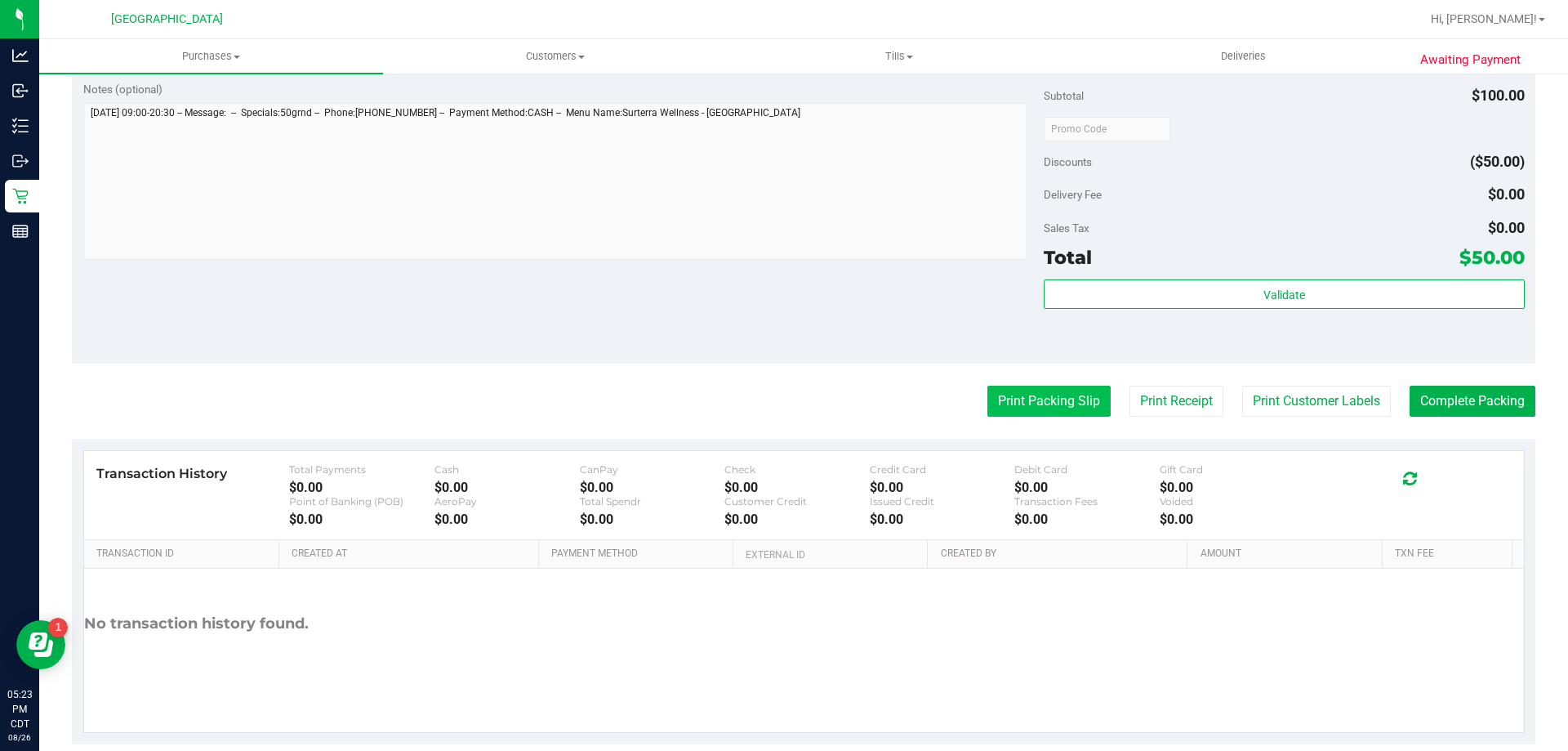
click at [1017, 404] on button "Print Packing Slip" at bounding box center [1048, 401] width 123 height 31
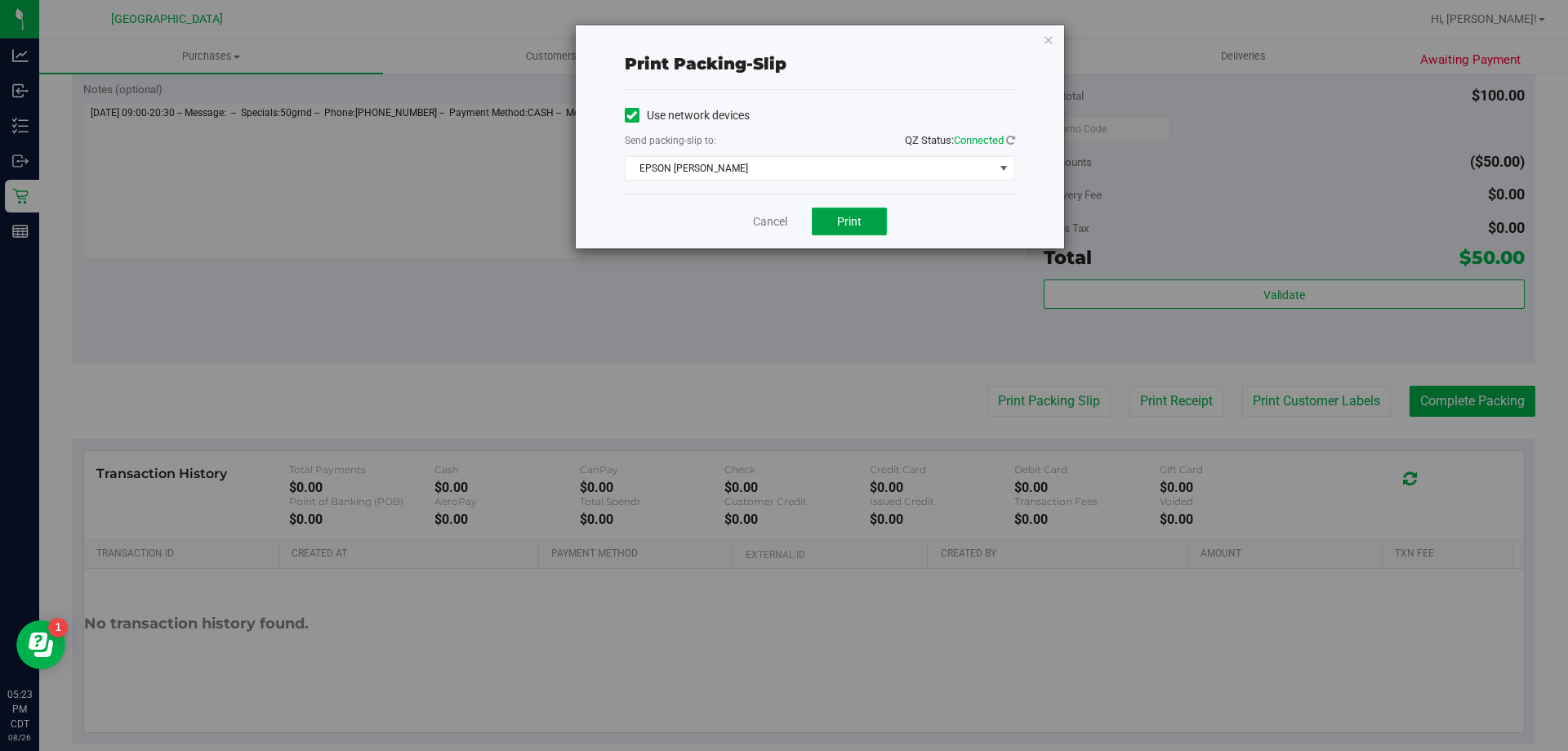
click at [876, 226] on button "Print" at bounding box center [849, 222] width 75 height 28
click at [777, 220] on link "Cancel" at bounding box center [769, 222] width 34 height 17
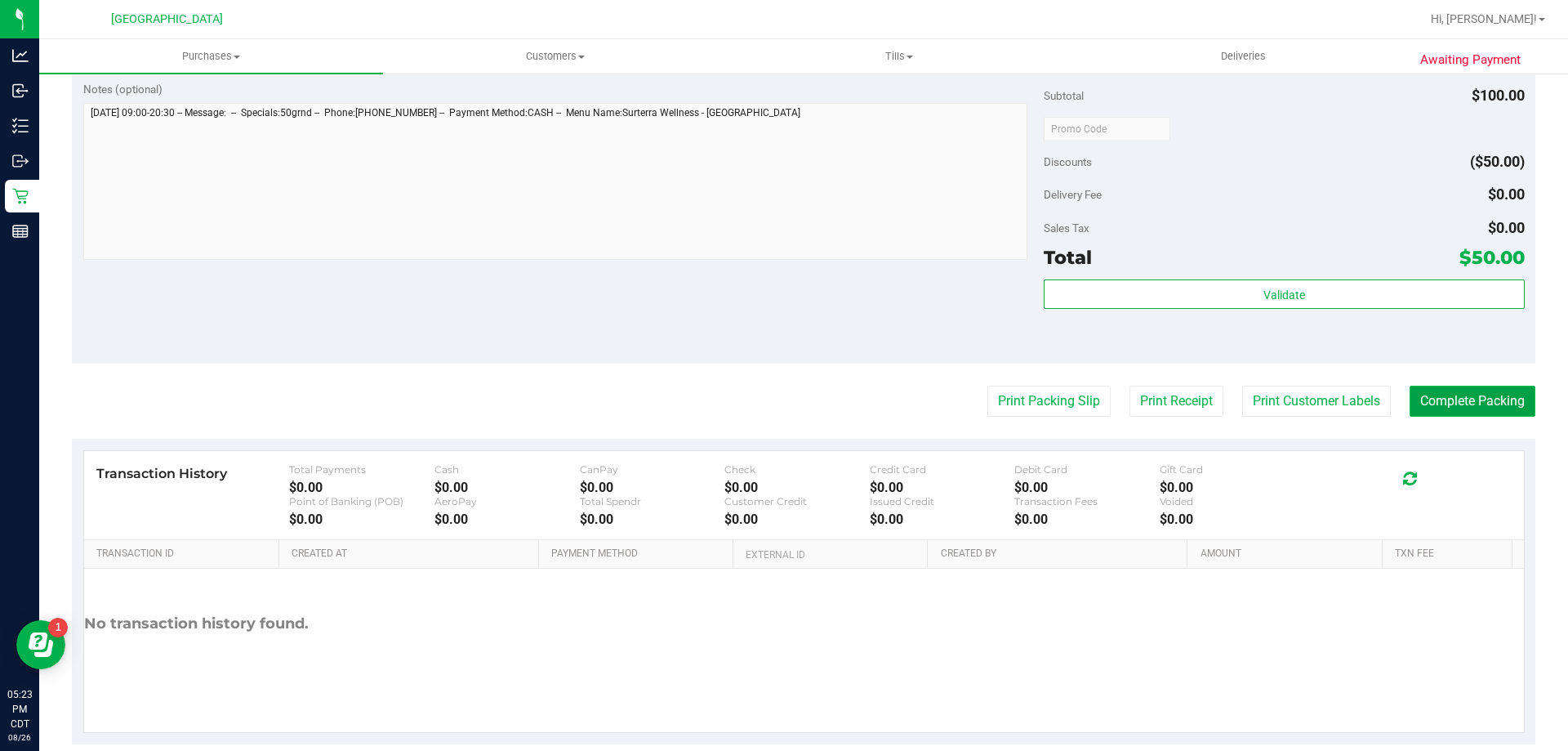
click at [1459, 402] on button "Complete Packing" at bounding box center [1472, 401] width 125 height 31
